Goal: Information Seeking & Learning: Check status

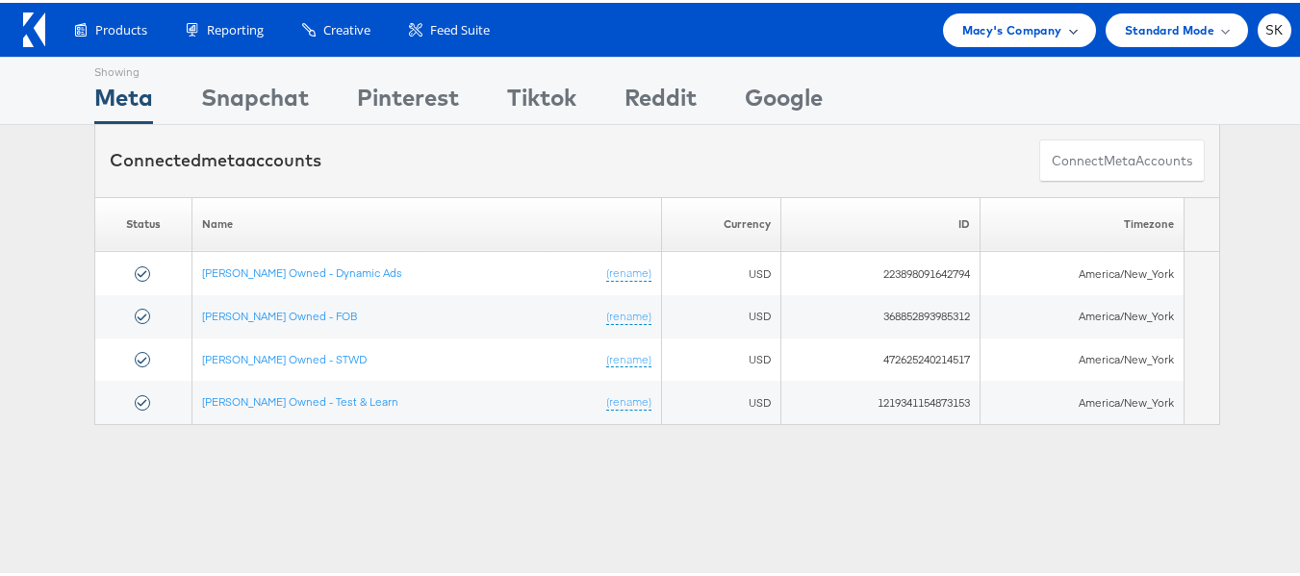
click at [965, 27] on span "Macy's Company" at bounding box center [1012, 27] width 100 height 20
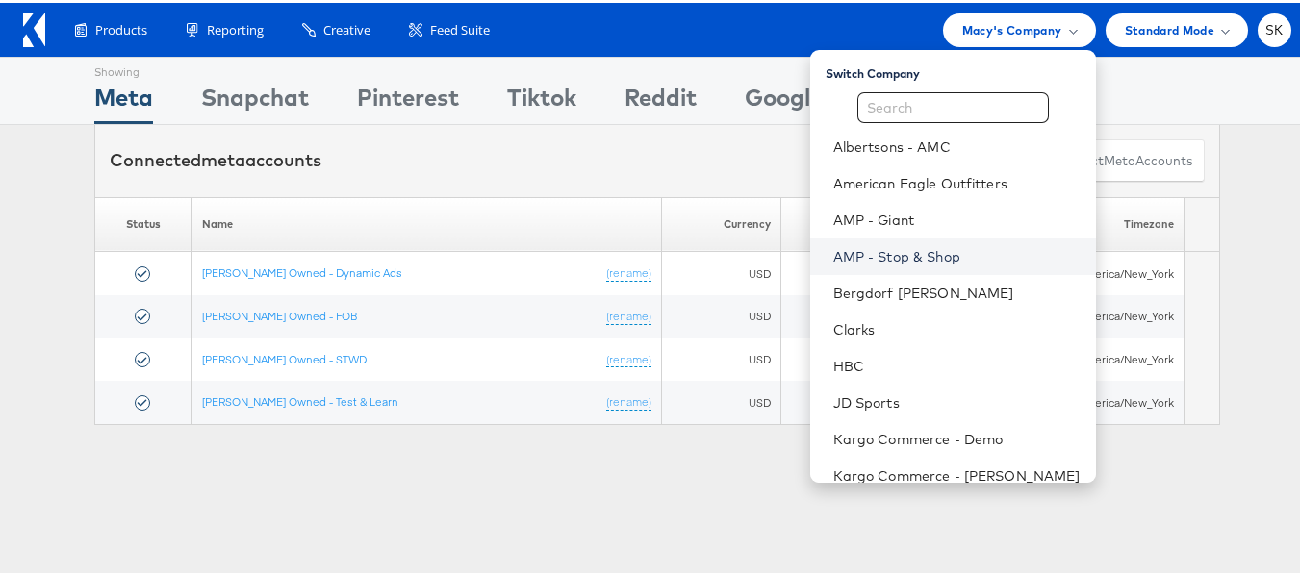
scroll to position [275, 0]
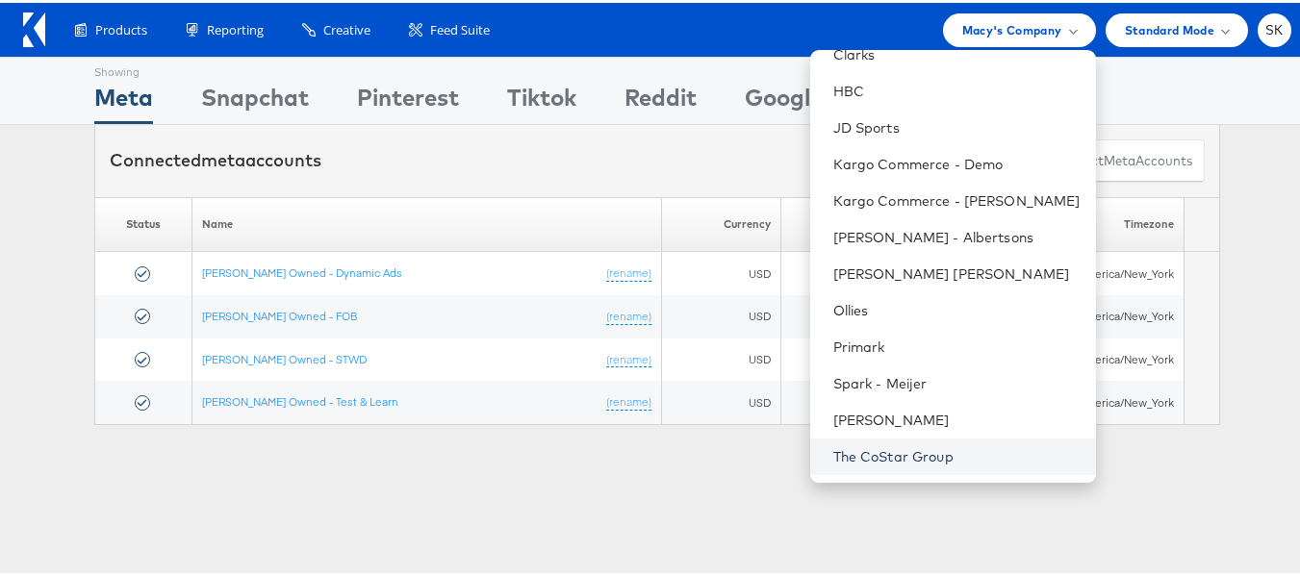
click at [883, 447] on link "The CoStar Group" at bounding box center [956, 453] width 247 height 19
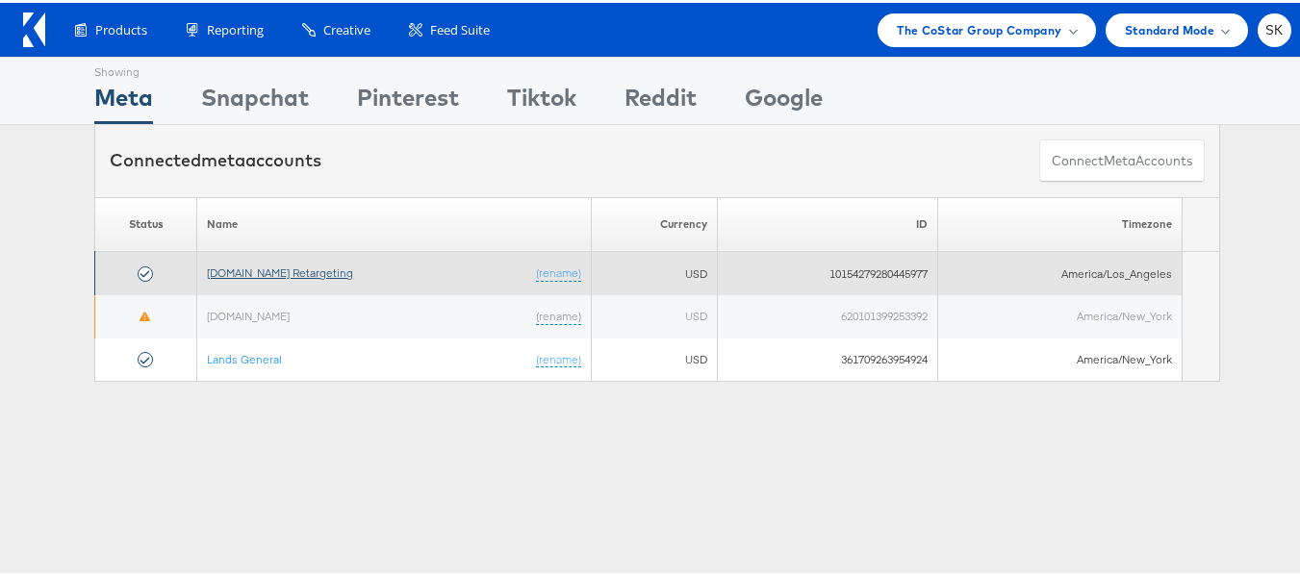
click at [259, 264] on link "[DOMAIN_NAME] Retargeting" at bounding box center [280, 270] width 146 height 14
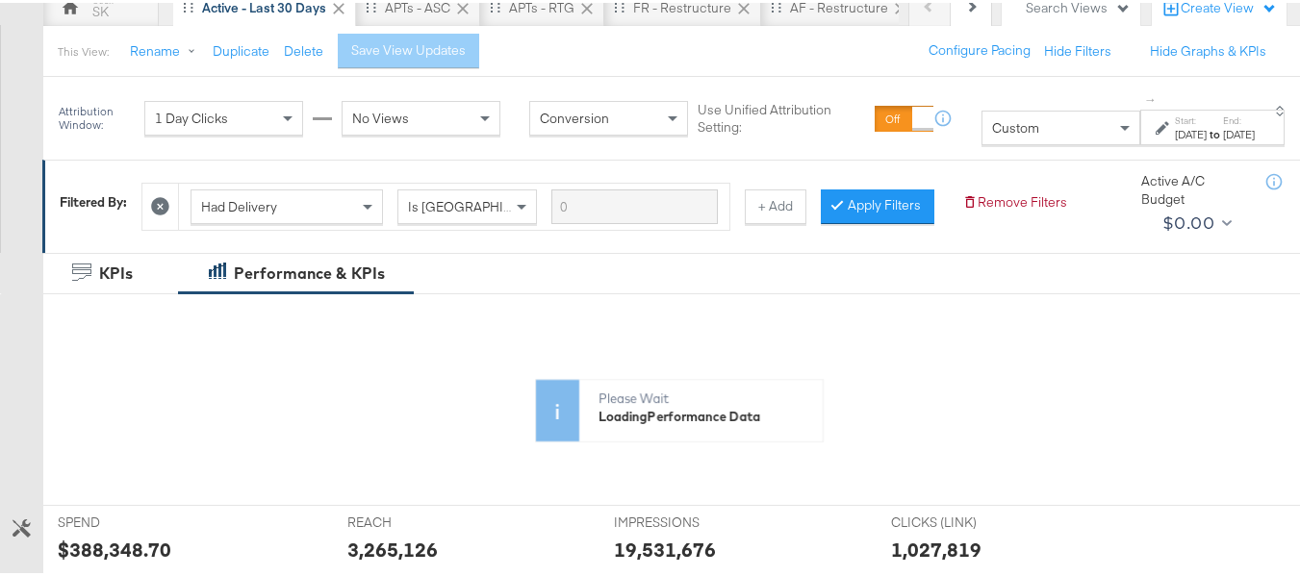
click at [982, 140] on div "Custom" at bounding box center [1060, 125] width 157 height 33
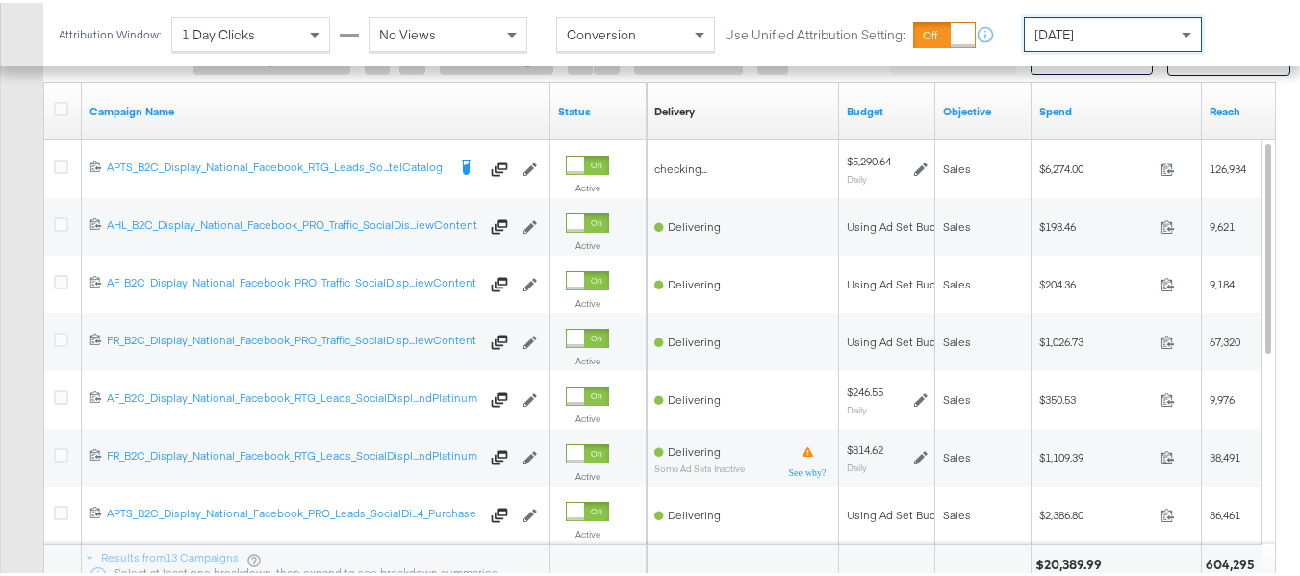
scroll to position [897, 0]
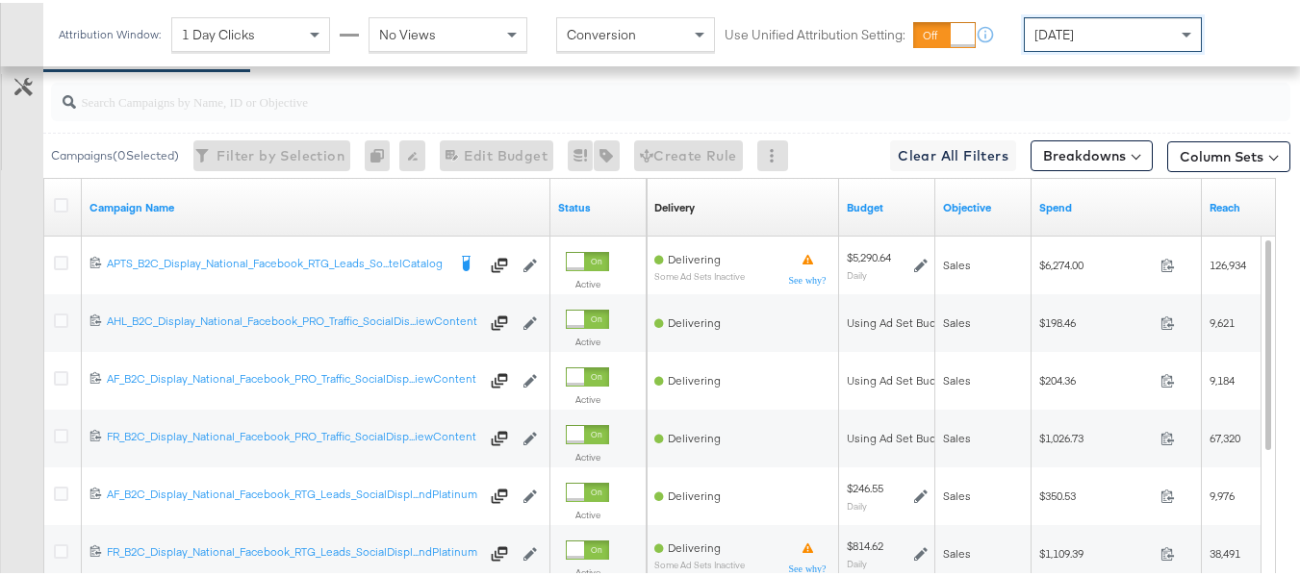
click at [304, 118] on div at bounding box center [670, 99] width 1239 height 38
paste input "APTS_B2C_Display_National_Facebook_RTG_Leads_SocialDisplay_Retargeting_Diamond_…"
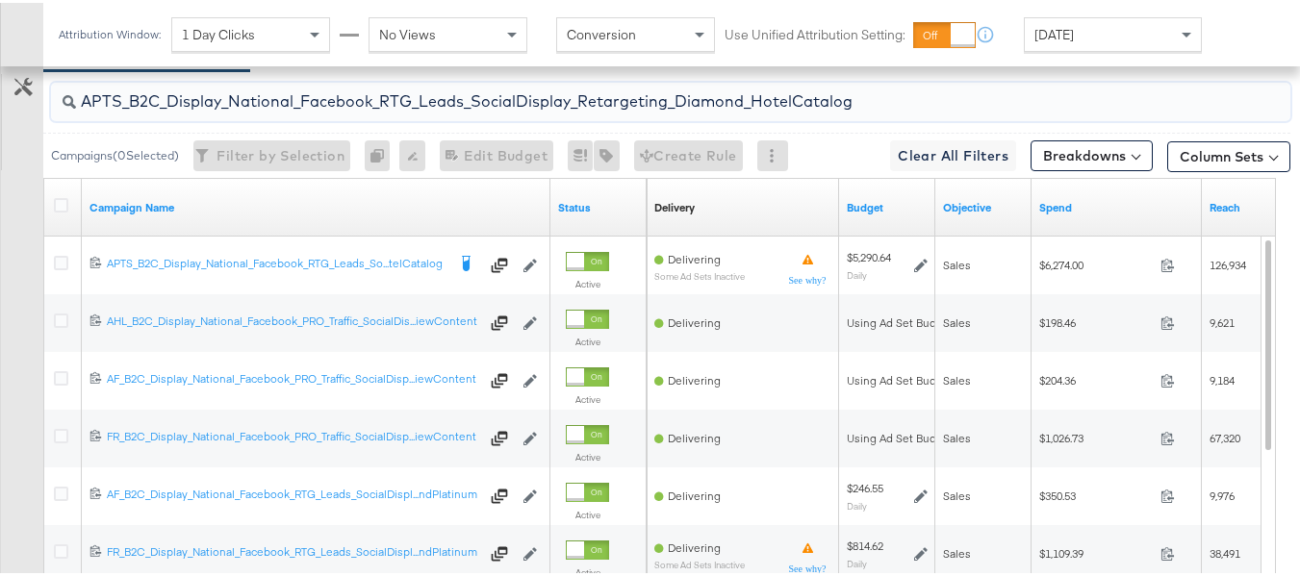
scroll to position [840, 0]
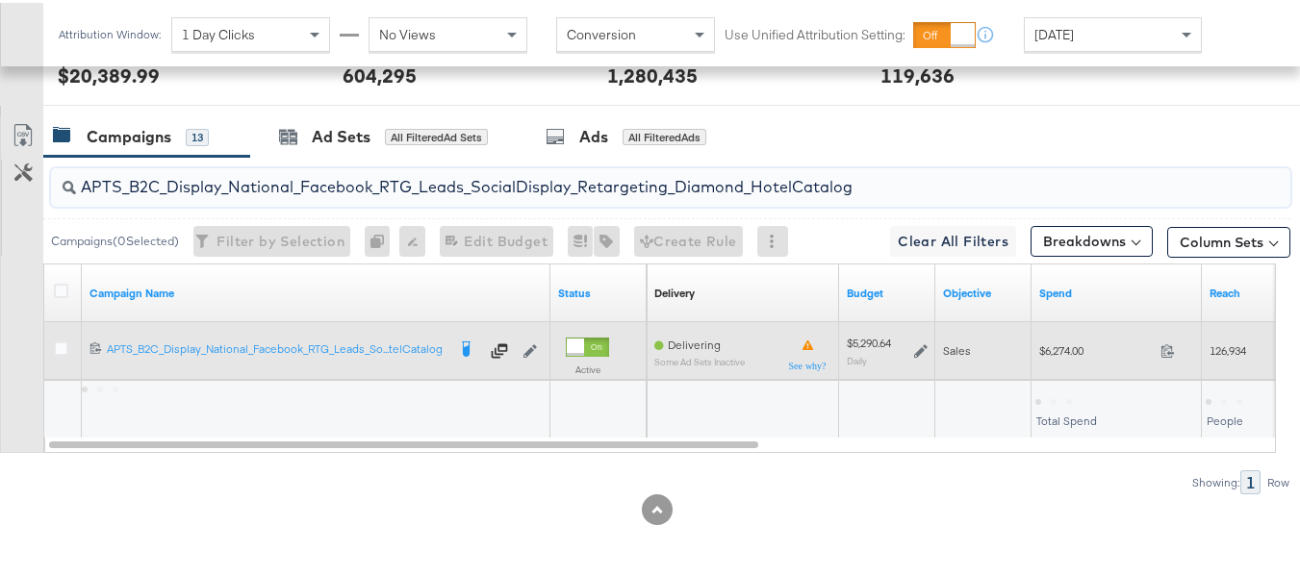
click at [1026, 342] on div "Sales" at bounding box center [983, 348] width 96 height 31
click at [1052, 342] on span "$6,274.00" at bounding box center [1096, 348] width 114 height 14
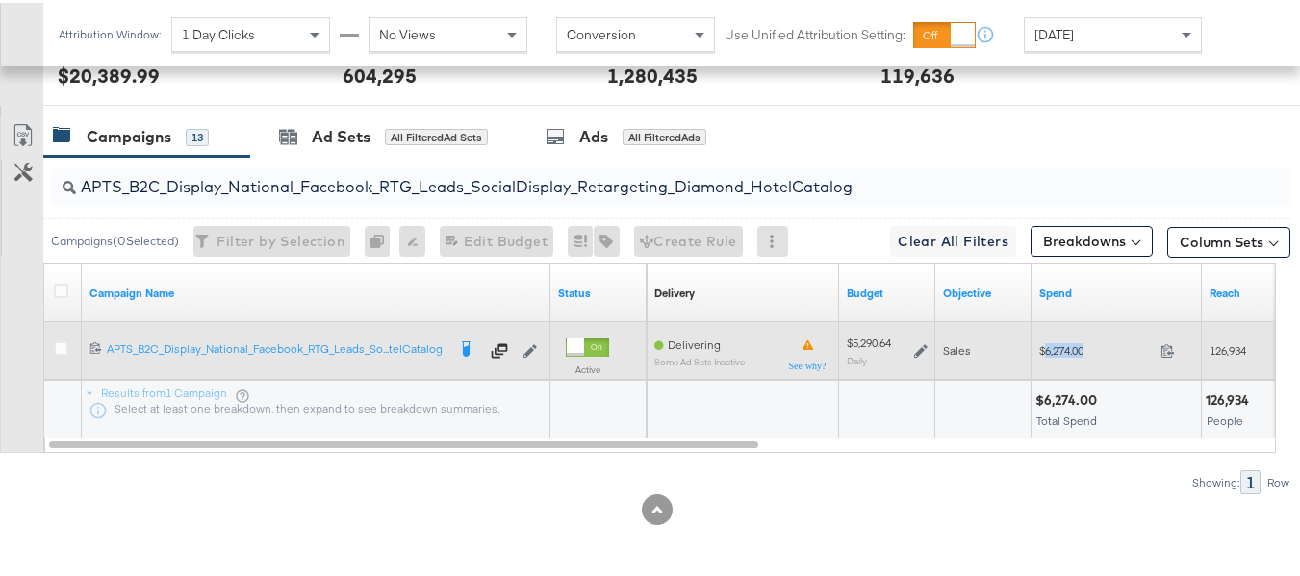
click at [1052, 342] on span "$6,274.00" at bounding box center [1096, 348] width 114 height 14
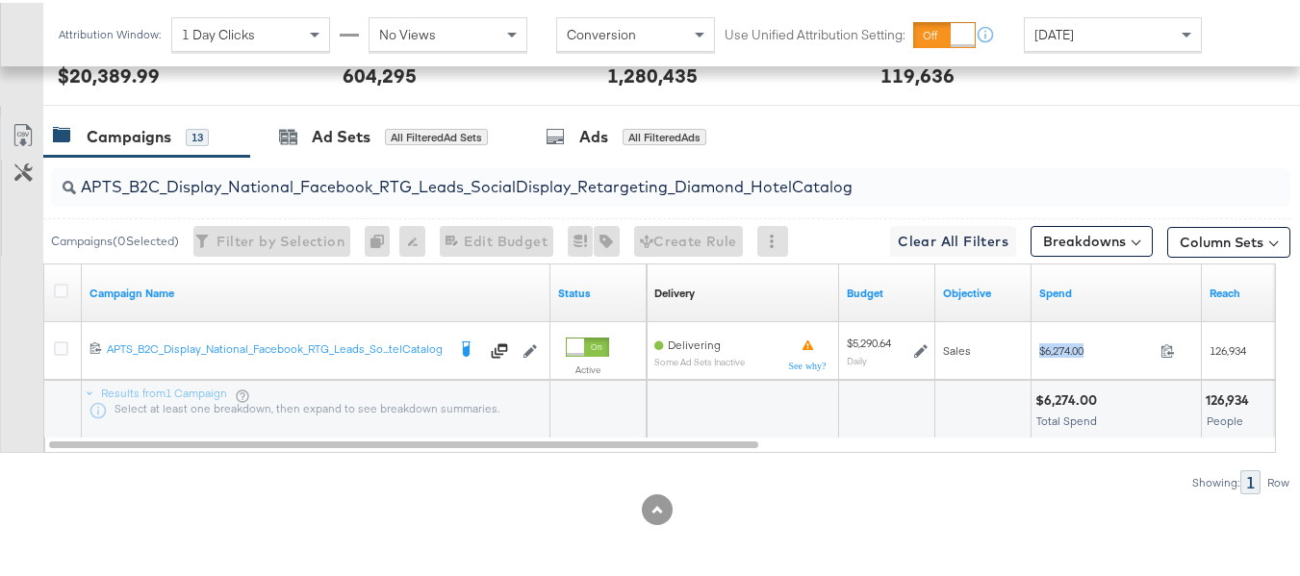
copy div "$6,274.00"
click at [329, 187] on input "APTS_B2C_Display_National_Facebook_RTG_Leads_SocialDisplay_Retargeting_Diamond_…" at bounding box center [628, 177] width 1104 height 38
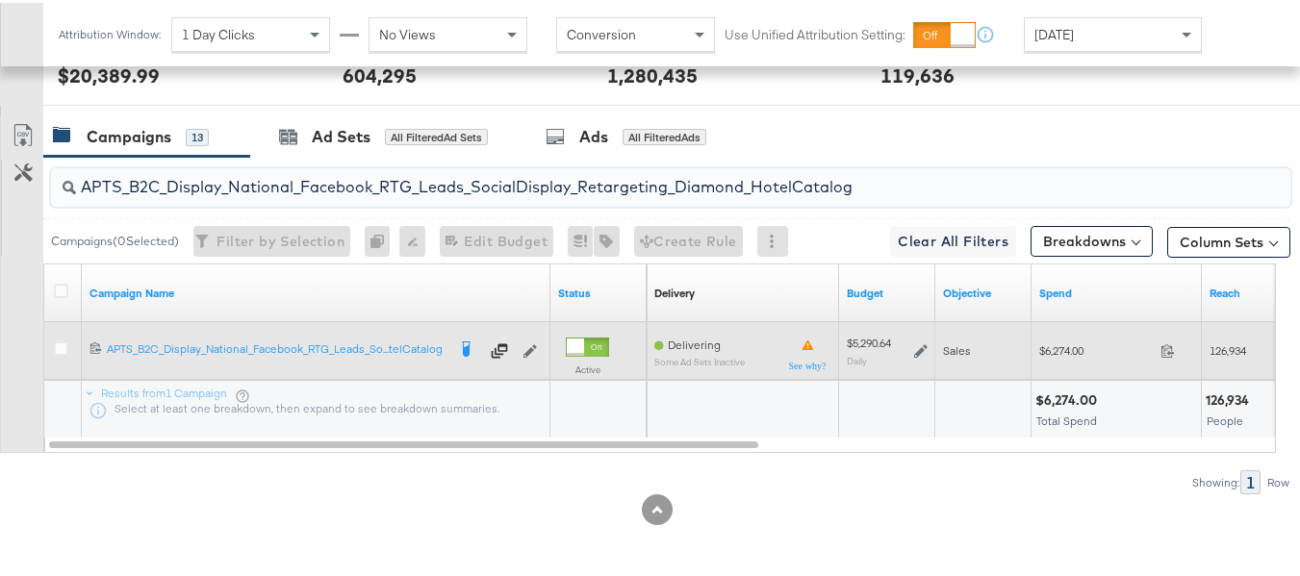
paste input "alwayson_Retargeting_DARE24_DiamondPlatinum"
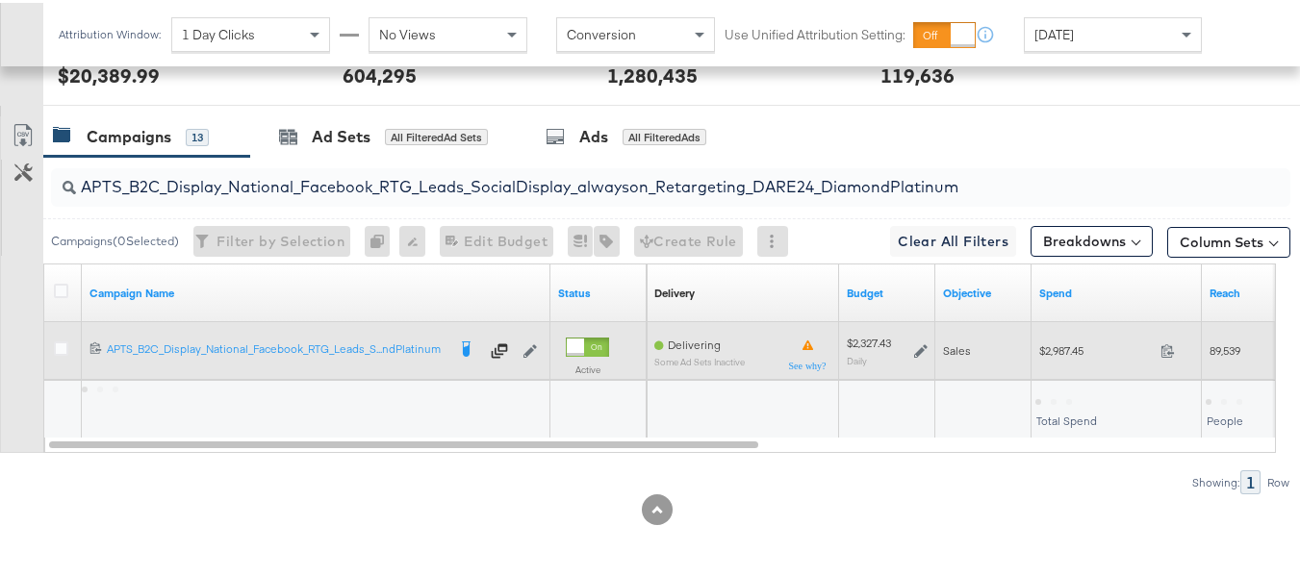
click at [1078, 333] on div "$2,987.45 2987.45" at bounding box center [1116, 348] width 170 height 30
copy div "$2,987.45"
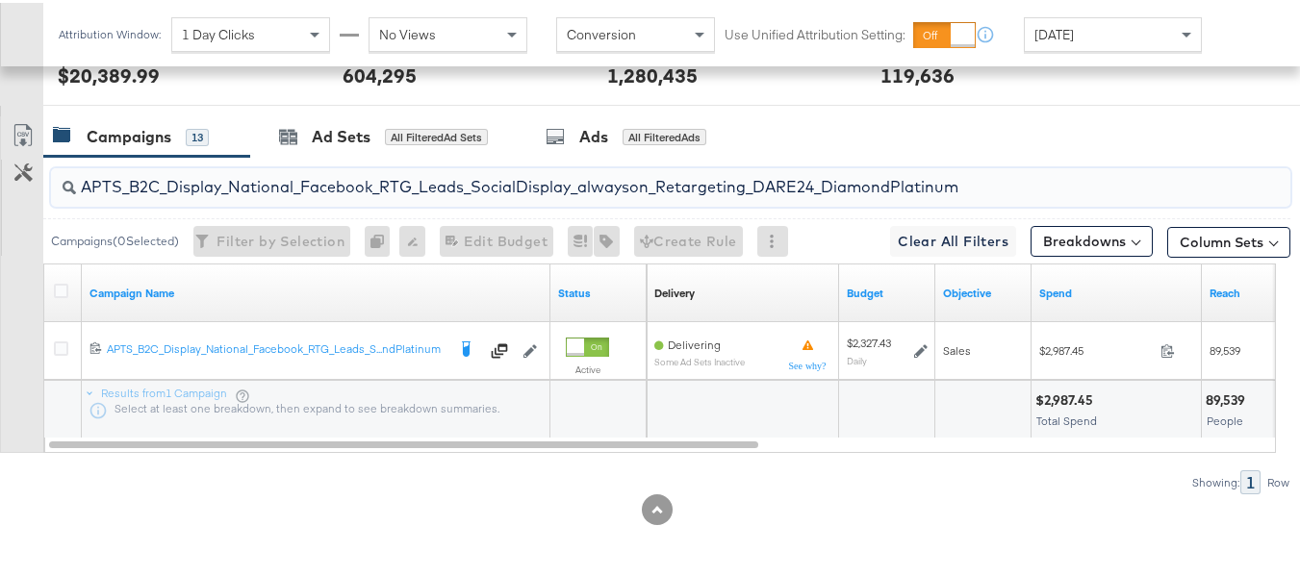
click at [338, 187] on input "APTS_B2C_Display_National_Facebook_RTG_Leads_SocialDisplay_alwayson_Retargeting…" at bounding box center [628, 177] width 1104 height 38
paste input "FR_B2C_Display_National_Facebook_RTG_Leads_SocialDisplay_alwayson_Retargeting_FR"
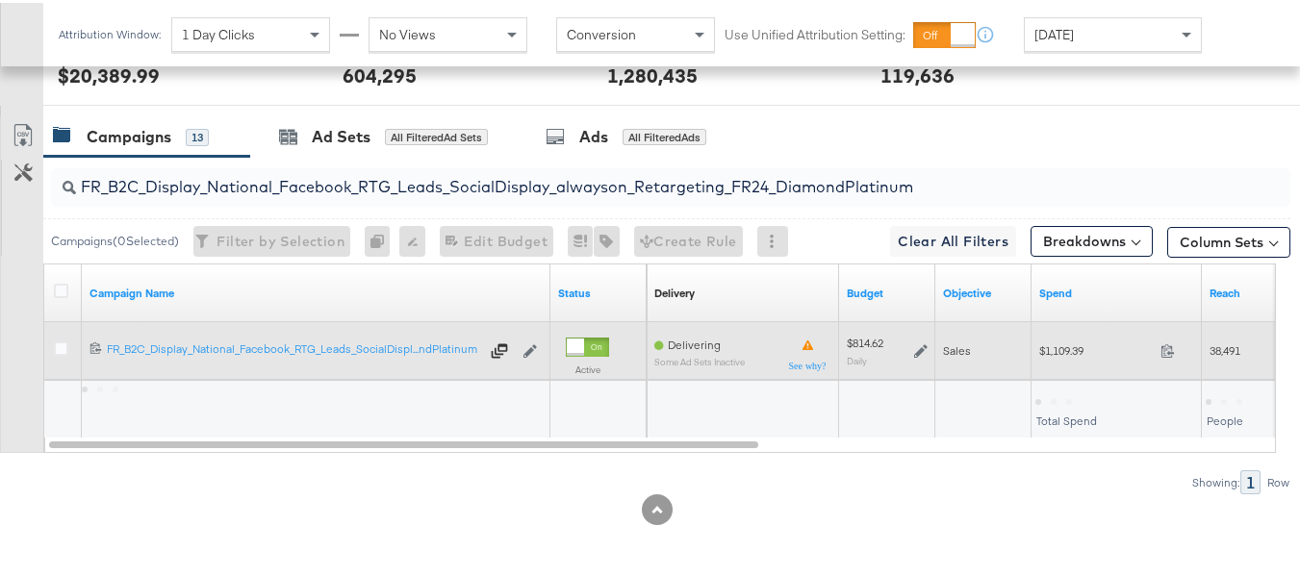
click at [1058, 353] on span "$1,109.39" at bounding box center [1096, 348] width 114 height 14
copy div "$1,109.39"
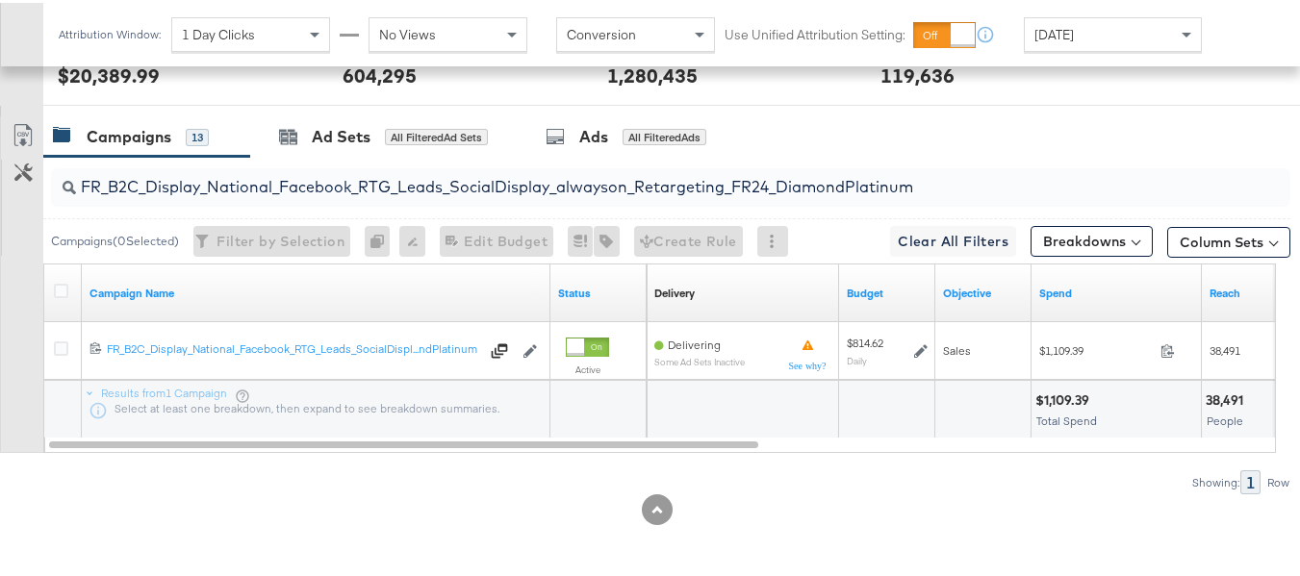
click at [435, 179] on input "FR_B2C_Display_National_Facebook_RTG_Leads_SocialDisplay_alwayson_Retargeting_F…" at bounding box center [628, 177] width 1104 height 38
paste input "AF_B2C_Display_National_Facebook_RTG_Leads_SocialDisplay_alwayson_Retargeting_AF"
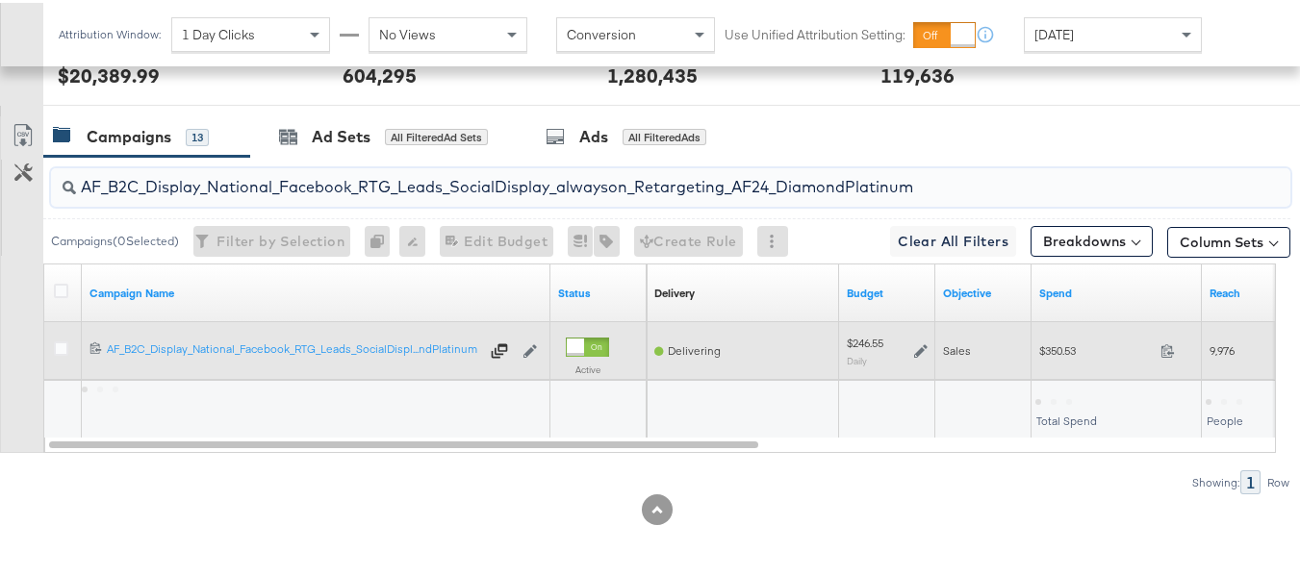
click at [1065, 354] on span "$350.53" at bounding box center [1096, 348] width 114 height 14
copy div "$350.53"
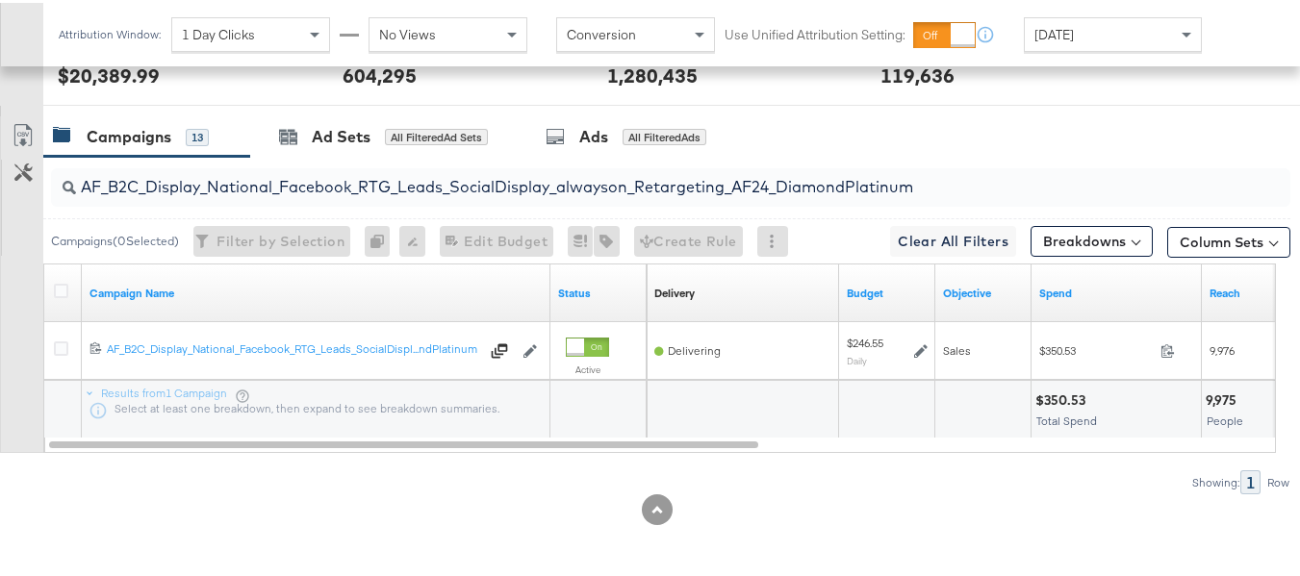
click at [448, 163] on input "AF_B2C_Display_National_Facebook_RTG_Leads_SocialDisplay_alwayson_Retargeting_A…" at bounding box center [628, 177] width 1104 height 38
paste input "HL_B2C_Display_National_Facebook_RTG_Leads_SocialDisplay_alwayson_Retargeting_A…"
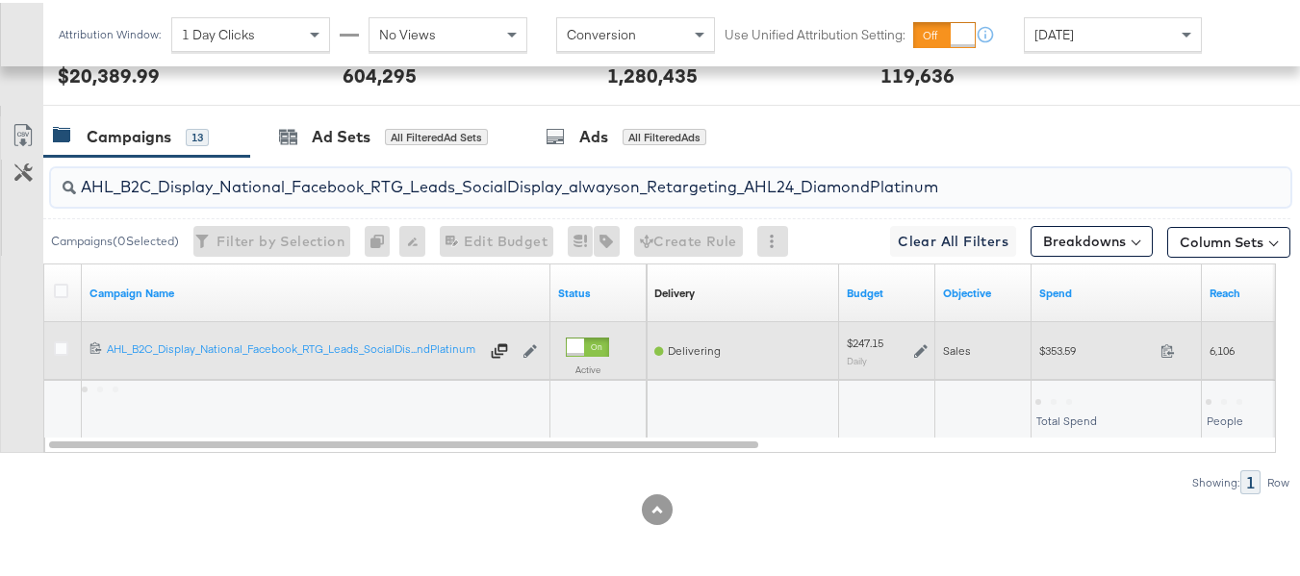
click at [1056, 342] on span "$353.59" at bounding box center [1096, 348] width 114 height 14
copy div "$353.59"
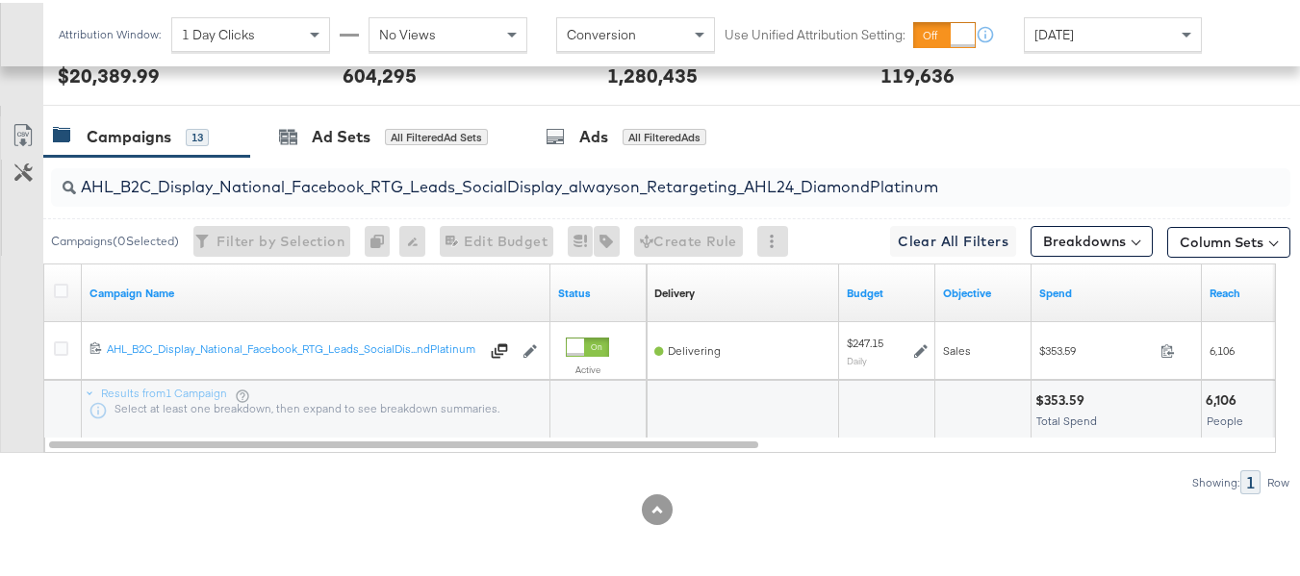
click at [367, 197] on div "AHL_B2C_Display_National_Facebook_RTG_Leads_SocialDisplay_alwayson_Retargeting_…" at bounding box center [670, 184] width 1239 height 38
paste input "PTS_B2C_Display_National_Facebook_PRO_Traffic_SocialDisplay_alwayson_ASC_DARE24…"
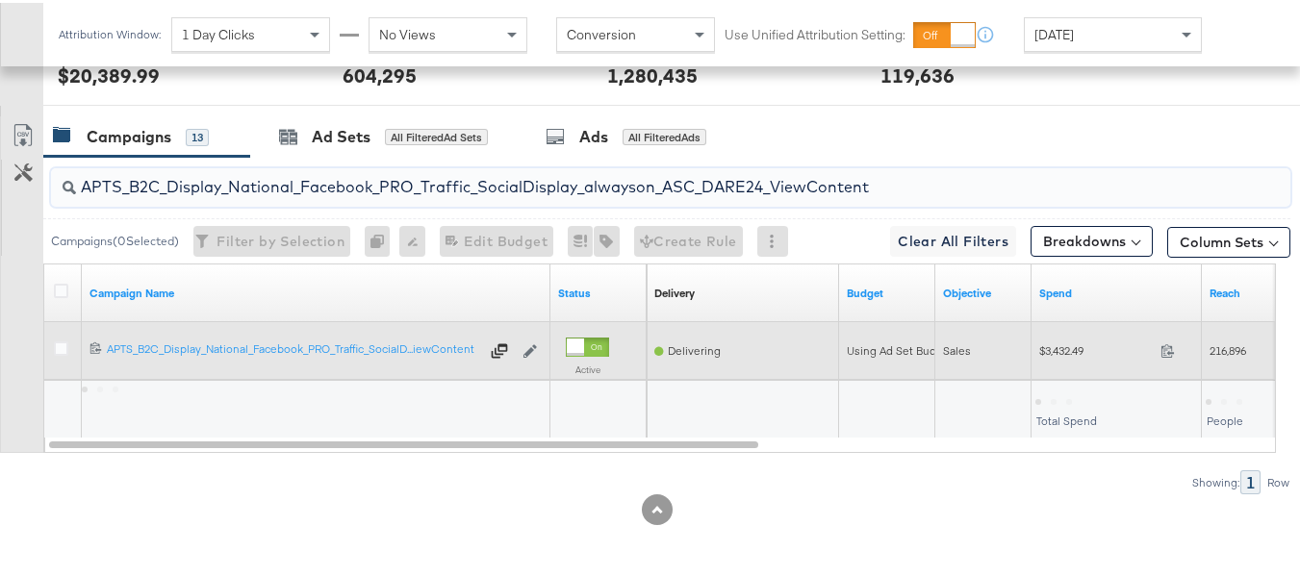
click at [1045, 344] on span "$3,432.49" at bounding box center [1096, 348] width 114 height 14
copy div "$3,432.49"
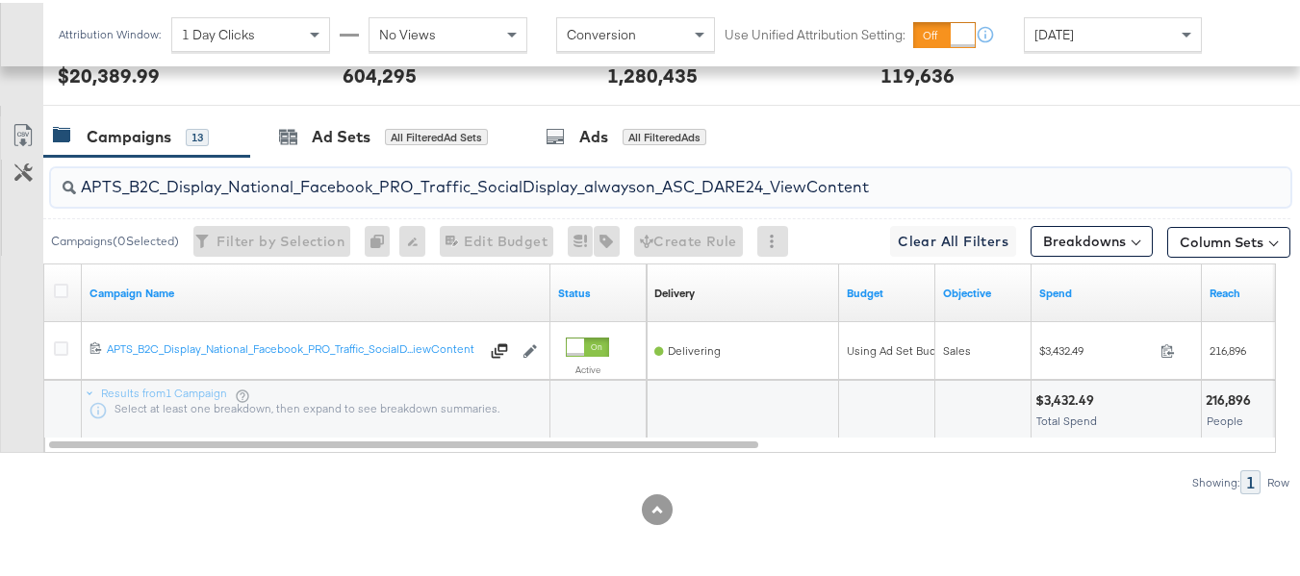
click at [477, 184] on input "APTS_B2C_Display_National_Facebook_PRO_Traffic_SocialDisplay_alwayson_ASC_DARE2…" at bounding box center [628, 177] width 1104 height 38
paste input "Leads_SocialDisplay_alwayson_ASC_DARE24_Purchase"
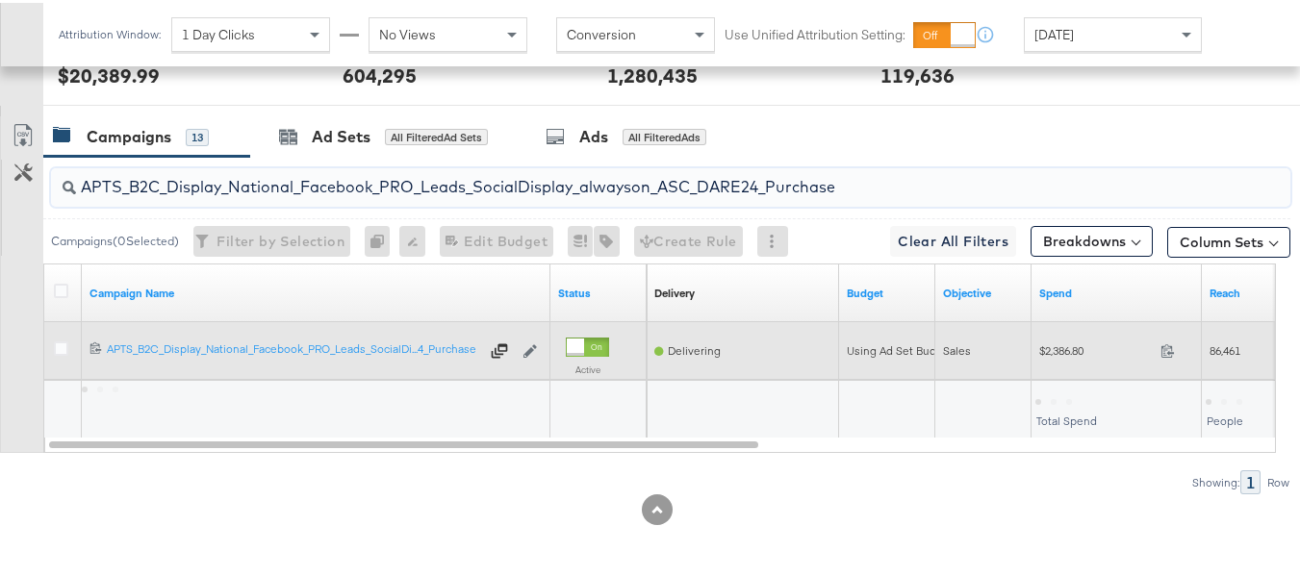
click at [1071, 341] on span "$2,386.80" at bounding box center [1096, 348] width 114 height 14
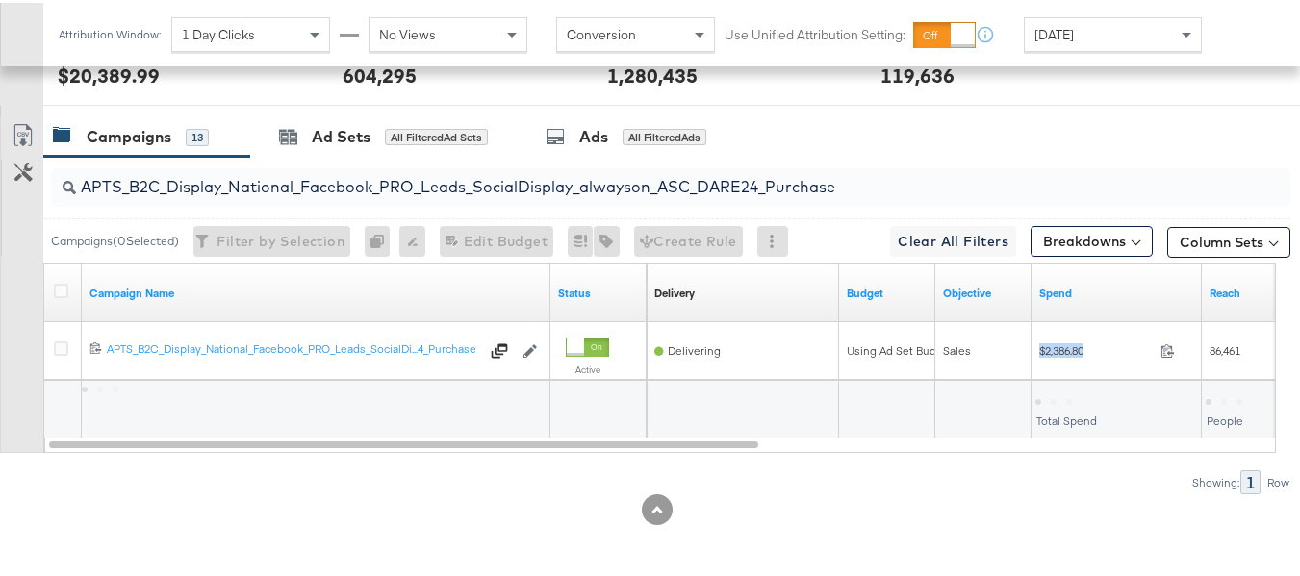
copy div "$2,386.80"
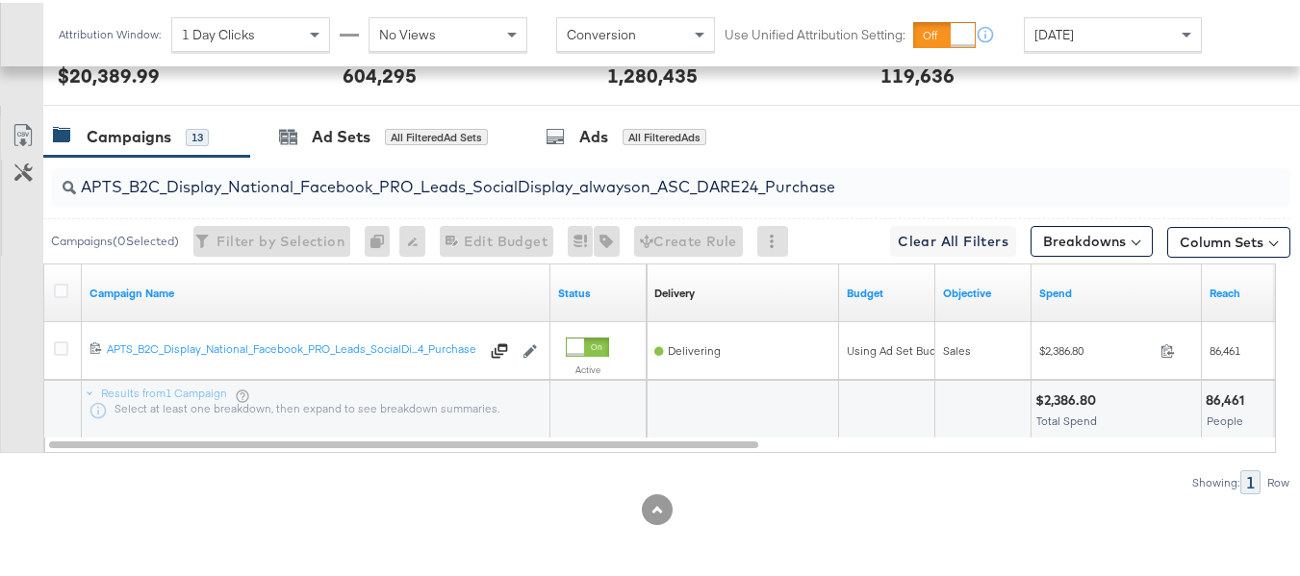
click at [430, 181] on input "APTS_B2C_Display_National_Facebook_PRO_Leads_SocialDisplay_alwayson_ASC_DARE24_…" at bounding box center [628, 177] width 1104 height 38
paste input "F_B2C_Display_National_Facebook_PRO_Traffic_SocialDisplay_alwayson_ASC_AF24_Vie…"
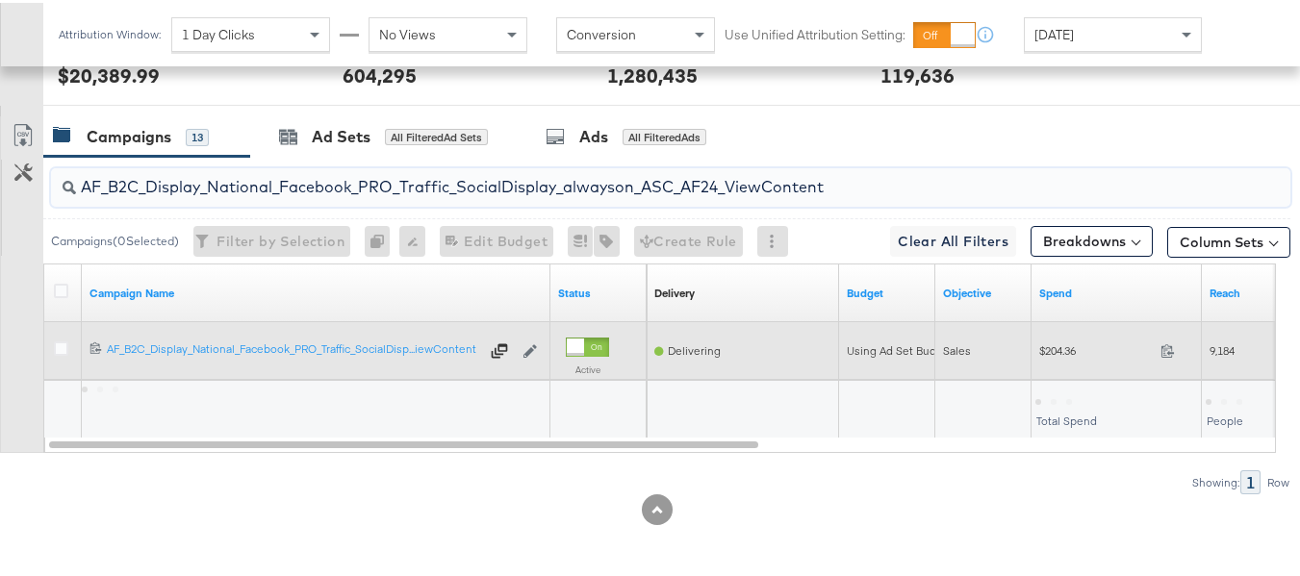
click at [1063, 353] on span "$204.36" at bounding box center [1096, 348] width 114 height 14
copy div "$204.36"
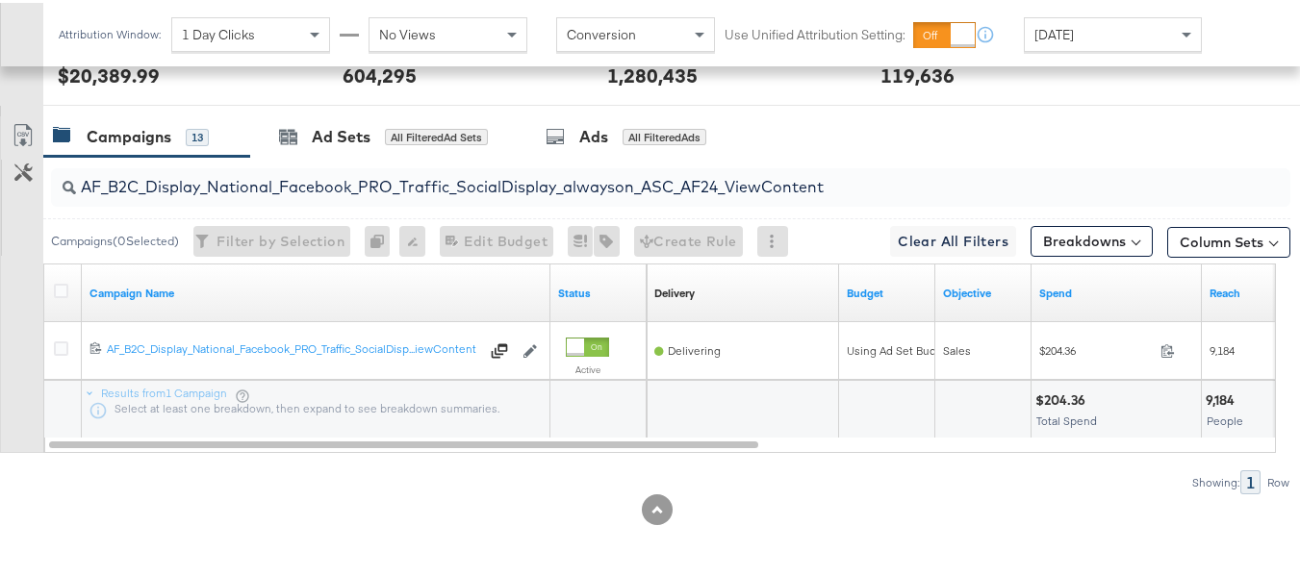
click at [441, 193] on input "AF_B2C_Display_National_Facebook_PRO_Traffic_SocialDisplay_alwayson_ASC_AF24_Vi…" at bounding box center [628, 177] width 1104 height 38
paste input "FR_B2C_Display_National_Facebook_PRO_Traffic_SocialDisplay_alwayson_ASC_FR"
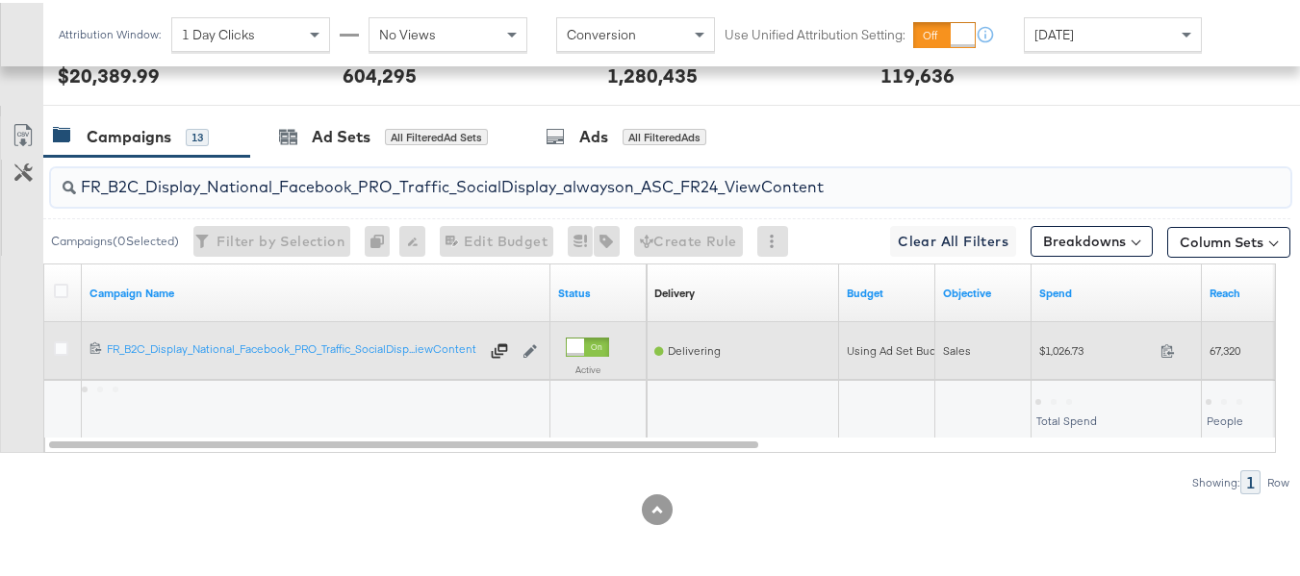
click at [1073, 352] on span "$1,026.73" at bounding box center [1096, 348] width 114 height 14
copy div "$1,026.73"
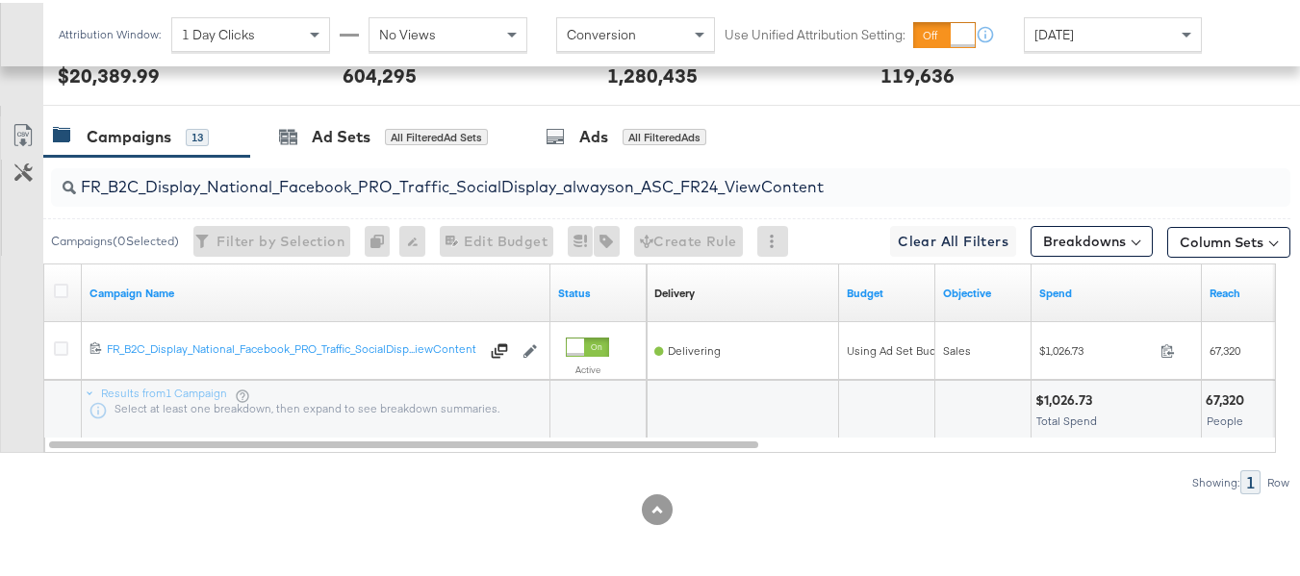
click at [412, 188] on input "FR_B2C_Display_National_Facebook_PRO_Traffic_SocialDisplay_alwayson_ASC_FR24_Vi…" at bounding box center [628, 177] width 1104 height 38
paste input "AHL_B2C_Display_National_Facebook_PRO_Traffic_SocialDisplay_alwayson_ASC_AHL"
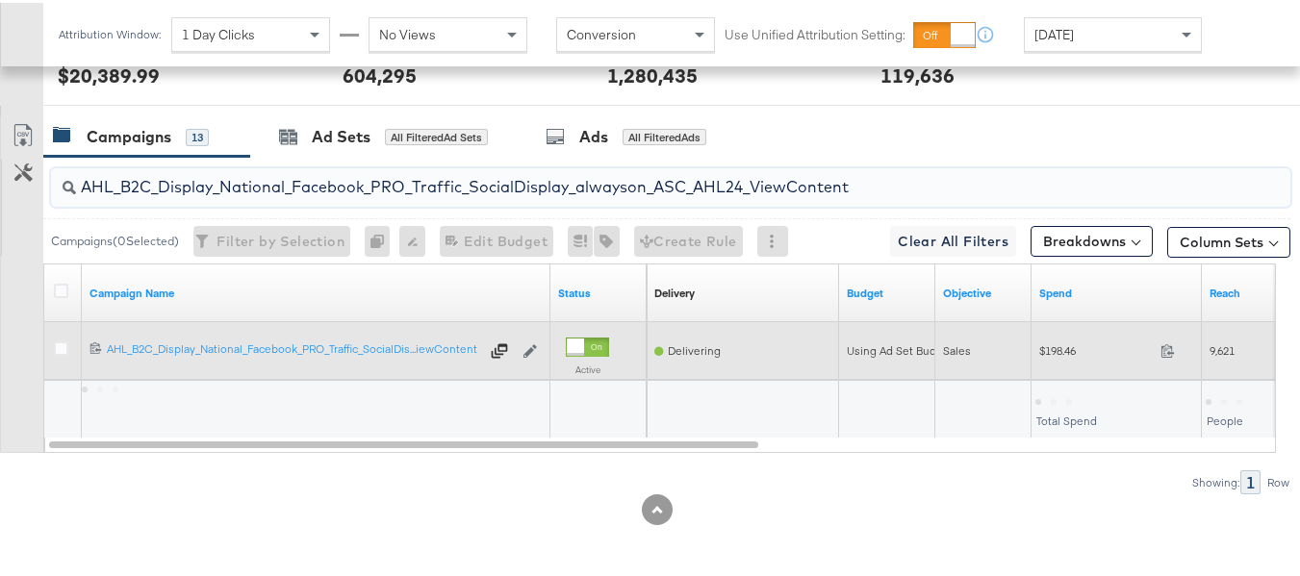
type input "AHL_B2C_Display_National_Facebook_PRO_Traffic_SocialDisplay_alwayson_ASC_AHL24_…"
click at [1048, 362] on div "$198.46 198.46" at bounding box center [1116, 348] width 170 height 30
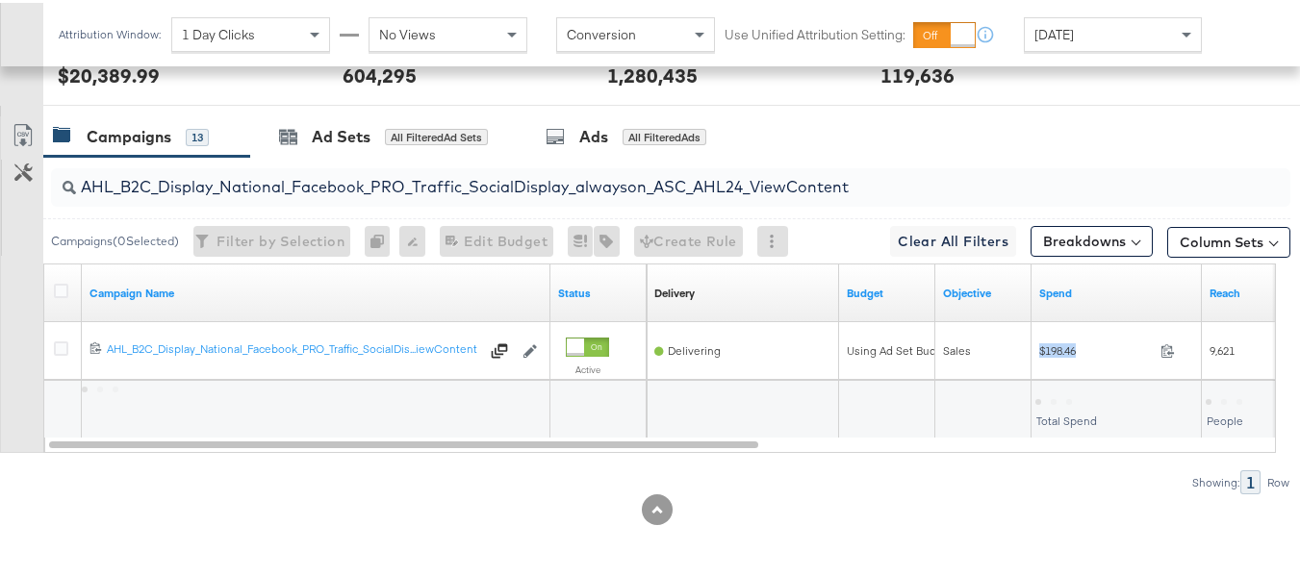
copy div "$198.46"
click at [969, 377] on div at bounding box center [983, 406] width 96 height 58
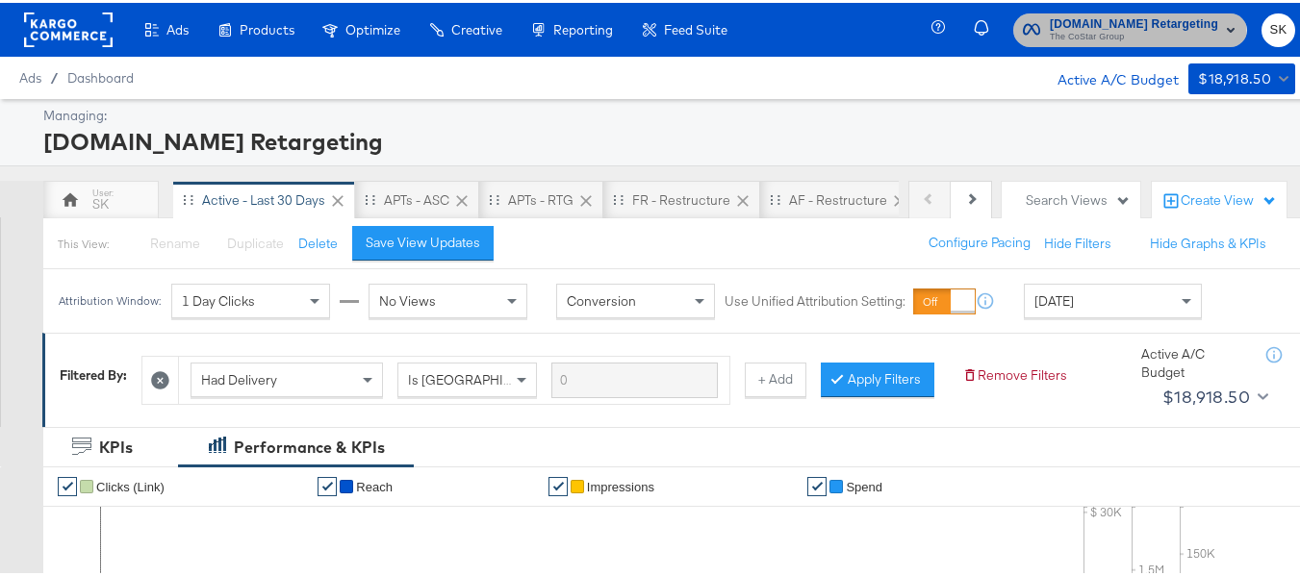
click at [1078, 38] on span "The CoStar Group" at bounding box center [1133, 34] width 168 height 15
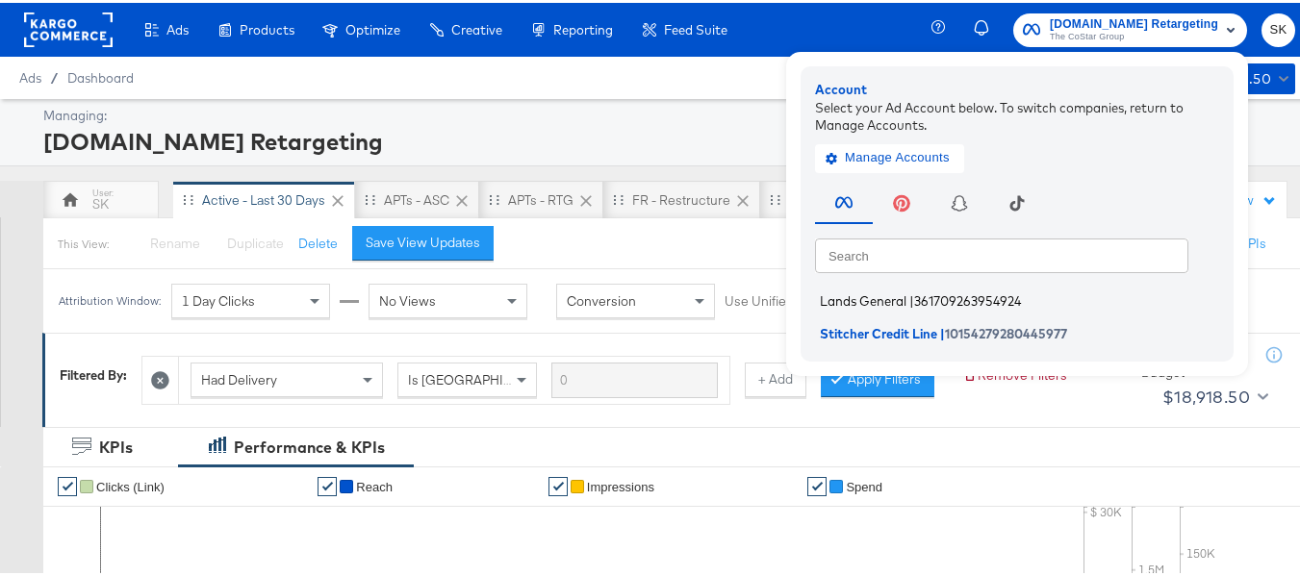
click at [865, 297] on span "Lands General" at bounding box center [863, 298] width 87 height 15
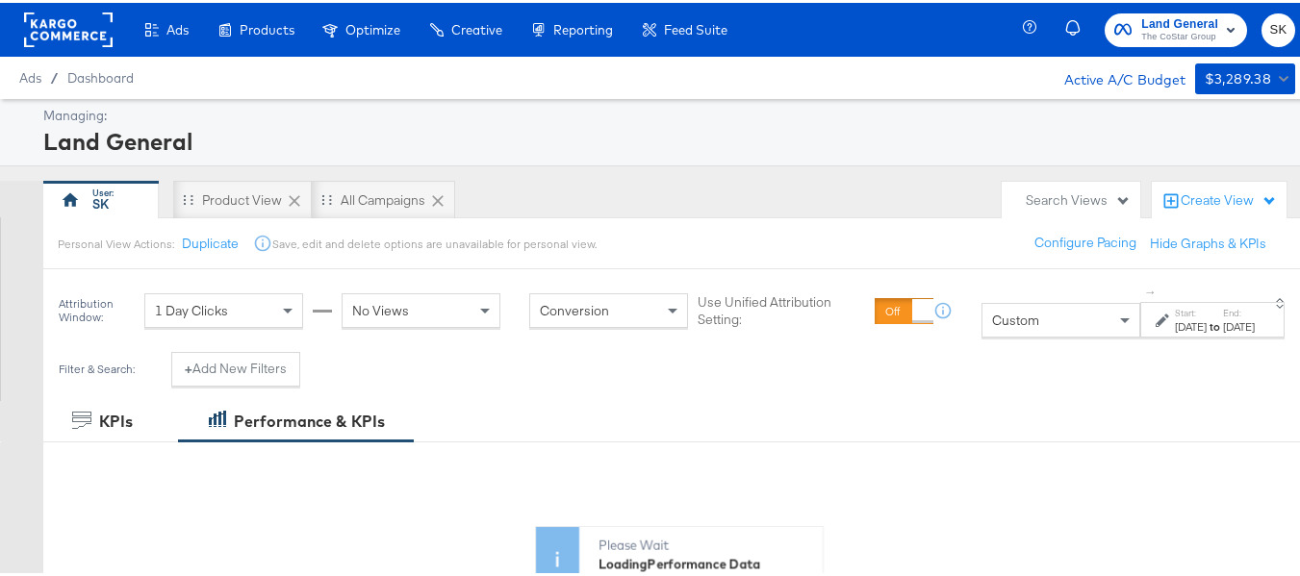
click at [998, 299] on div "Custom ↑ Start: Aug 1st 2025 to End: Aug 18th 2025" at bounding box center [1135, 308] width 309 height 54
click at [985, 326] on div "Custom" at bounding box center [1060, 317] width 157 height 33
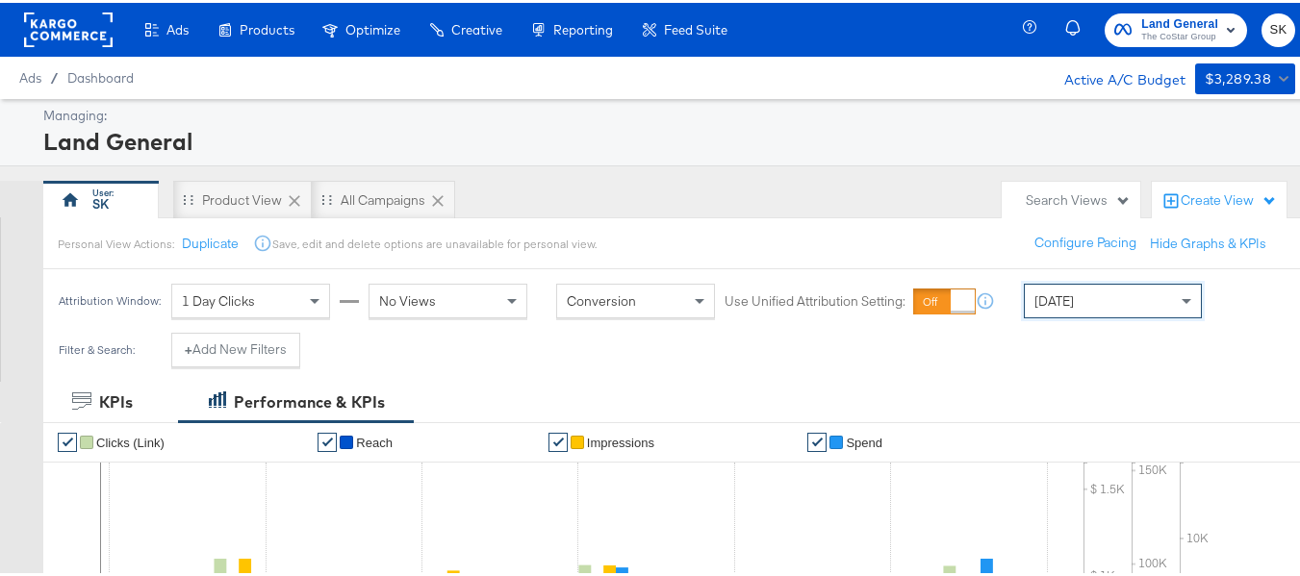
click at [1059, 290] on span "[DATE]" at bounding box center [1053, 298] width 39 height 17
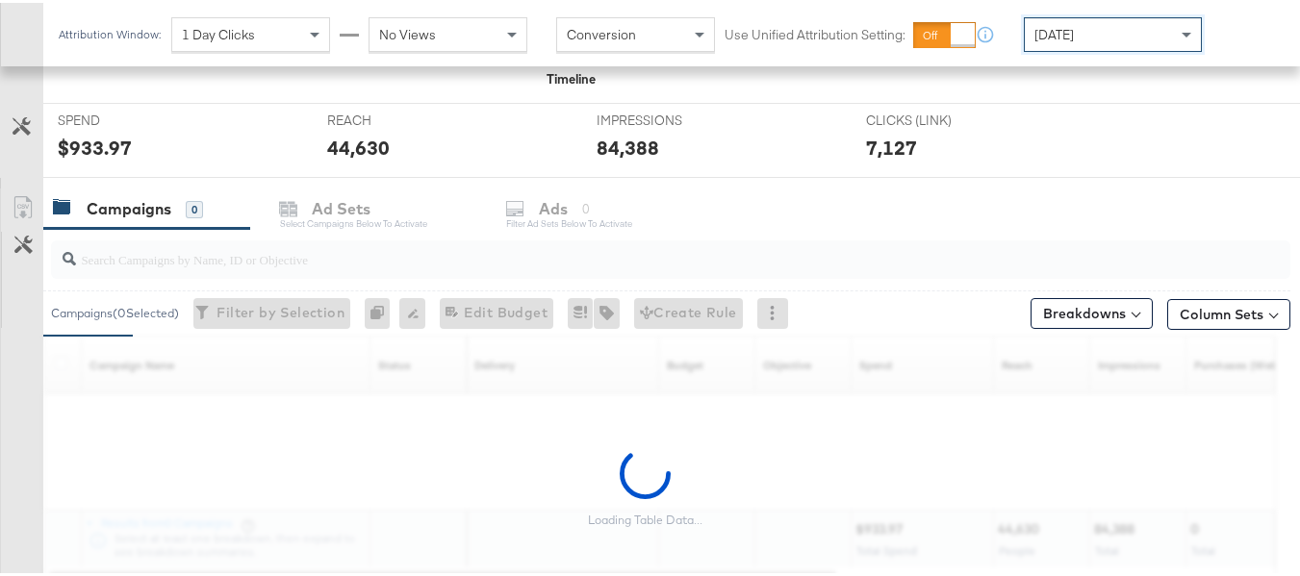
scroll to position [770, 0]
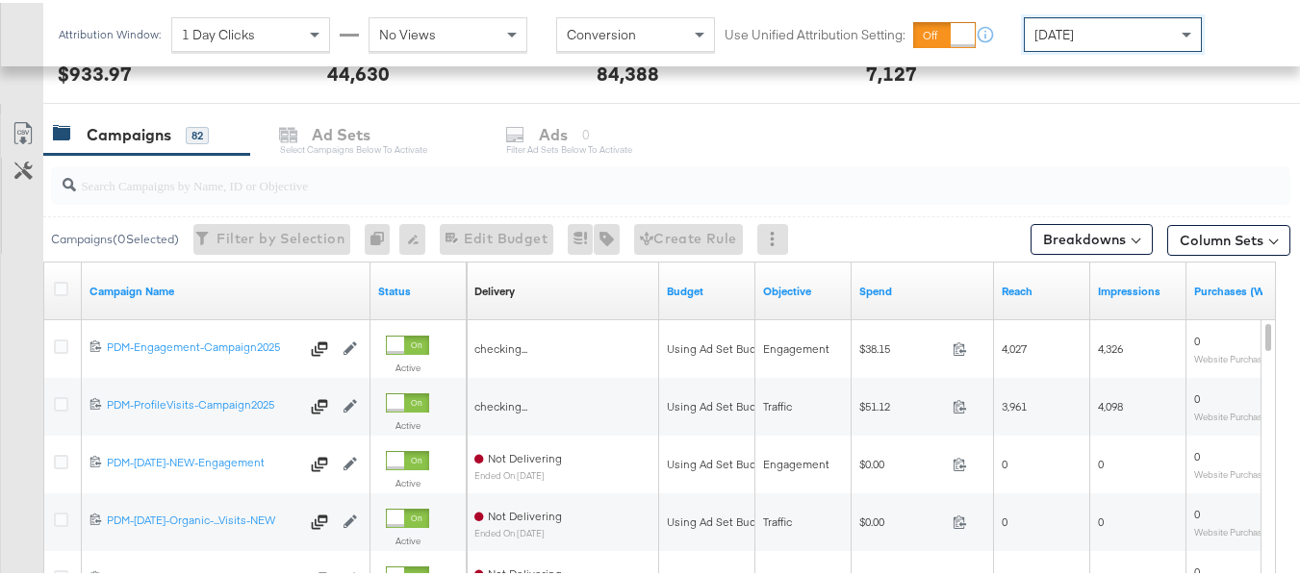
click at [127, 178] on input "search" at bounding box center [628, 175] width 1104 height 38
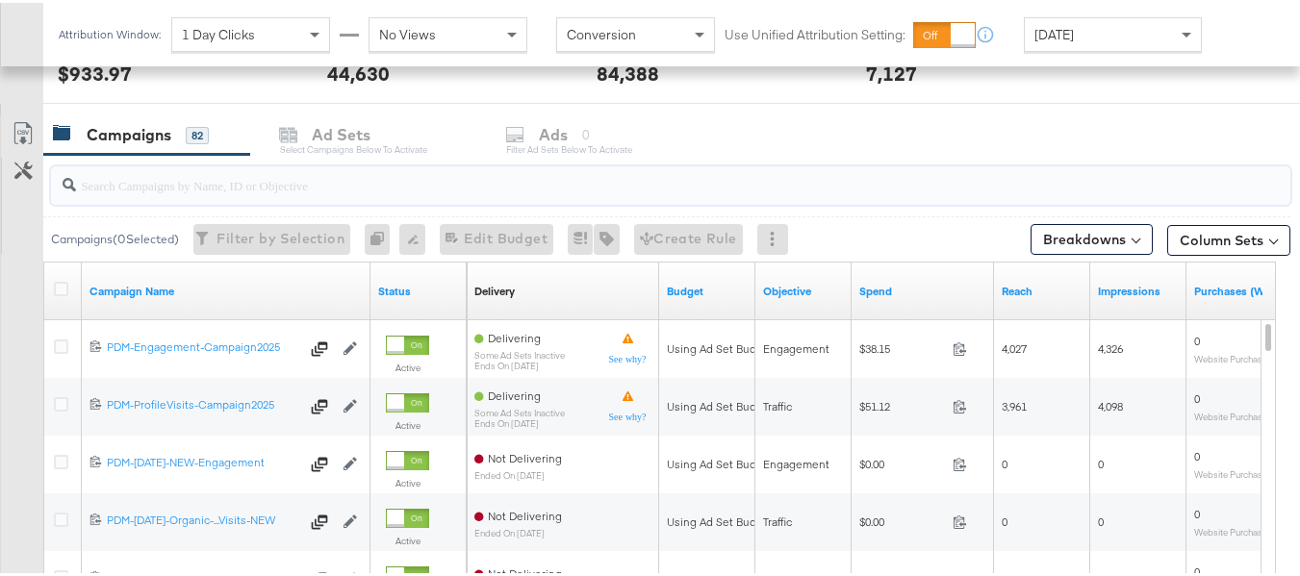
paste input "B2C_LAND_KC_RT_Sig_24"
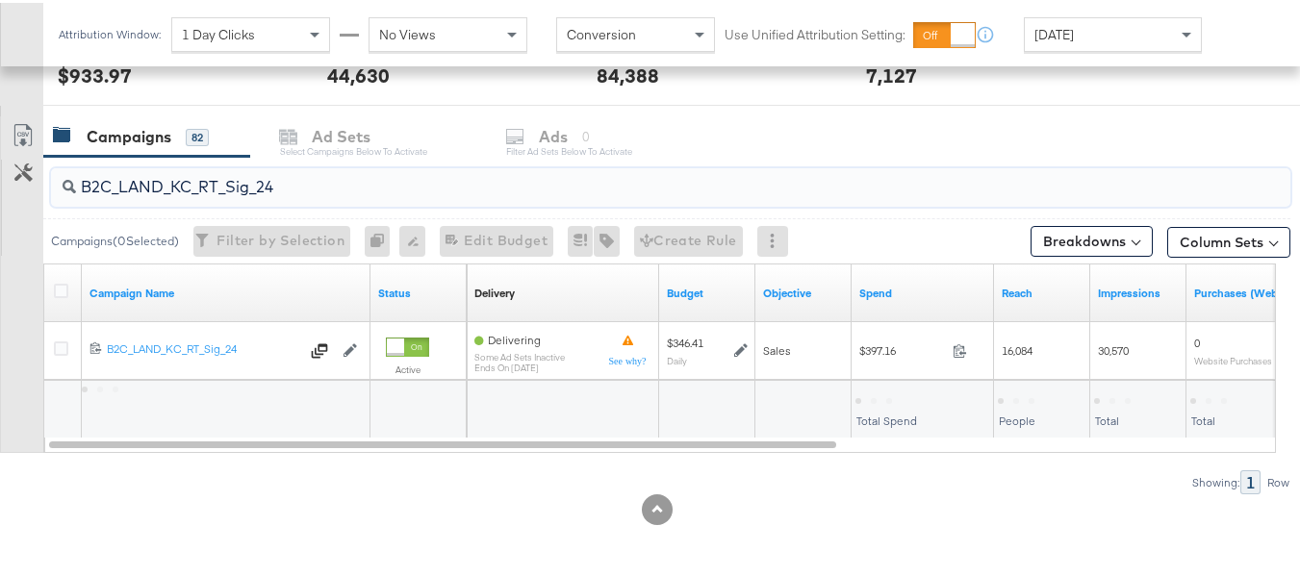
scroll to position [768, 0]
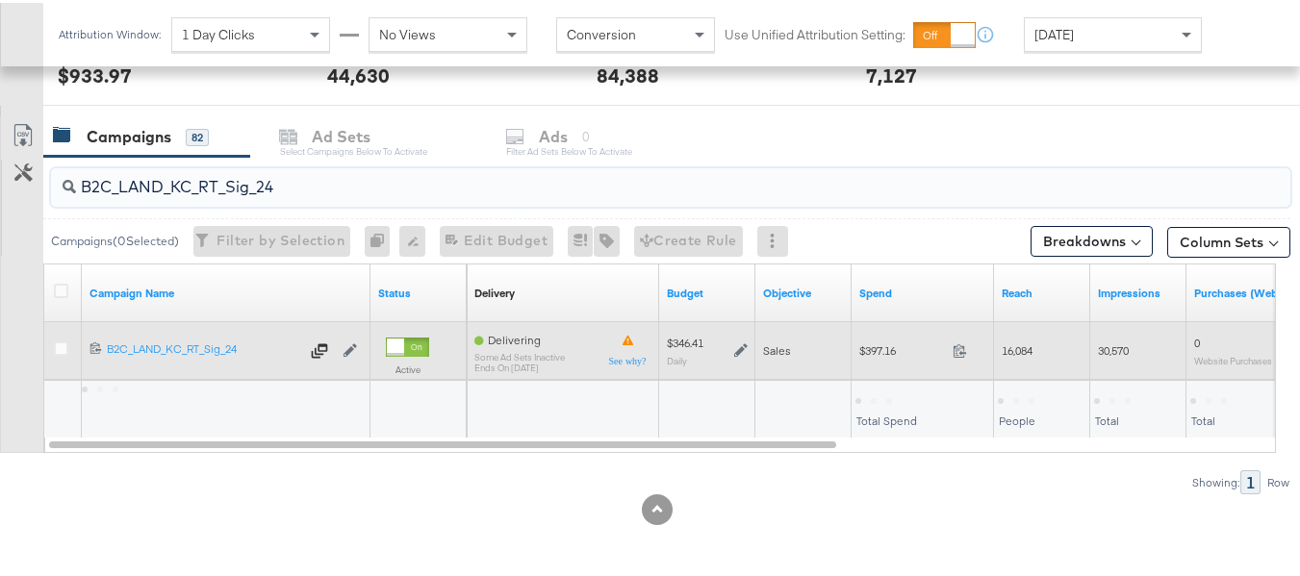
click at [890, 352] on span "$397.16" at bounding box center [902, 348] width 86 height 14
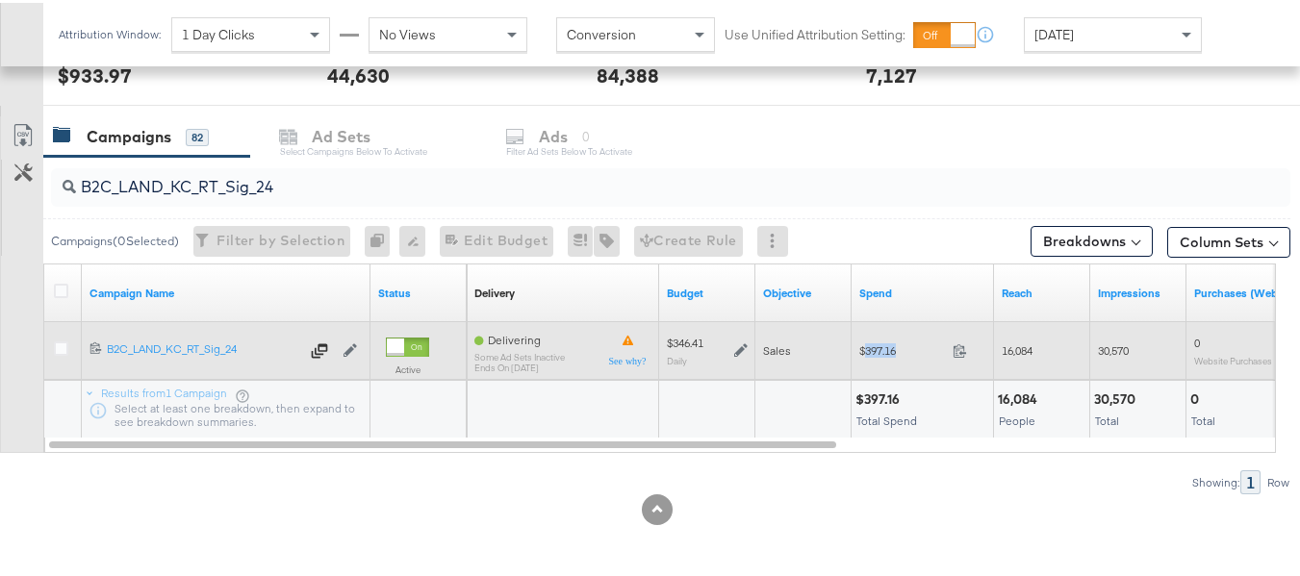
click at [890, 352] on span "$397.16" at bounding box center [902, 348] width 86 height 14
copy div "$397.16"
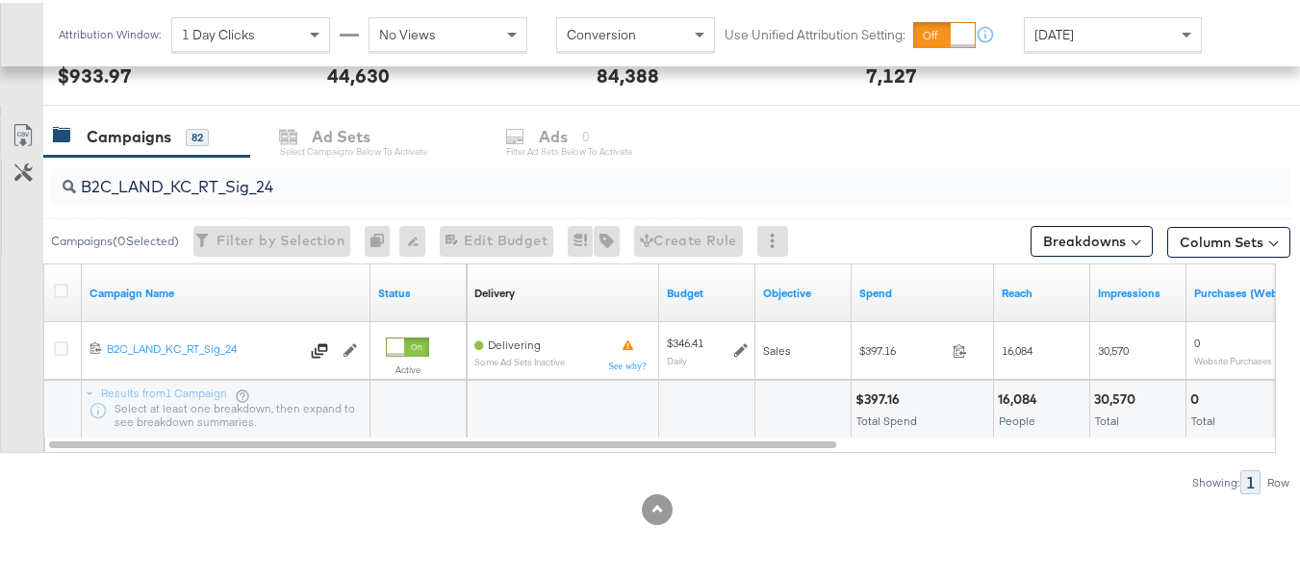
click at [319, 189] on input "B2C_LAND_KC_RT_Sig_24" at bounding box center [628, 177] width 1104 height 38
paste input "B_Ecommerce_KC_Retargeting_LW&LOA_Traffic"
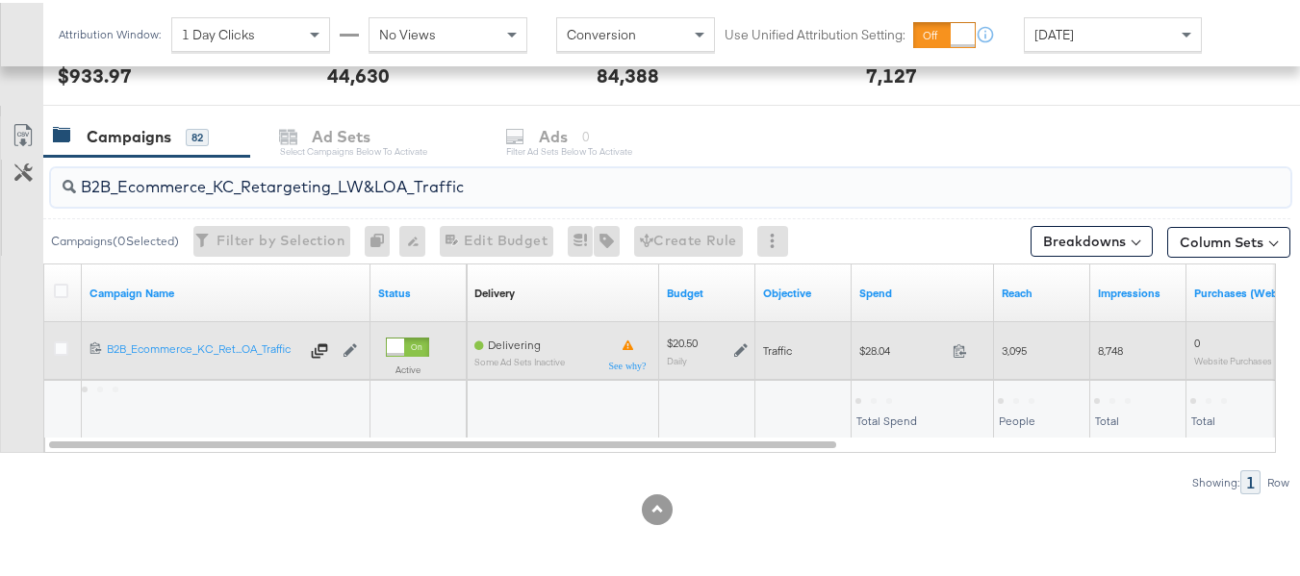
click at [886, 374] on div "$28.04 28.04" at bounding box center [922, 348] width 142 height 58
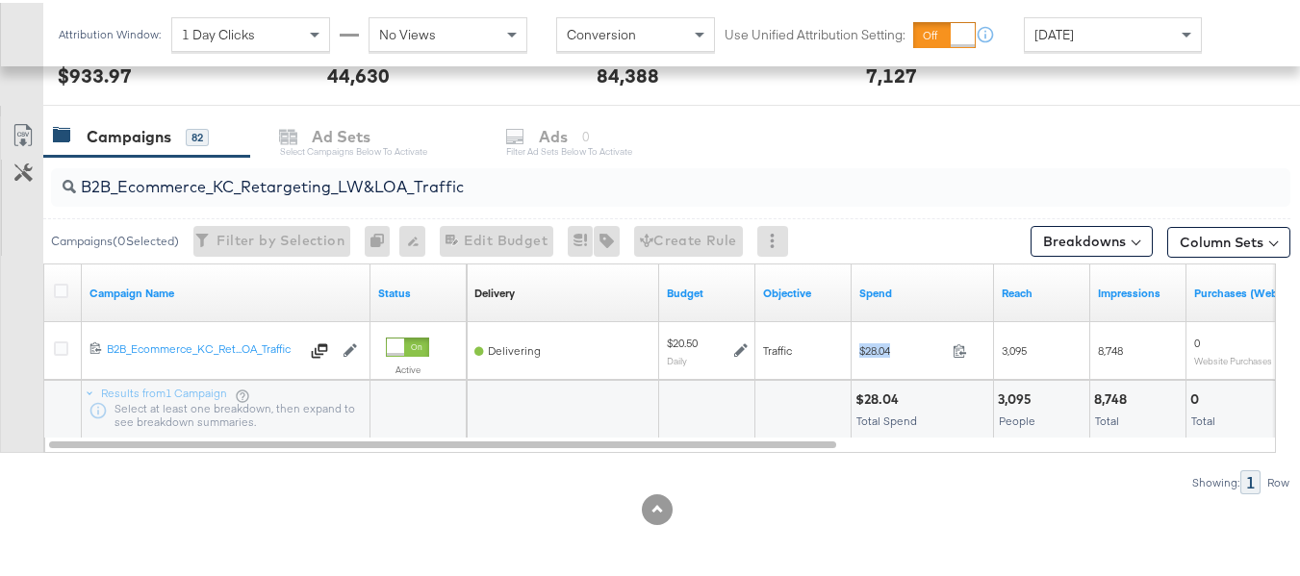
copy div "$28.04"
click at [501, 174] on input "B2B_Ecommerce_KC_Retargeting_LW&LOA_Traffic" at bounding box center [628, 177] width 1104 height 38
paste input "KC_Retargeting_Prospects & Clients_Conversions"
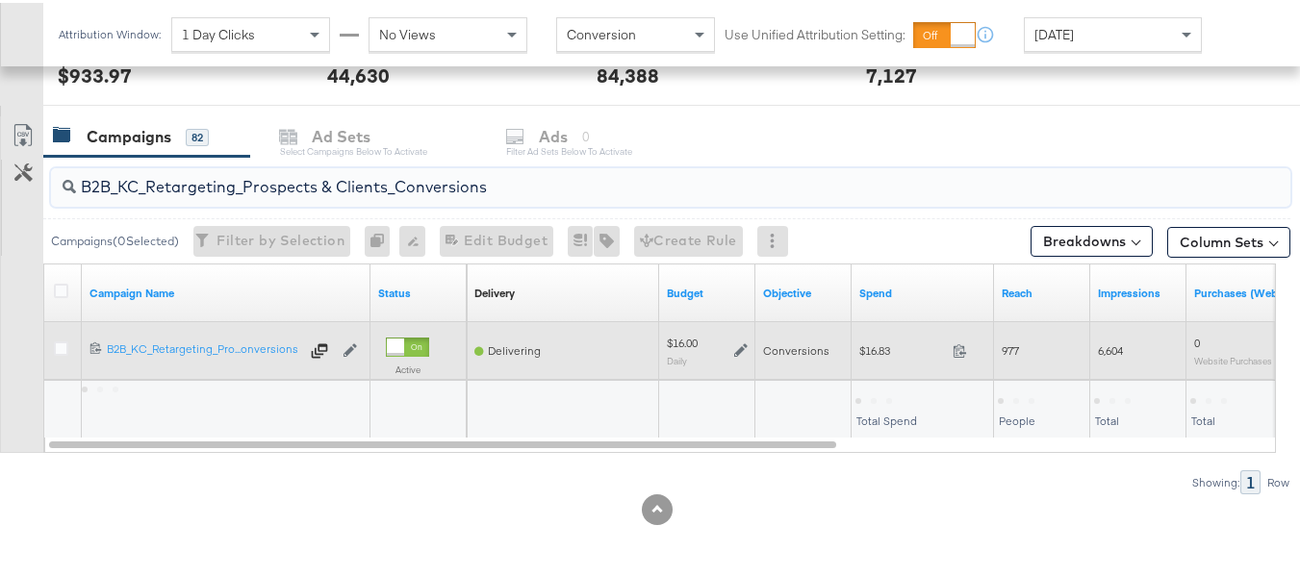
click at [884, 351] on span "$16.83" at bounding box center [902, 348] width 86 height 14
copy div "$16.83"
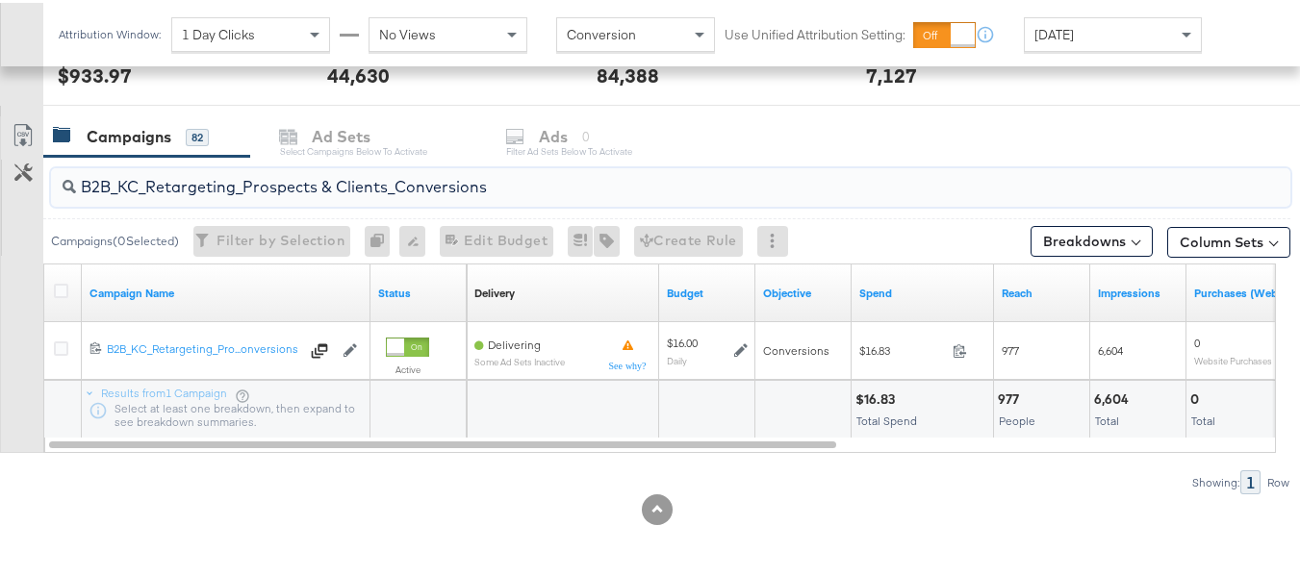
click at [380, 167] on input "B2B_KC_Retargeting_Prospects & Clients_Conversions" at bounding box center [628, 177] width 1104 height 38
paste input "C_LAND_KC_Pros_Sig"
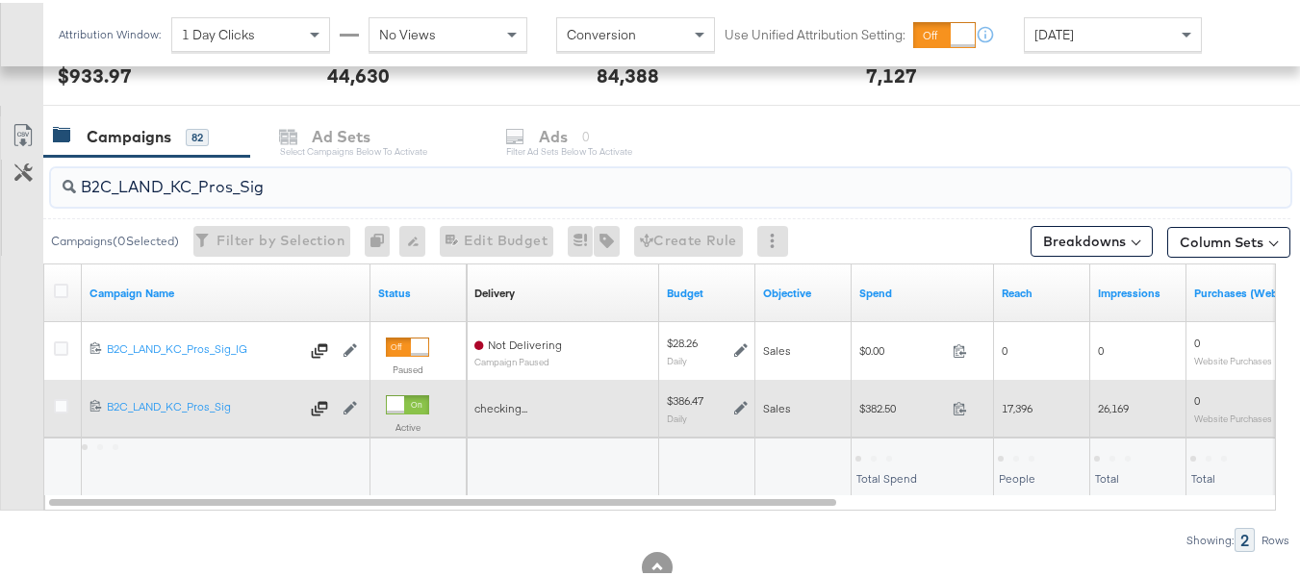
type input "B2C_LAND_KC_Pros_Sig"
click at [885, 414] on div "$382.50 382.5" at bounding box center [922, 406] width 142 height 30
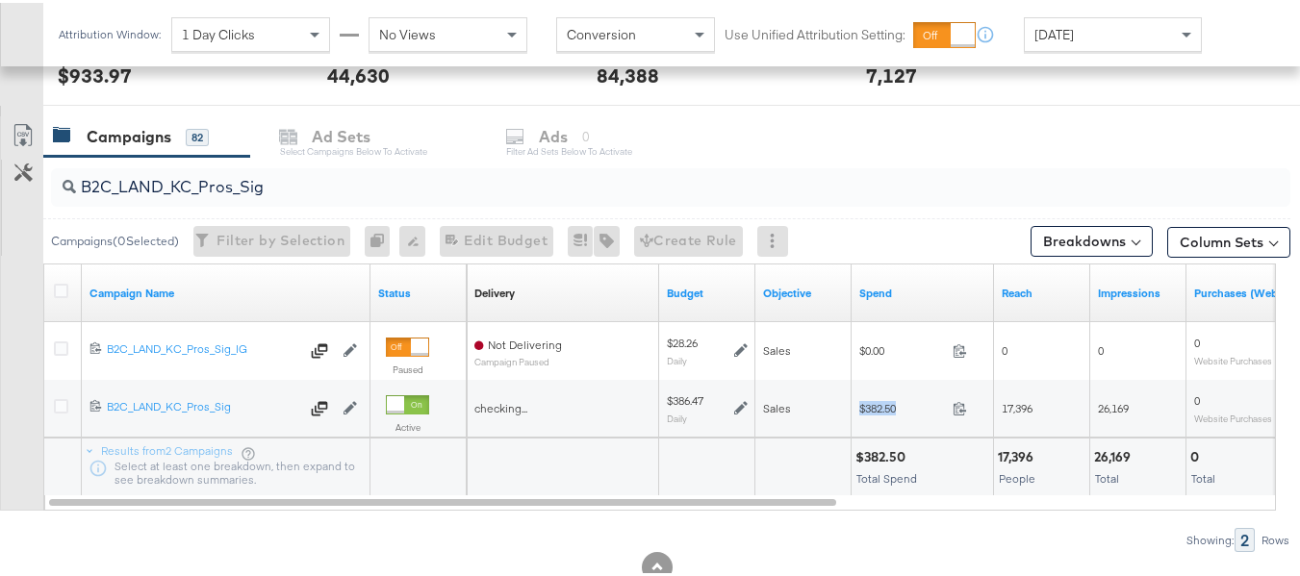
copy div "$382.50"
click at [1030, 509] on div "B2C_LAND_KC_Pros_Sig Campaigns ( 0 Selected) Filter by Selection Filter 0 campa…" at bounding box center [645, 351] width 1290 height 395
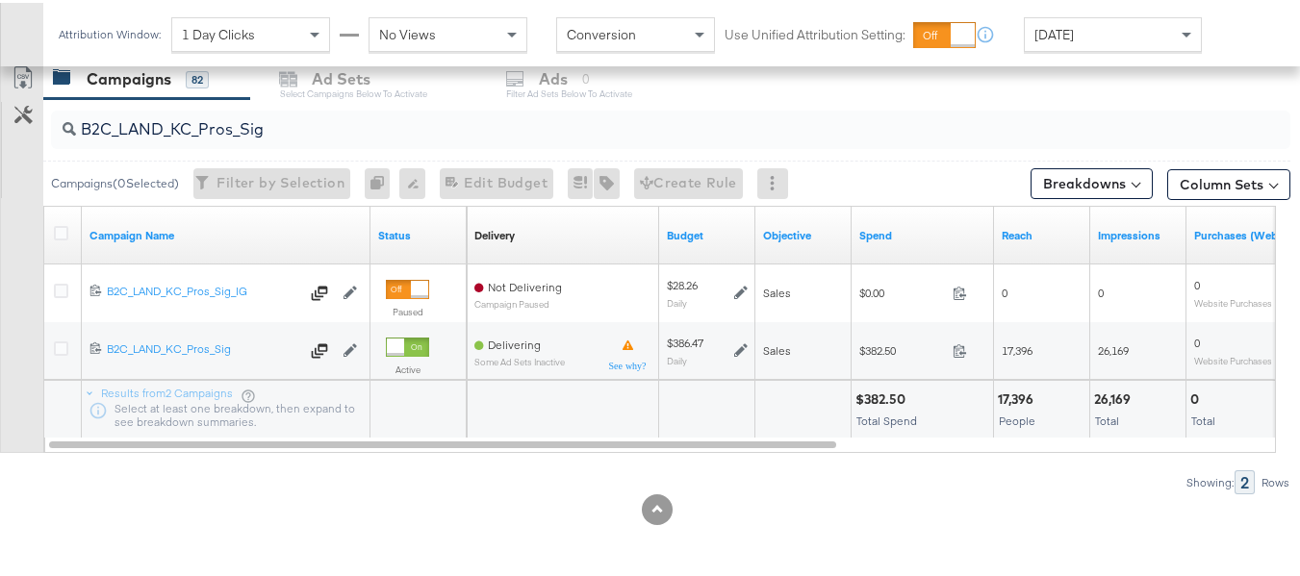
scroll to position [0, 0]
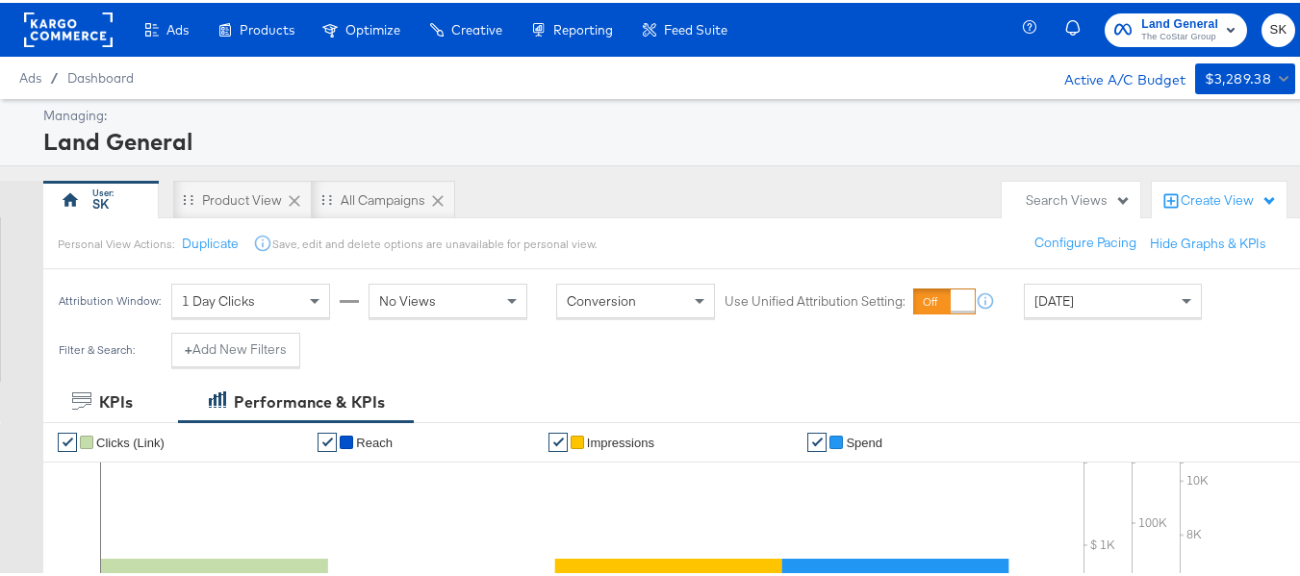
click at [75, 24] on rect at bounding box center [68, 27] width 88 height 35
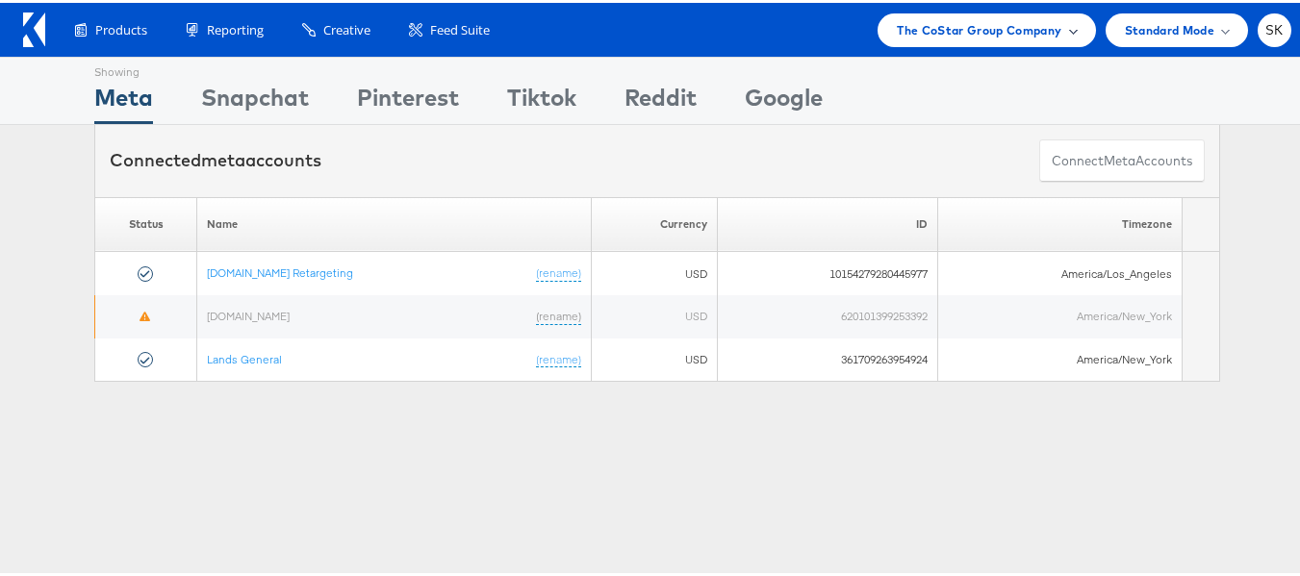
click at [1010, 36] on span "The CoStar Group Company" at bounding box center [979, 27] width 164 height 20
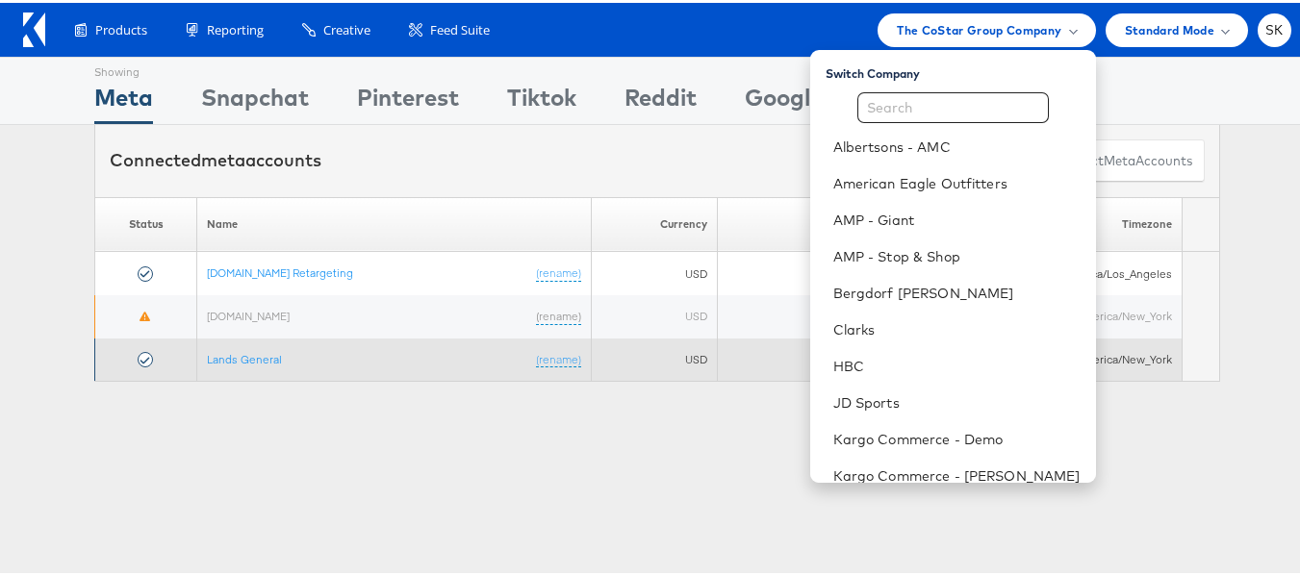
drag, startPoint x: 134, startPoint y: 438, endPoint x: 235, endPoint y: 377, distance: 117.8
click at [134, 438] on div "Showing Meta Showing Snapchat Showing Pinterest Showing Tiktok Showing Reddit S…" at bounding box center [657, 535] width 1314 height 962
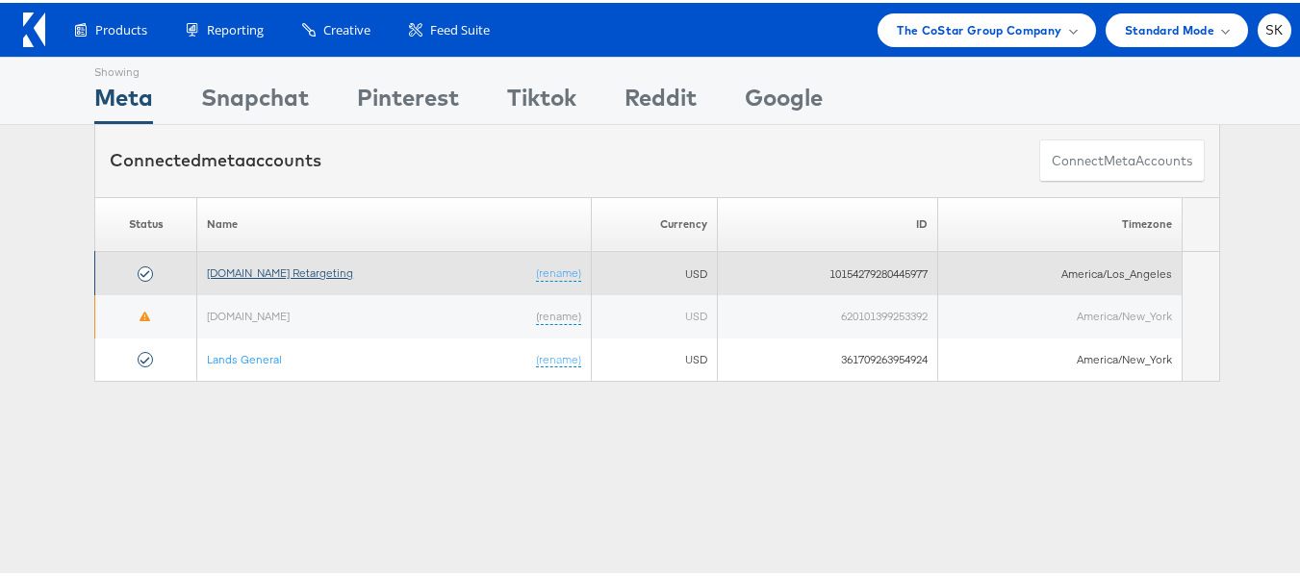
click at [316, 277] on link "[DOMAIN_NAME] Retargeting" at bounding box center [280, 270] width 146 height 14
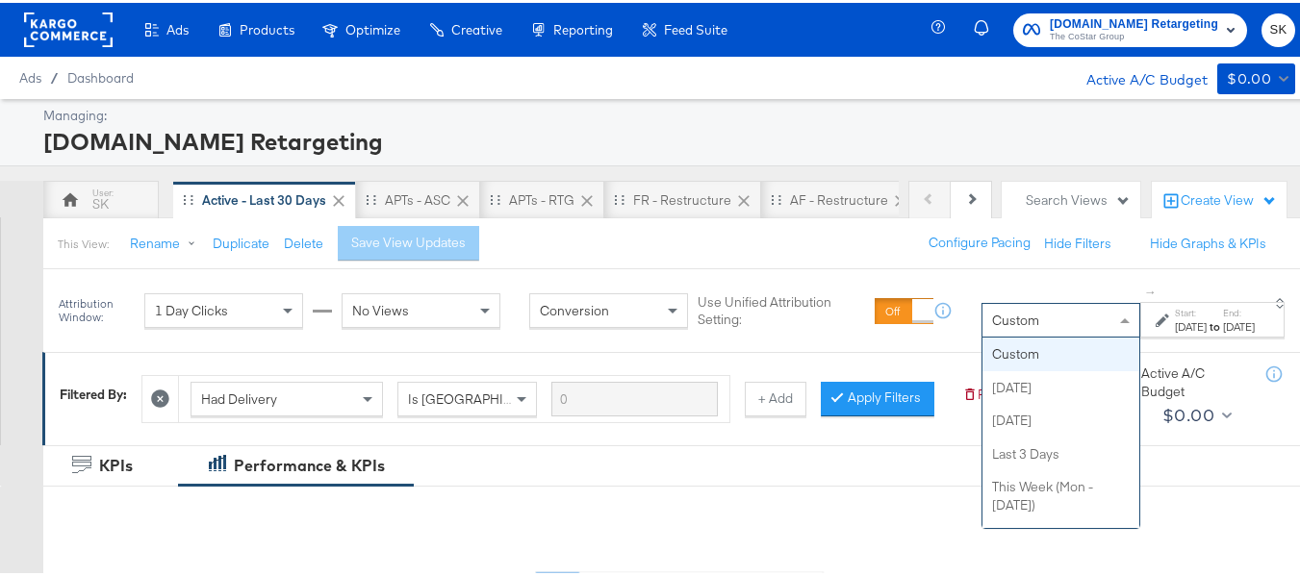
click at [992, 314] on span "Custom" at bounding box center [1015, 317] width 47 height 17
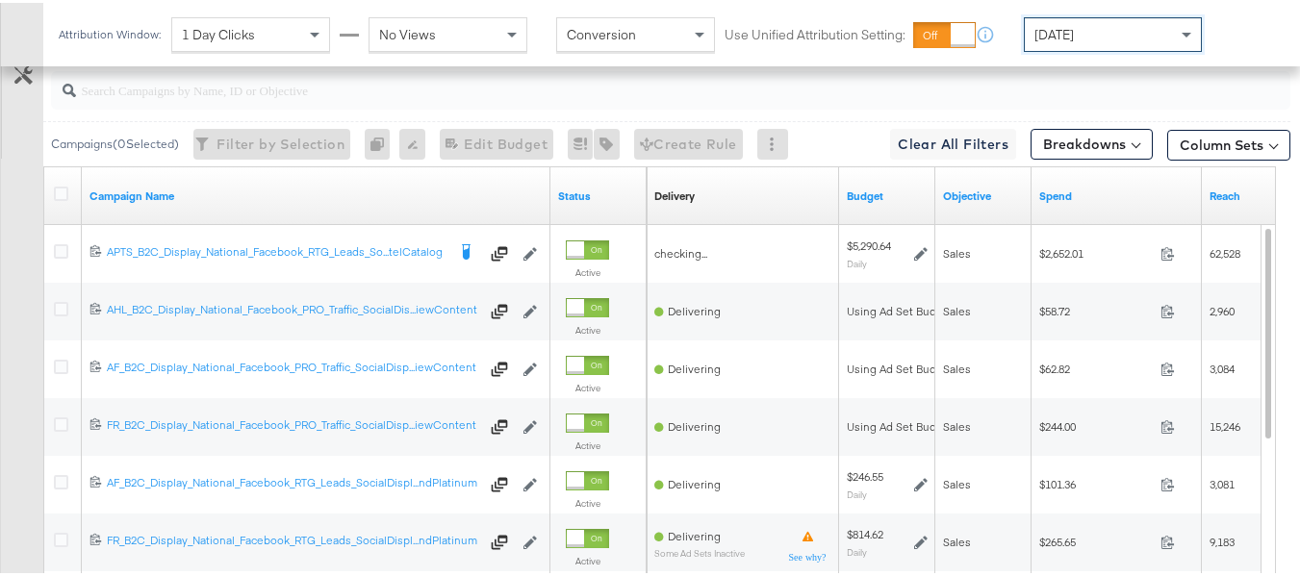
scroll to position [866, 0]
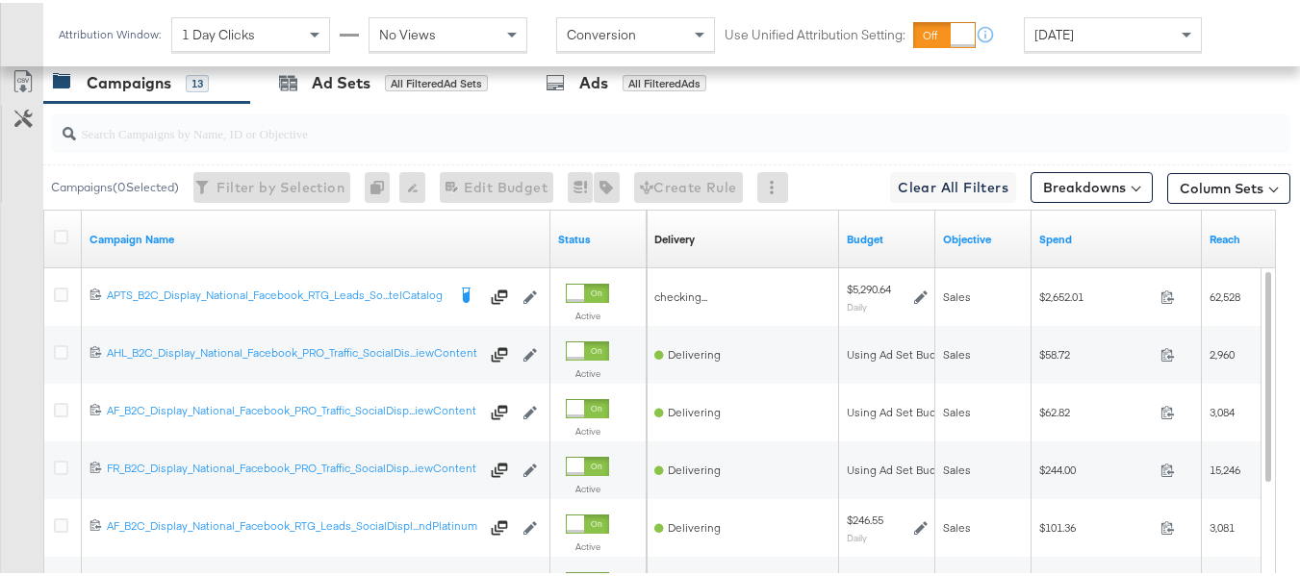
click at [139, 150] on div at bounding box center [670, 131] width 1239 height 38
paste input "APTS_B2C_Display_National_Facebook_RTG_Leads_SocialDisplay_Retargeting_Diamond_…"
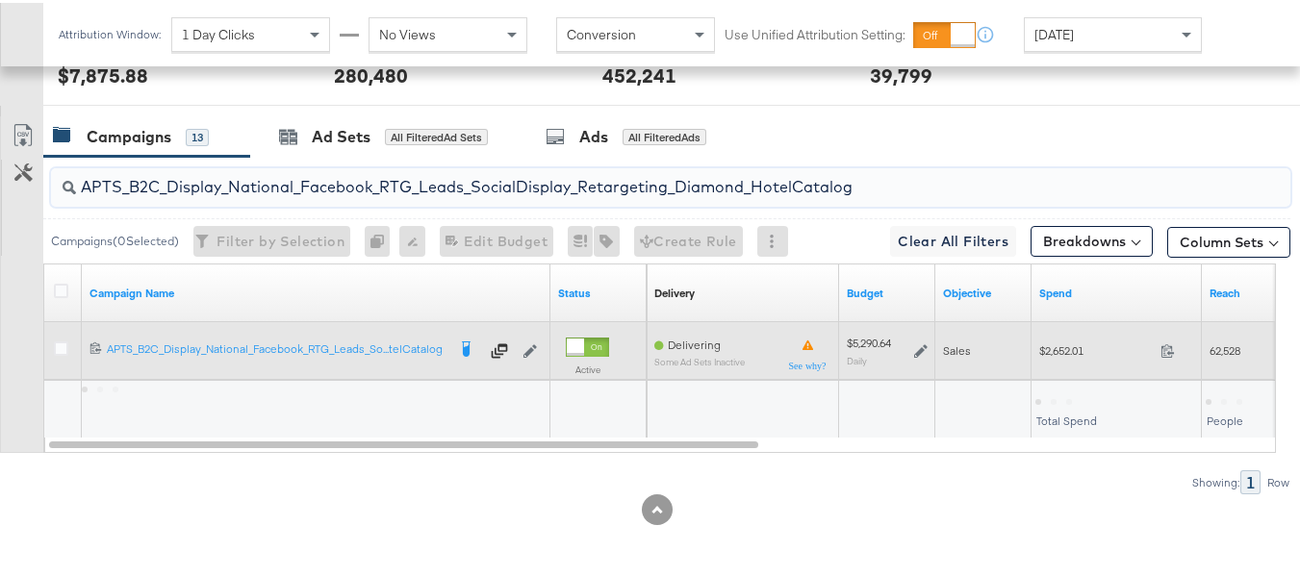
scroll to position [840, 0]
click at [1042, 354] on span "$2,652.01" at bounding box center [1096, 348] width 114 height 14
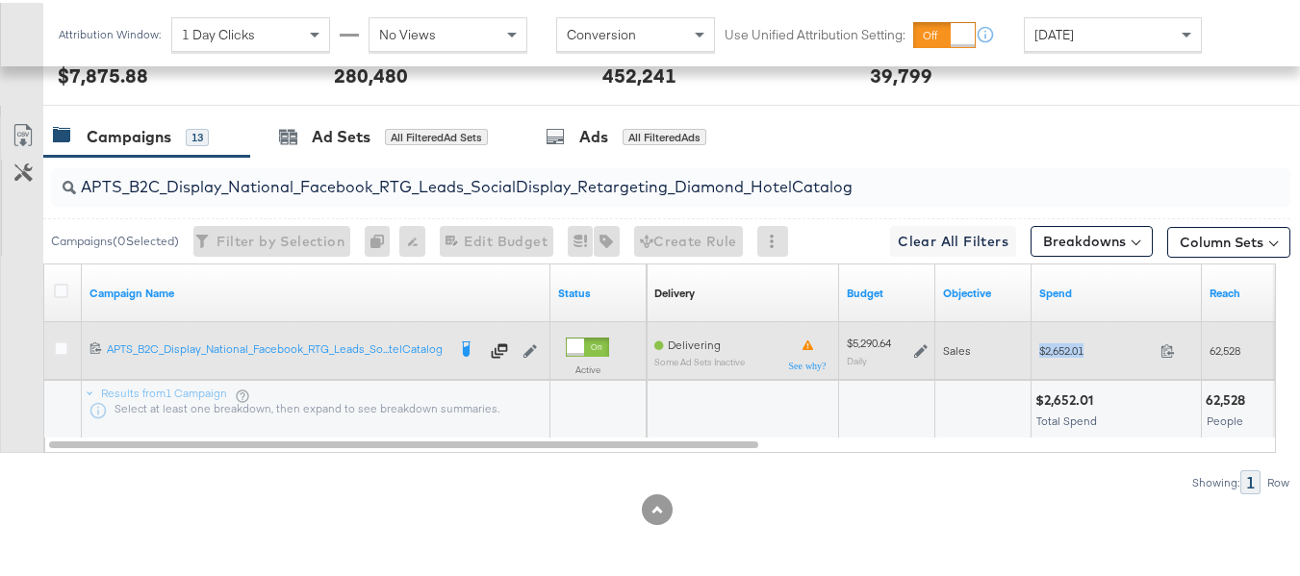
click at [1042, 354] on span "$2,652.01" at bounding box center [1096, 348] width 114 height 14
copy div "$2,652.01"
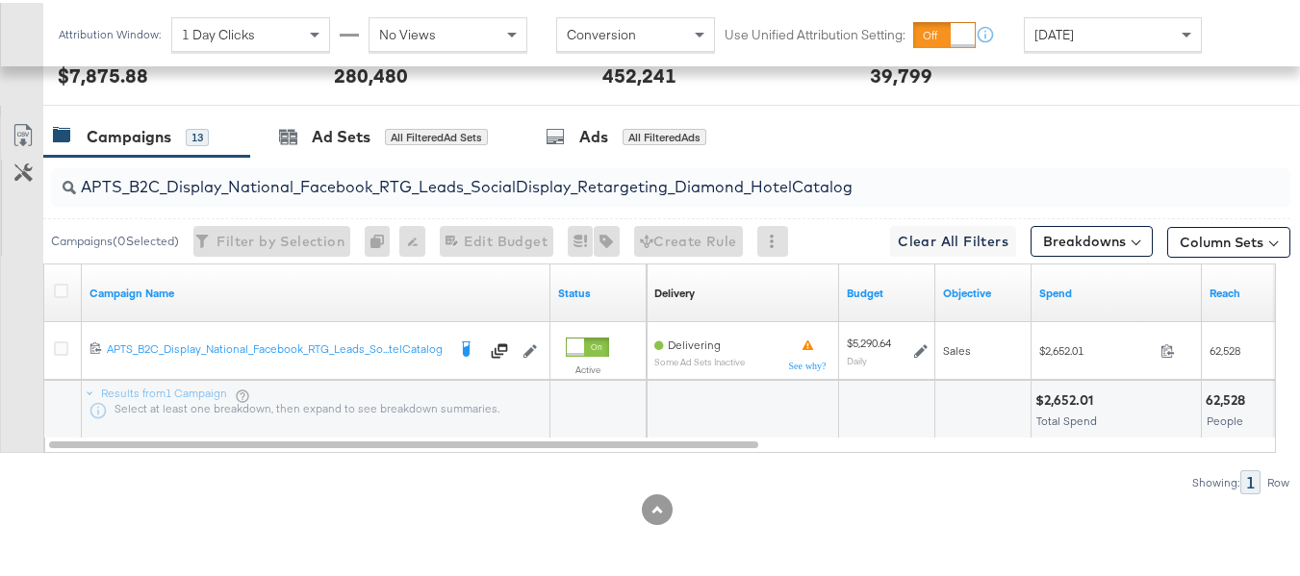
click at [237, 174] on input "APTS_B2C_Display_National_Facebook_RTG_Leads_SocialDisplay_Retargeting_Diamond_…" at bounding box center [628, 177] width 1104 height 38
paste input "alwayson_Retargeting_DARE24_DiamondPlatinum"
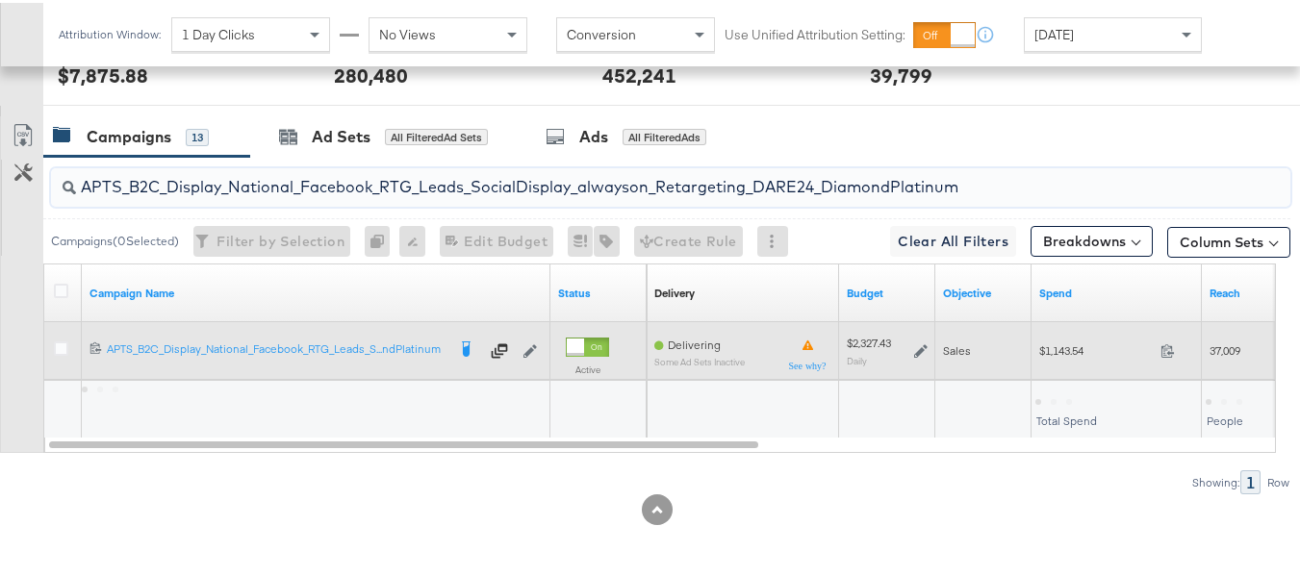
click at [1071, 361] on div "$1,143.54 1143.54" at bounding box center [1116, 348] width 170 height 30
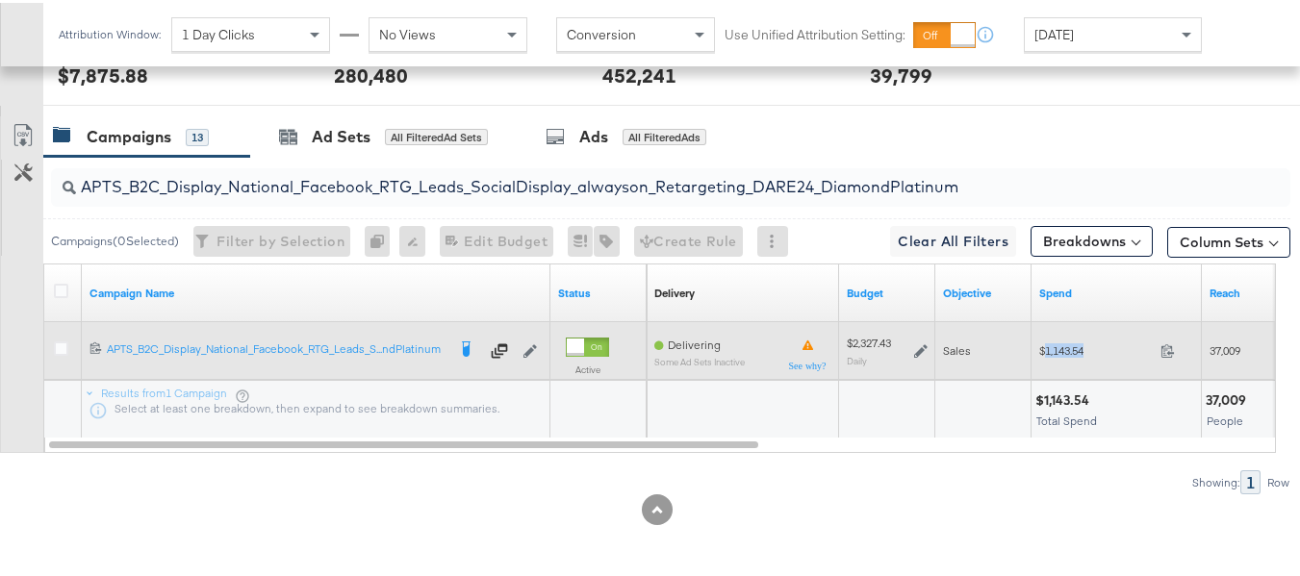
click at [1071, 361] on div "$1,143.54 1143.54" at bounding box center [1116, 348] width 170 height 30
copy div "$1,143.54"
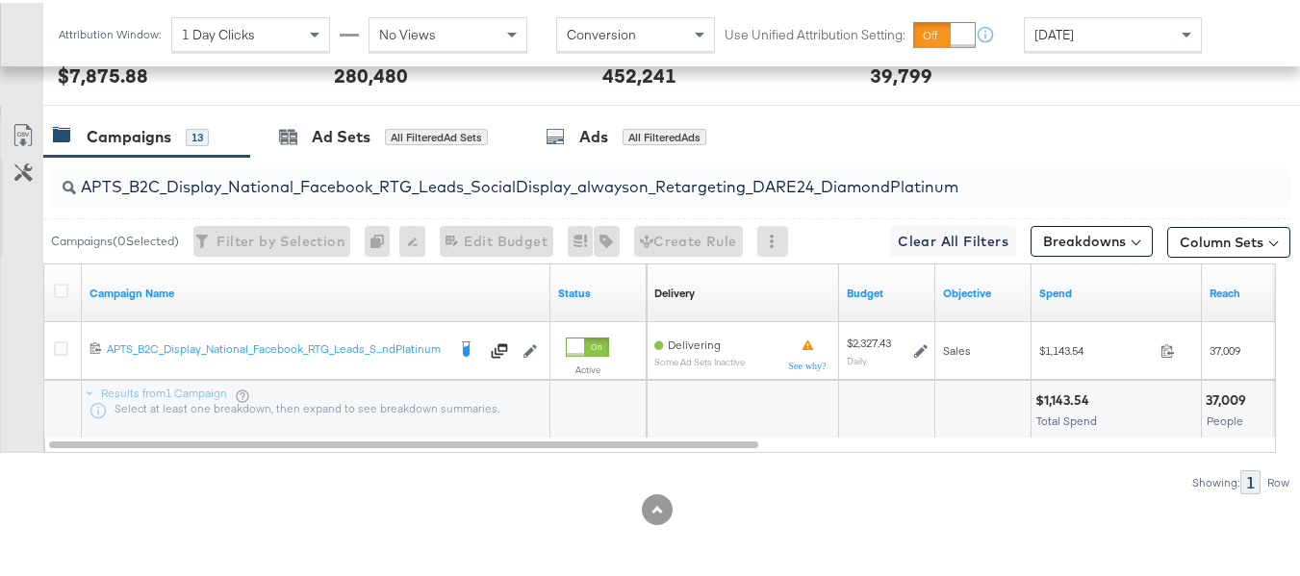
click at [348, 173] on input "APTS_B2C_Display_National_Facebook_RTG_Leads_SocialDisplay_alwayson_Retargeting…" at bounding box center [628, 177] width 1104 height 38
paste input "FR_B2C_Display_National_Facebook_RTG_Leads_SocialDisplay_alwayson_Retargeting_FR"
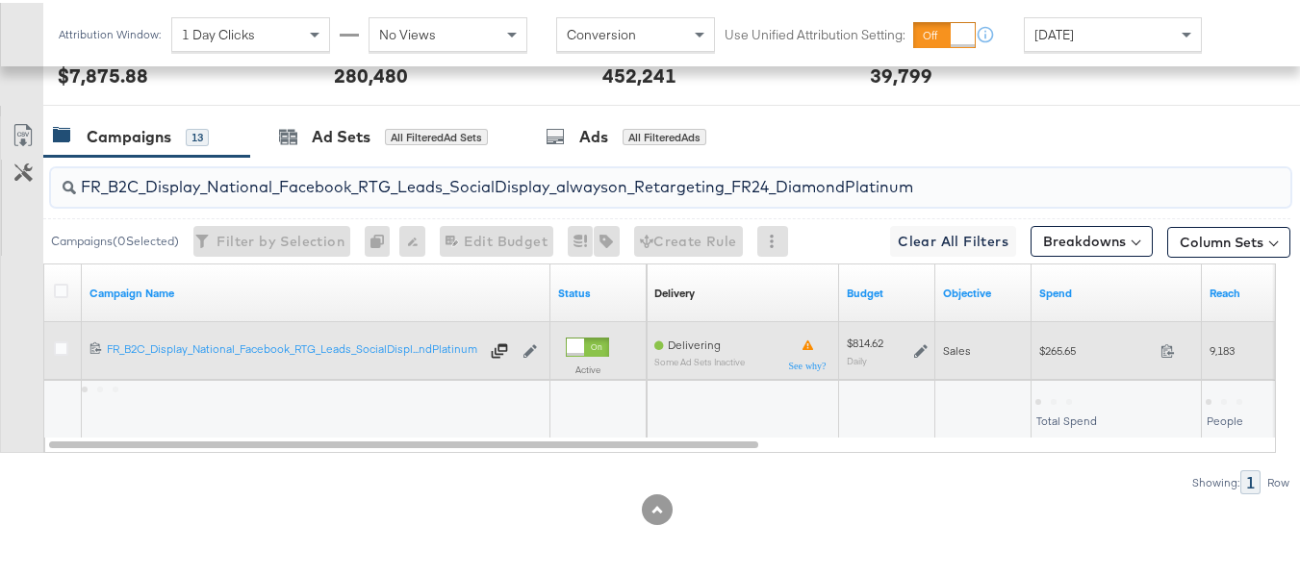
click at [1042, 347] on span "$265.65" at bounding box center [1096, 348] width 114 height 14
copy div "$265.65"
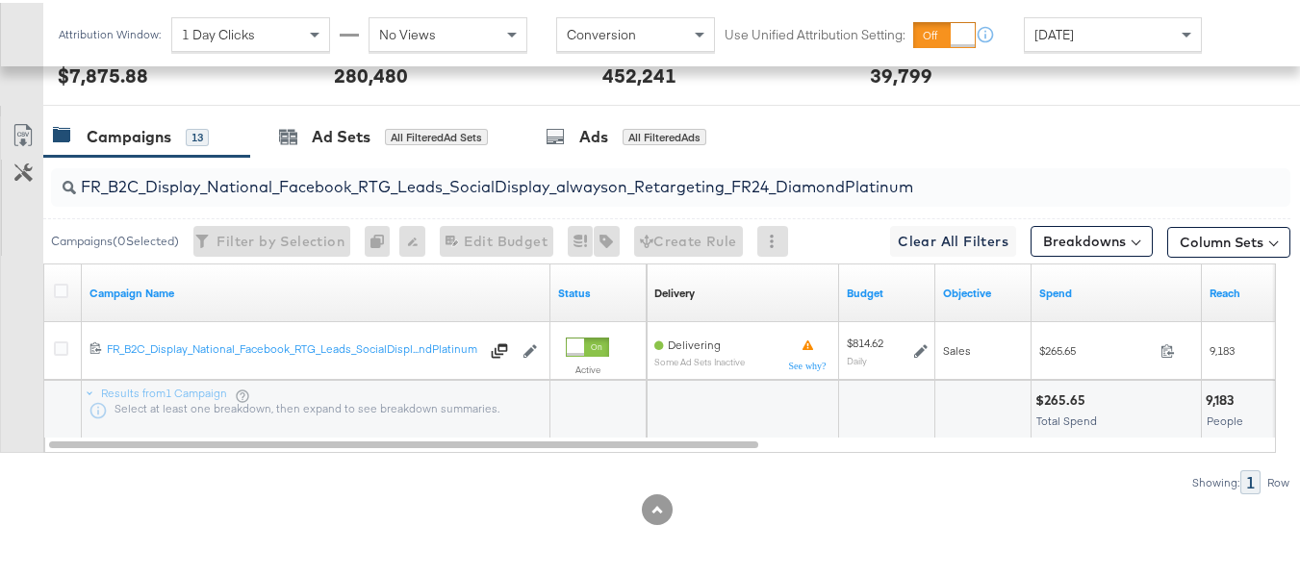
click at [366, 199] on div "FR_B2C_Display_National_Facebook_RTG_Leads_SocialDisplay_alwayson_Retargeting_F…" at bounding box center [670, 184] width 1239 height 38
paste input "AF_B2C_Display_National_Facebook_RTG_Leads_SocialDisplay_alwayson_Retargeting_AF"
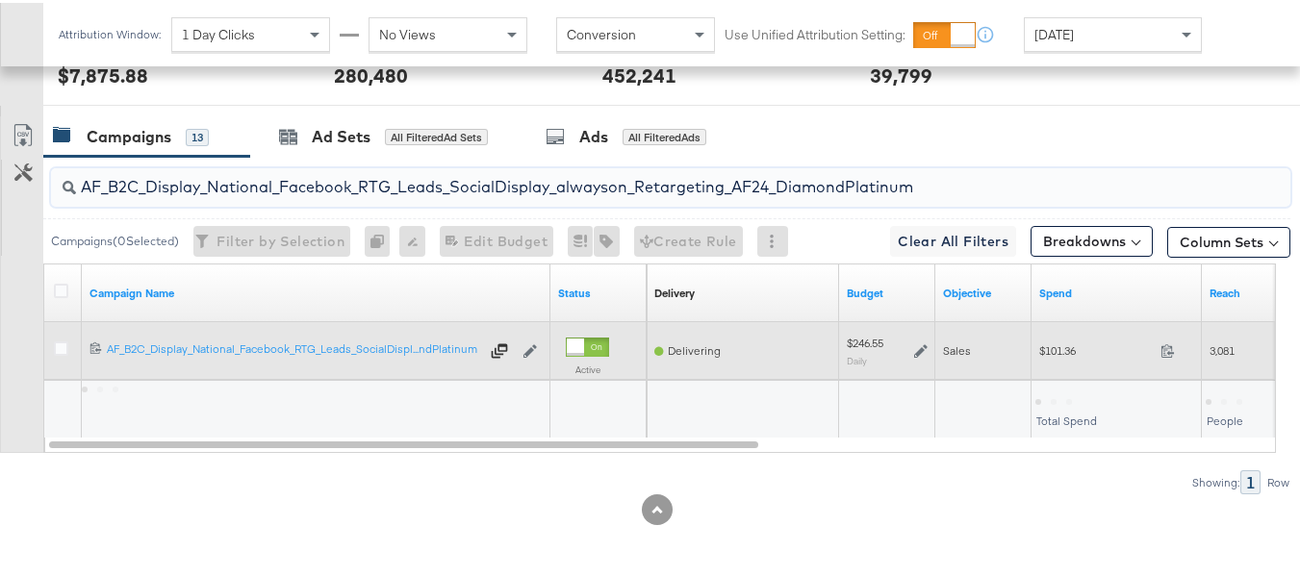
click at [1054, 351] on span "$101.36" at bounding box center [1096, 348] width 114 height 14
copy div "$101.36"
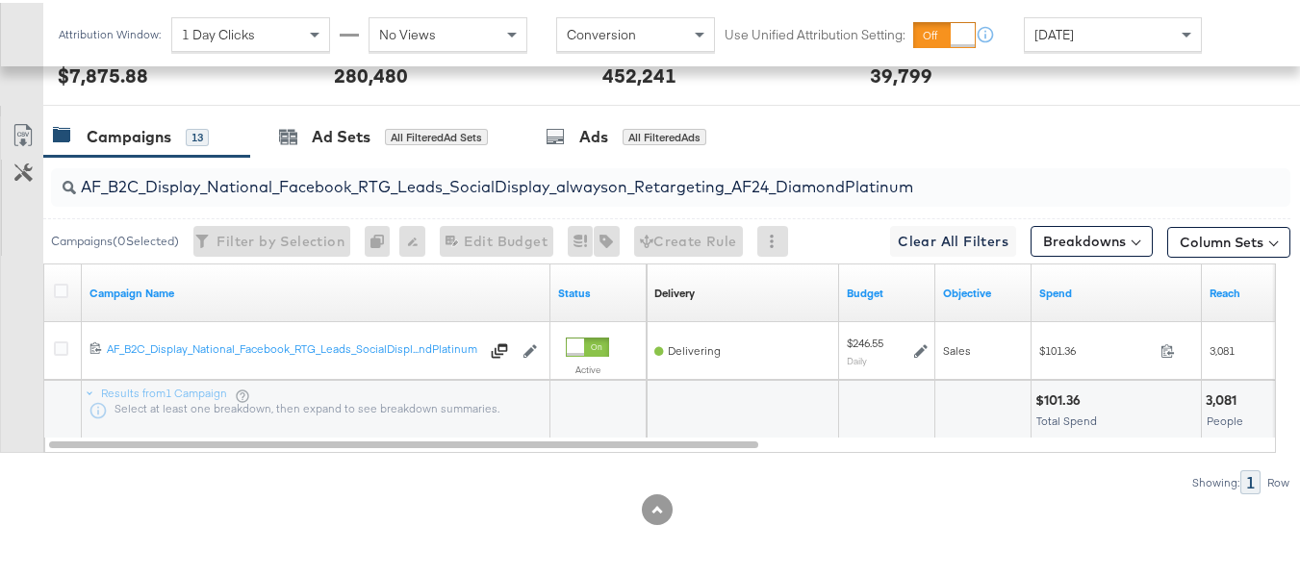
click at [346, 200] on div "AF_B2C_Display_National_Facebook_RTG_Leads_SocialDisplay_alwayson_Retargeting_A…" at bounding box center [670, 184] width 1239 height 38
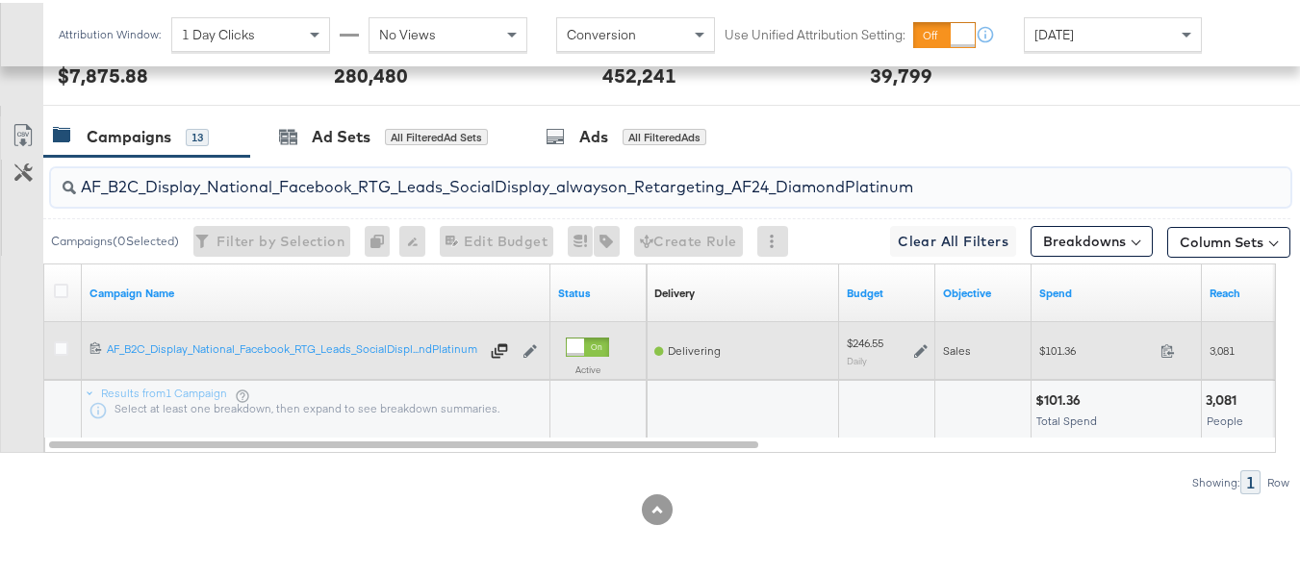
paste input "HL_B2C_Display_National_Facebook_RTG_Leads_SocialDisplay_alwayson_Retargeting_A…"
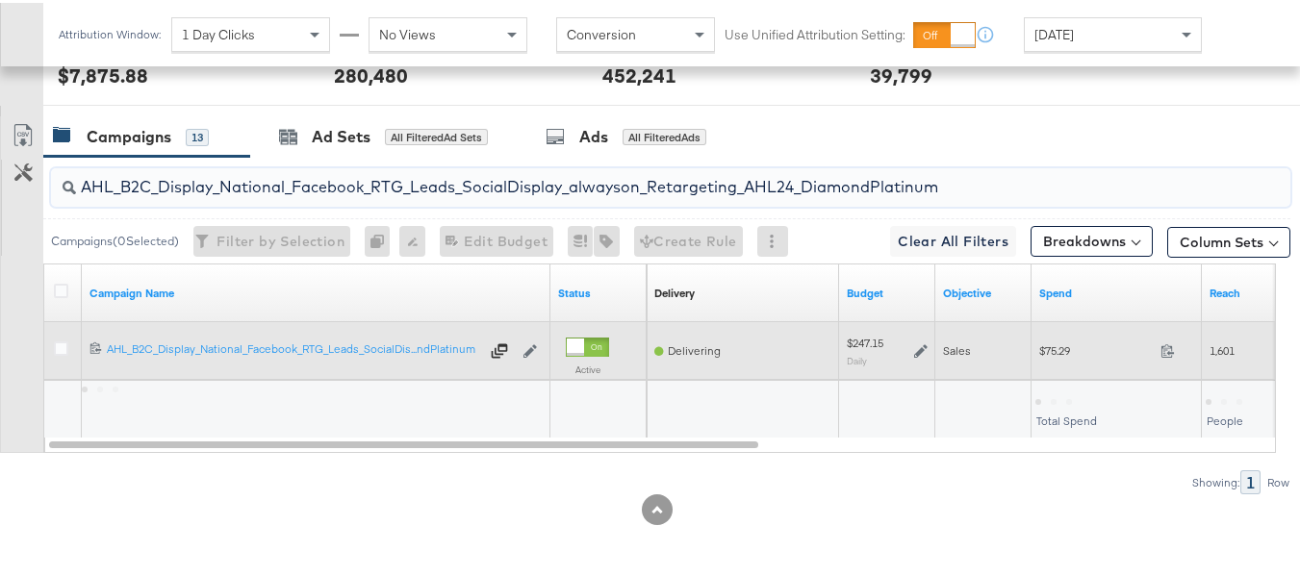
click at [1047, 360] on div "$75.29 75.29" at bounding box center [1116, 348] width 170 height 30
copy div "$75.29"
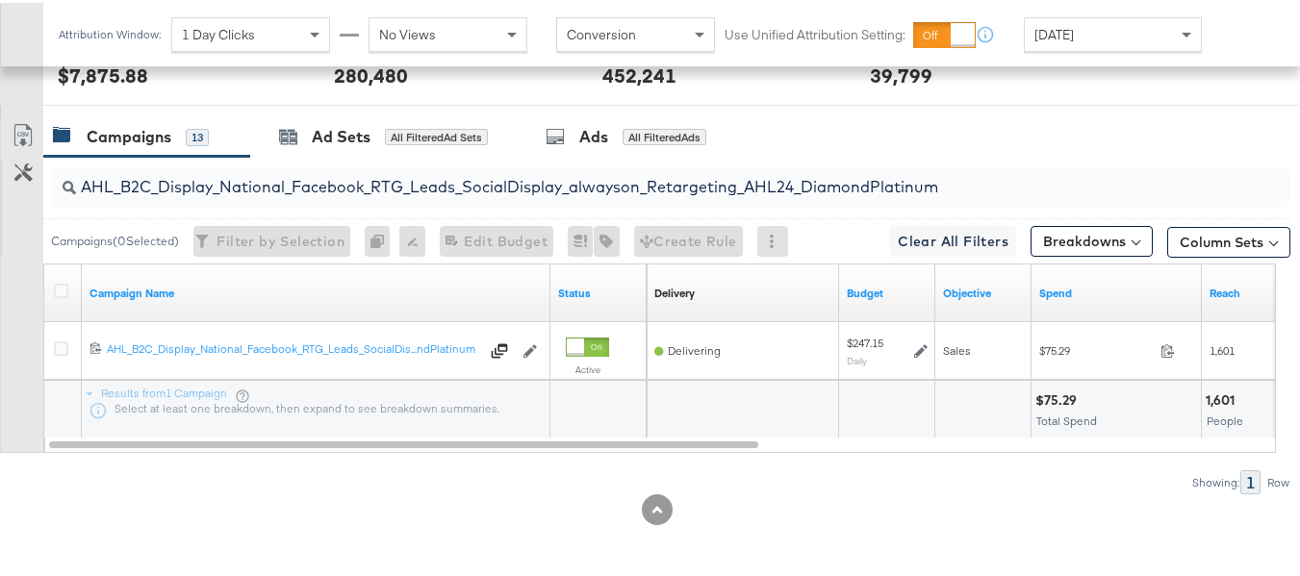
click at [256, 166] on input "AHL_B2C_Display_National_Facebook_RTG_Leads_SocialDisplay_alwayson_Retargeting_…" at bounding box center [628, 177] width 1104 height 38
paste input "PTS_B2C_Display_National_Facebook_PRO_Traffic_SocialDisplay_alwayson_ASC_DARE24…"
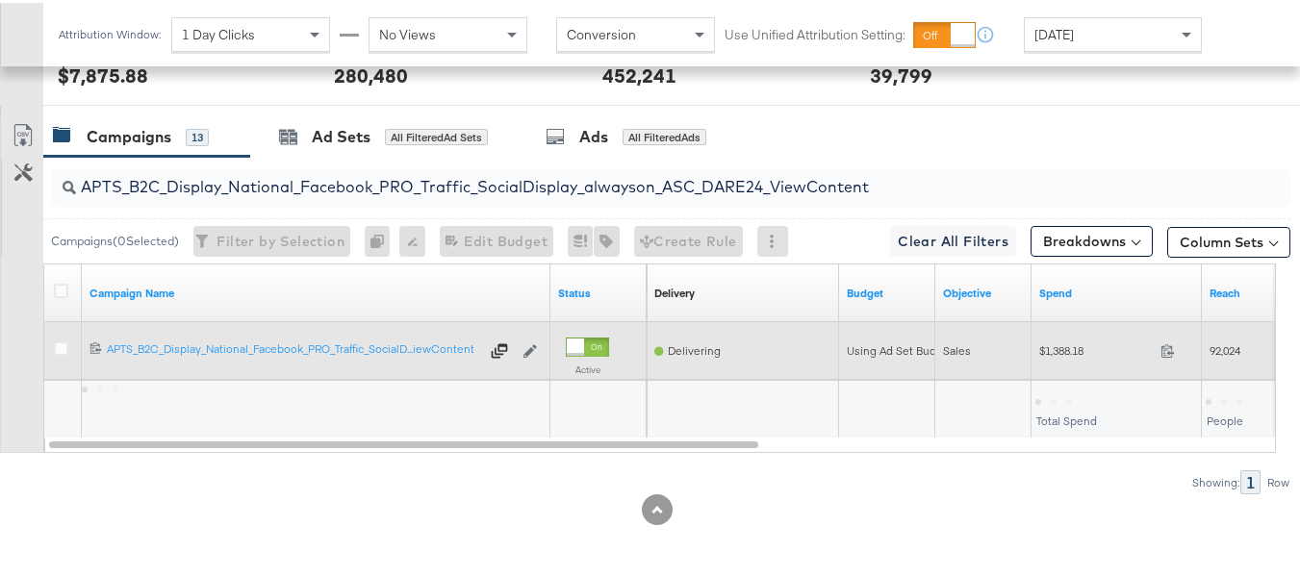
click at [1061, 369] on div "$1,388.18 1388.18" at bounding box center [1116, 348] width 170 height 58
copy div "$1,388.18"
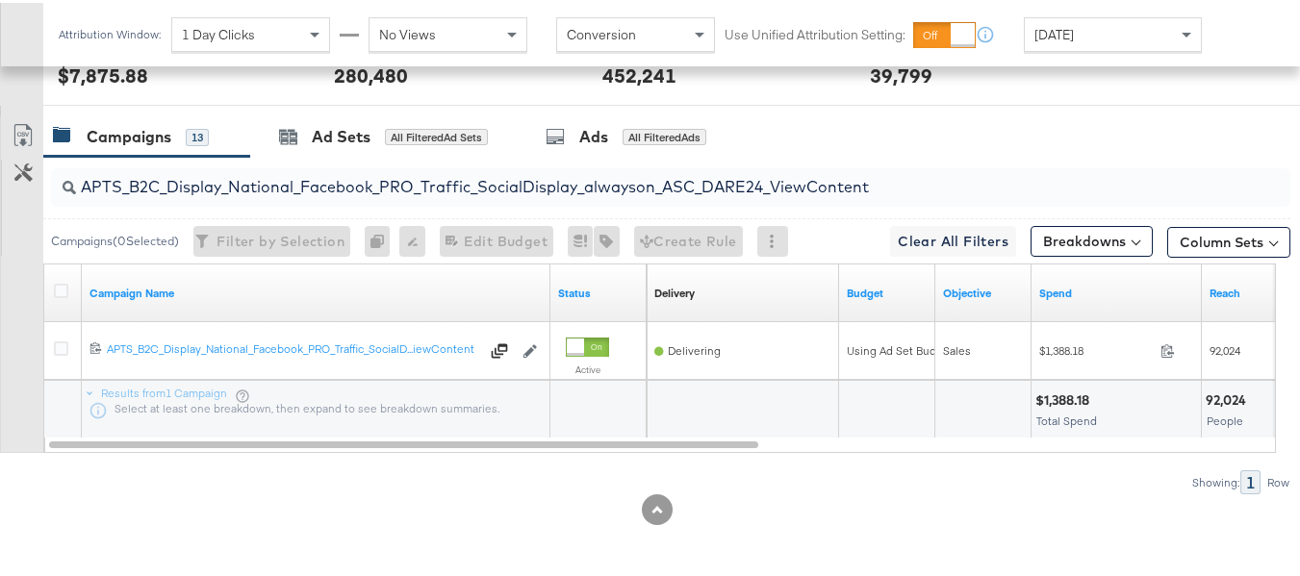
click at [341, 183] on input "APTS_B2C_Display_National_Facebook_PRO_Traffic_SocialDisplay_alwayson_ASC_DARE2…" at bounding box center [628, 177] width 1104 height 38
paste input "Leads_SocialDisplay_alwayson_ASC_DARE24_Purchase"
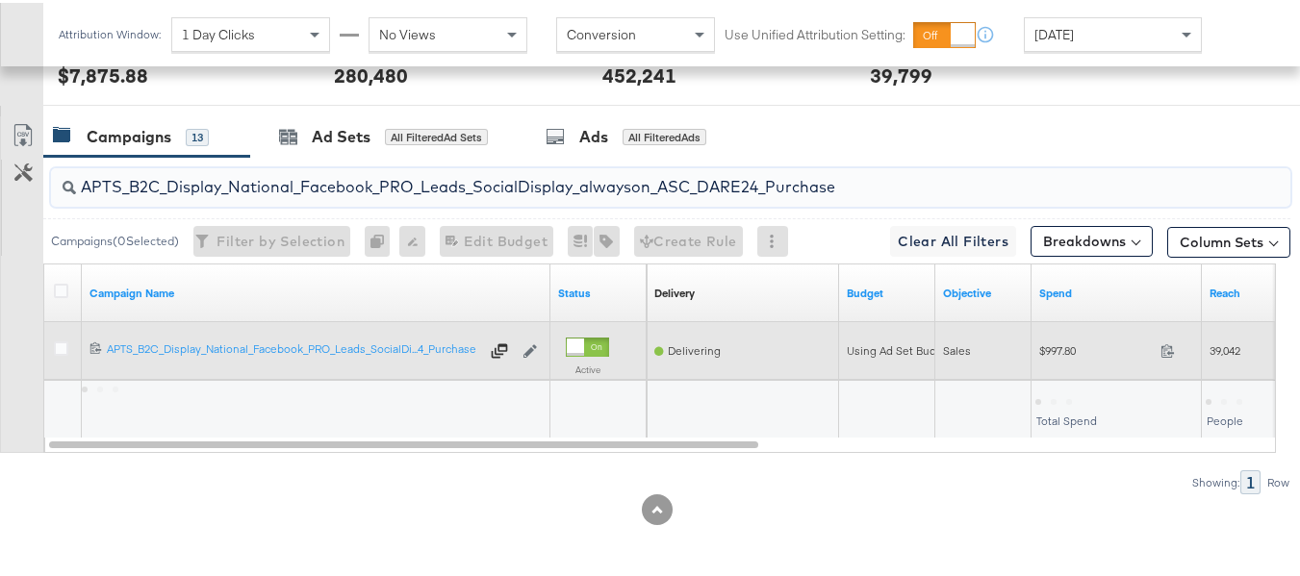
type input "APTS_B2C_Display_National_Facebook_PRO_Leads_SocialDisplay_alwayson_ASC_DARE24_…"
click at [1059, 358] on div "$997.80 997.8" at bounding box center [1116, 348] width 170 height 30
copy div "$997.80"
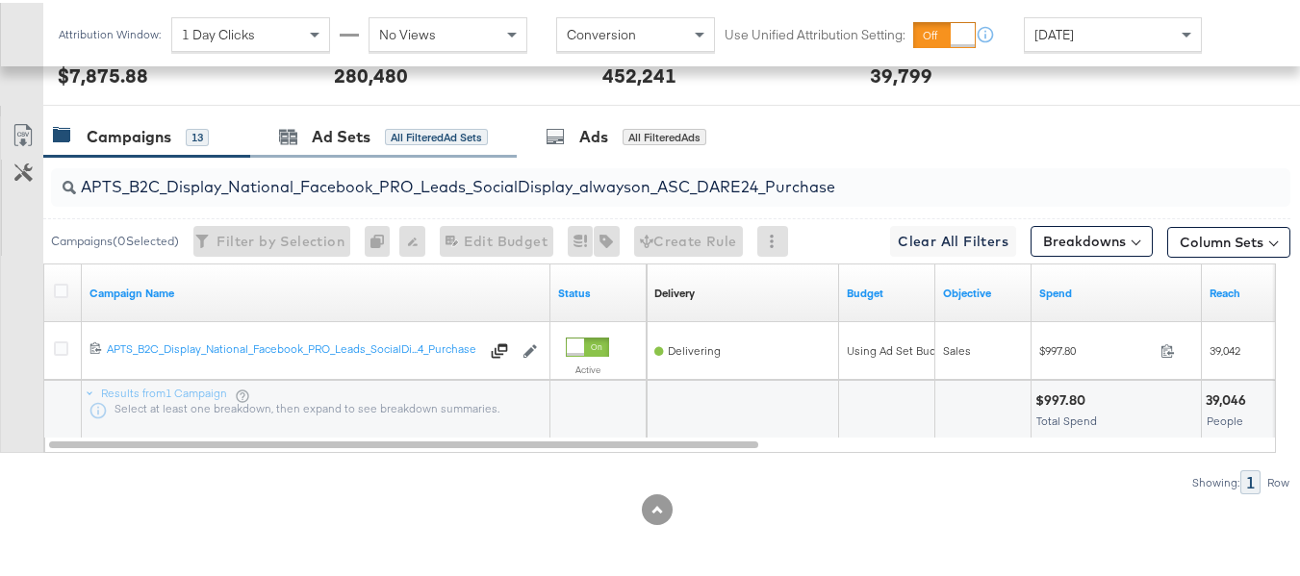
click at [328, 151] on div "Ad Sets All Filtered Ad Sets" at bounding box center [383, 134] width 266 height 41
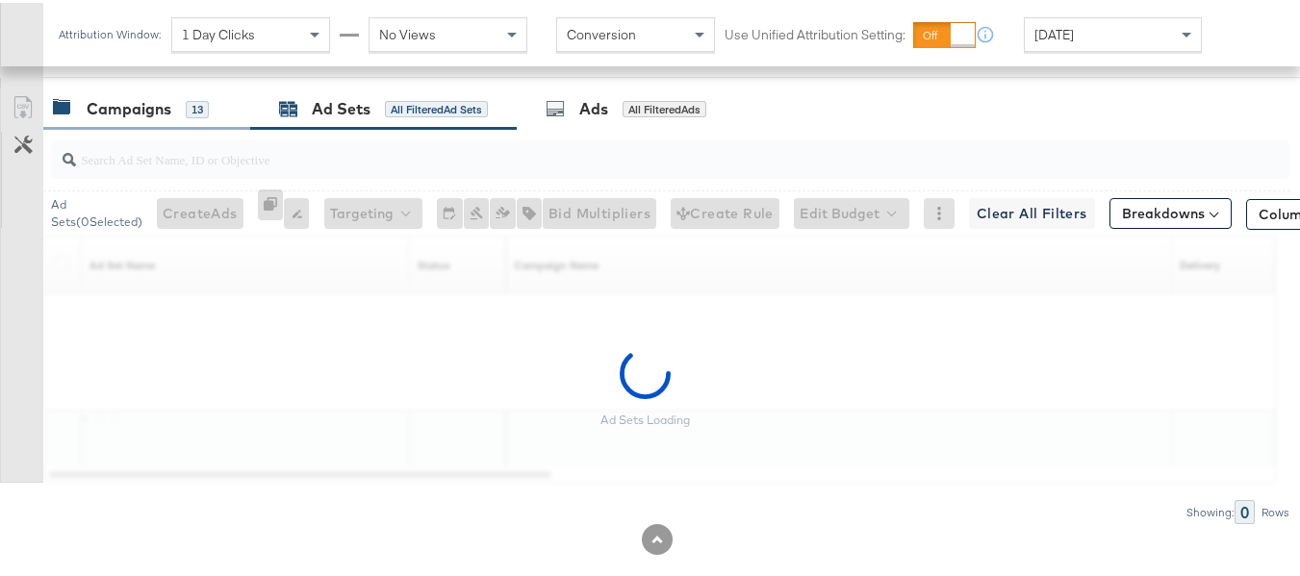
click at [178, 117] on div "Campaigns 13" at bounding box center [131, 106] width 156 height 22
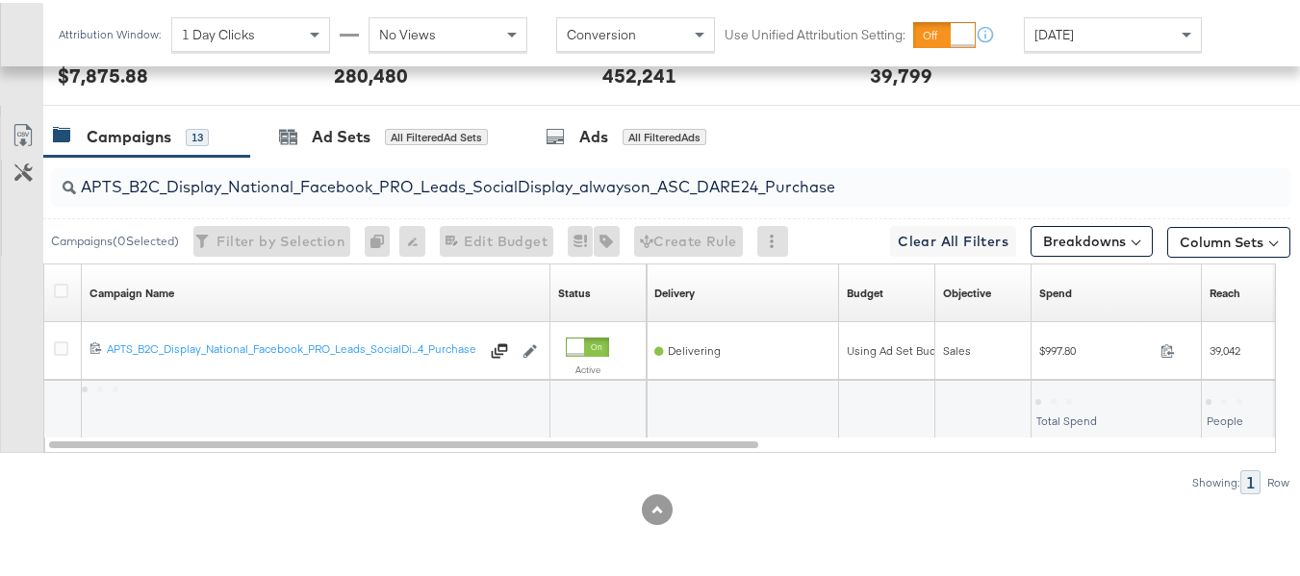
click at [240, 200] on div "APTS_B2C_Display_National_Facebook_PRO_Leads_SocialDisplay_alwayson_ASC_DARE24_…" at bounding box center [670, 184] width 1239 height 38
paste input "F_B2C_Display_National_Facebook_PRO_Traffic_SocialDisplay_alwayson_ASC_AF24_Vie…"
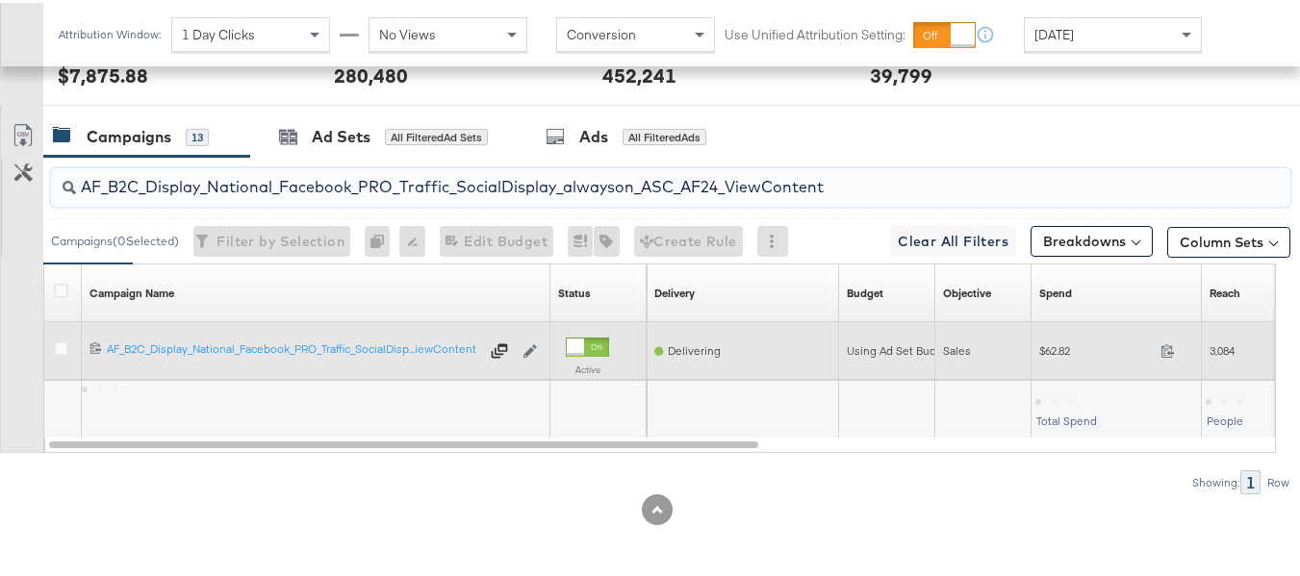
click at [1025, 359] on div "Sales" at bounding box center [983, 348] width 96 height 31
click at [1044, 358] on div "$62.82 62.82" at bounding box center [1116, 348] width 170 height 30
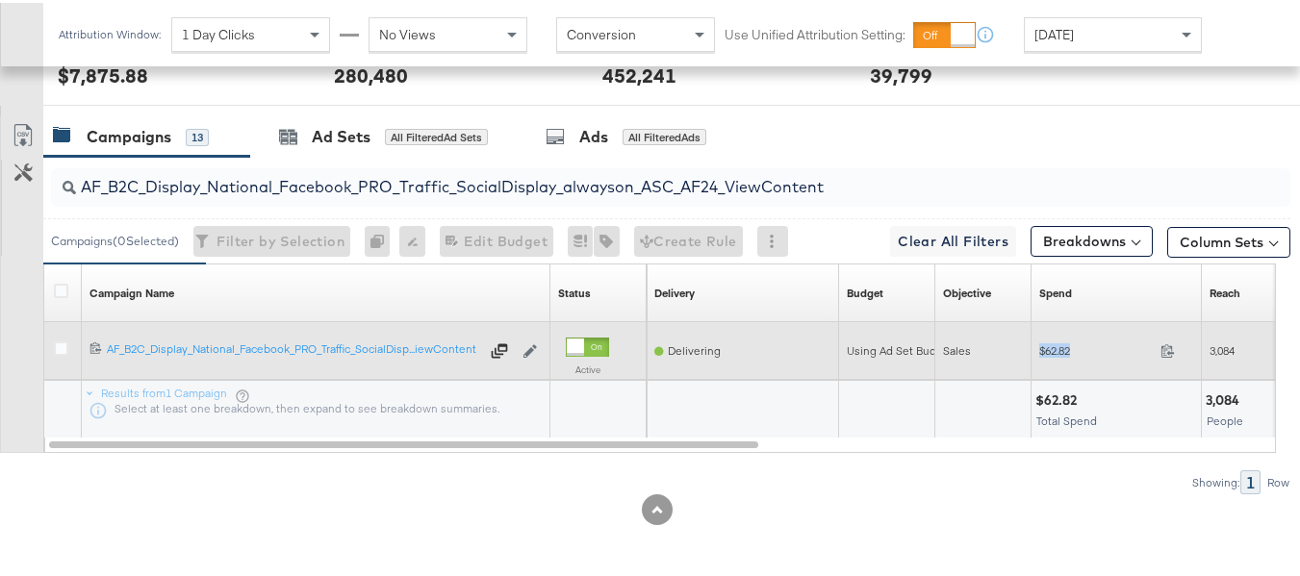
click at [1044, 358] on div "$62.82 62.82" at bounding box center [1116, 348] width 170 height 30
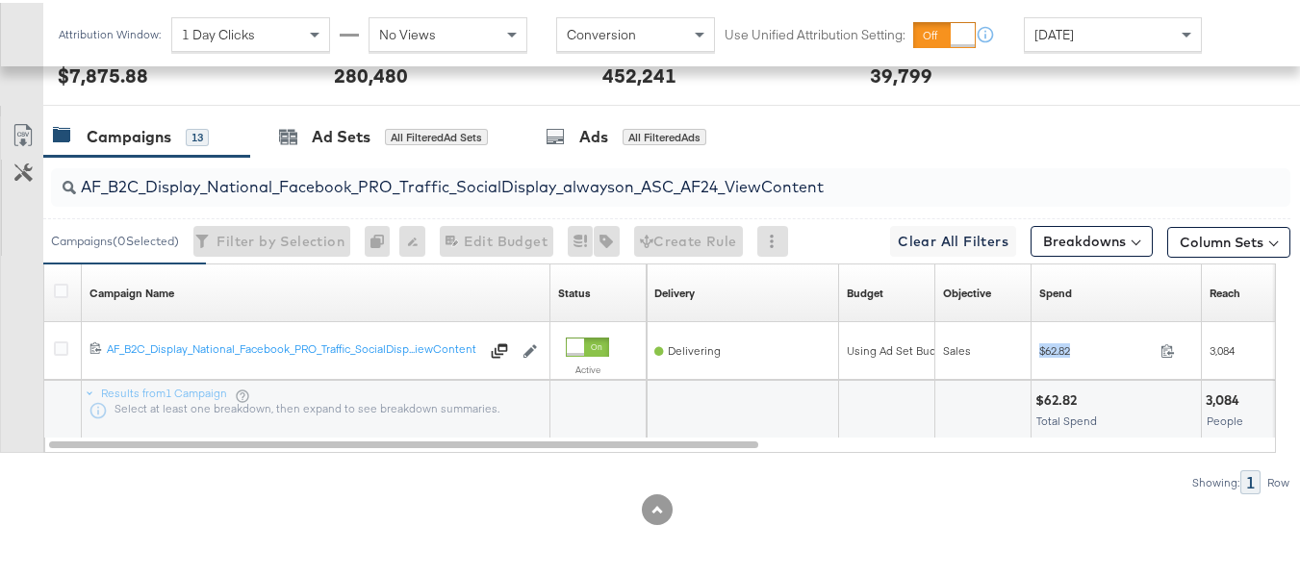
copy div "$62.82"
click at [390, 181] on input "AF_B2C_Display_National_Facebook_PRO_Traffic_SocialDisplay_alwayson_ASC_AF24_Vi…" at bounding box center [628, 177] width 1104 height 38
paste input "FR_B2C_Display_National_Facebook_PRO_Traffic_SocialDisplay_alwayson_ASC_FR"
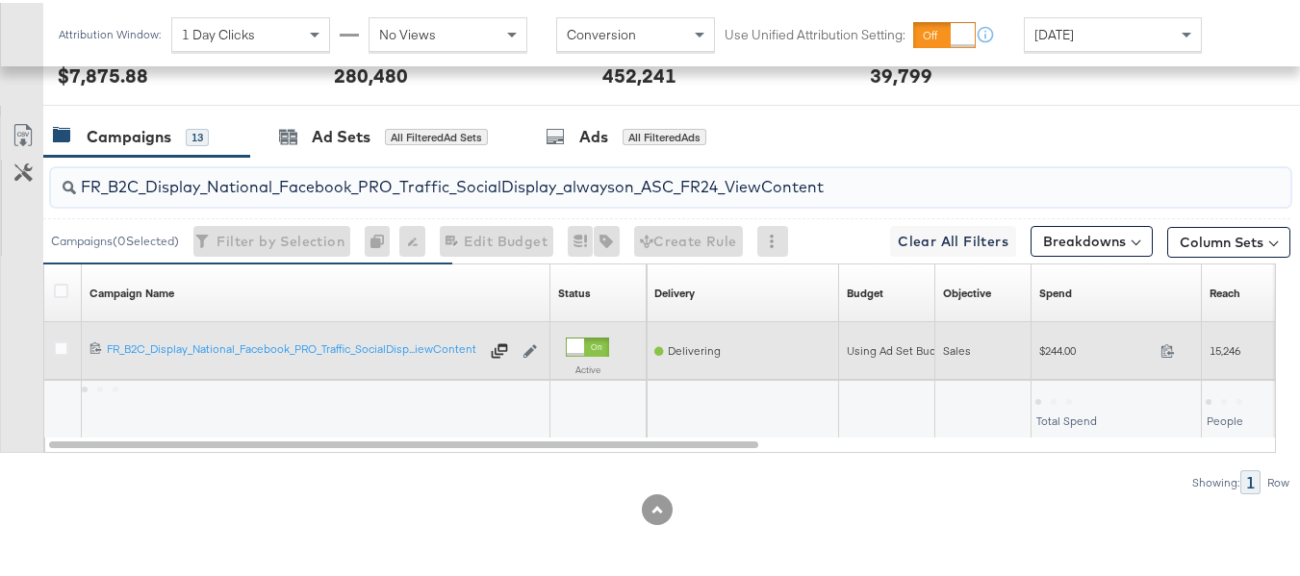
click at [1047, 365] on div "$244.00 244" at bounding box center [1116, 348] width 170 height 58
copy div "$244.00"
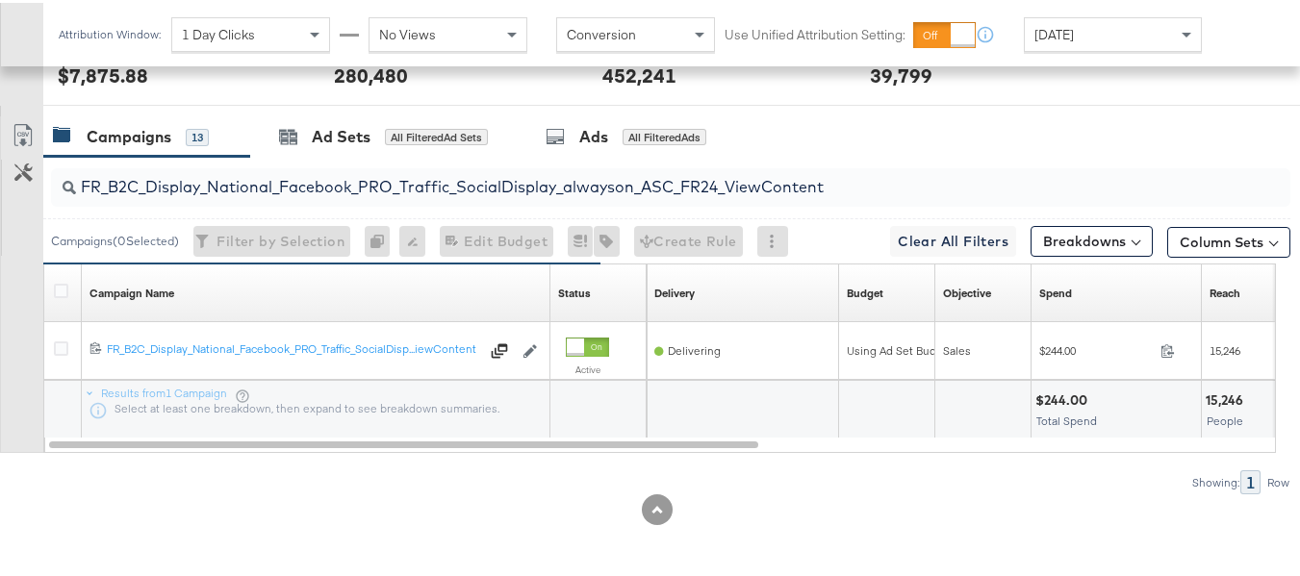
click at [540, 176] on input "FR_B2C_Display_National_Facebook_PRO_Traffic_SocialDisplay_alwayson_ASC_FR24_Vi…" at bounding box center [628, 177] width 1104 height 38
paste input "AHL_B2C_Display_National_Facebook_PRO_Traffic_SocialDisplay_alwayson_ASC_AHL"
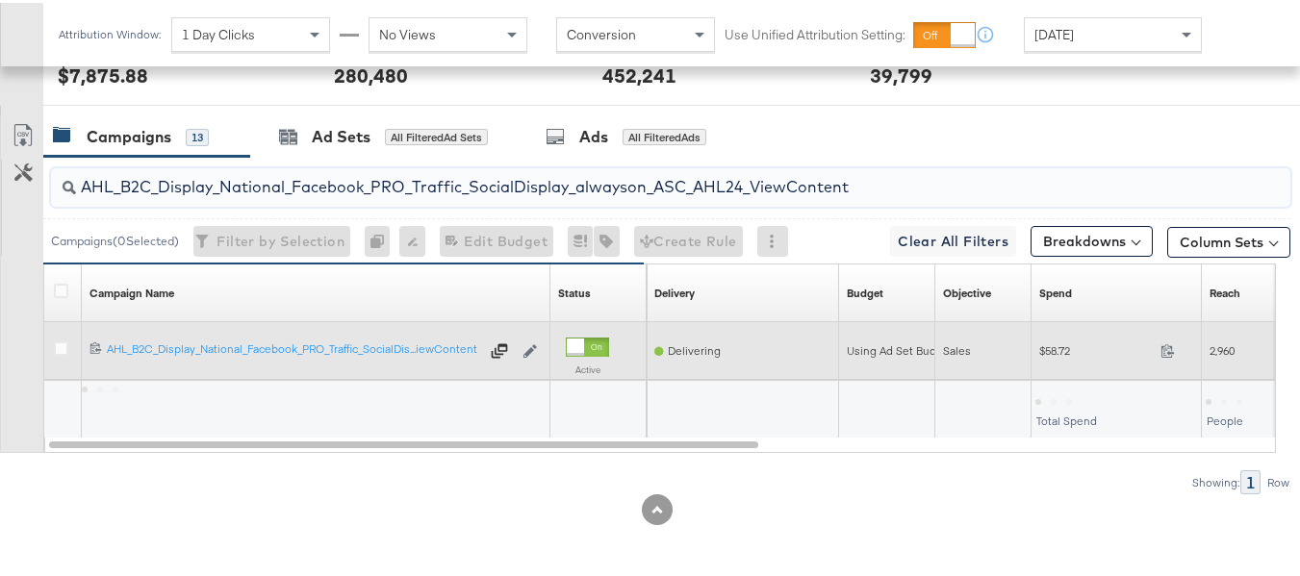
type input "AHL_B2C_Display_National_Facebook_PRO_Traffic_SocialDisplay_alwayson_ASC_AHL24_…"
click at [1056, 350] on span "$58.72" at bounding box center [1096, 348] width 114 height 14
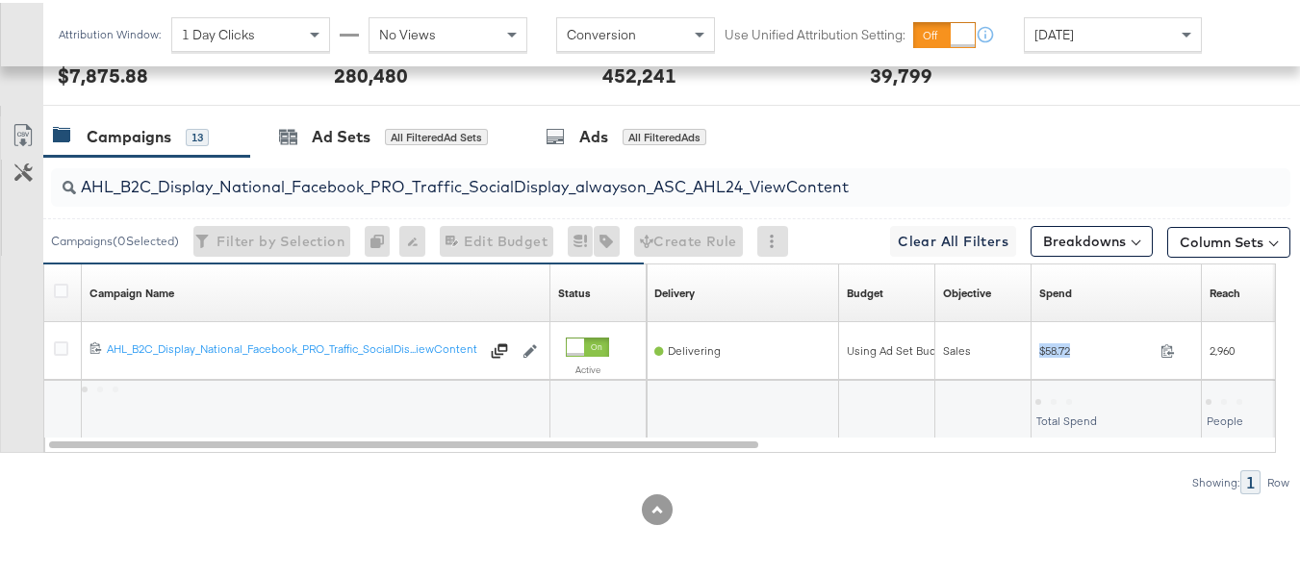
copy div "$58.72"
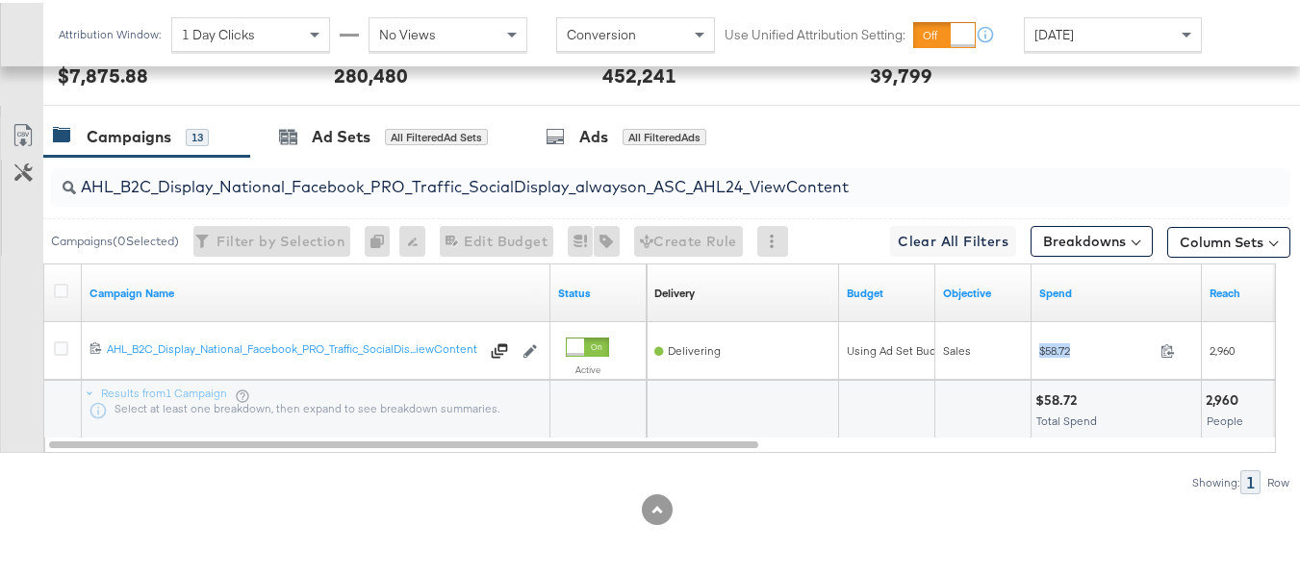
click at [959, 448] on div at bounding box center [660, 442] width 1232 height 14
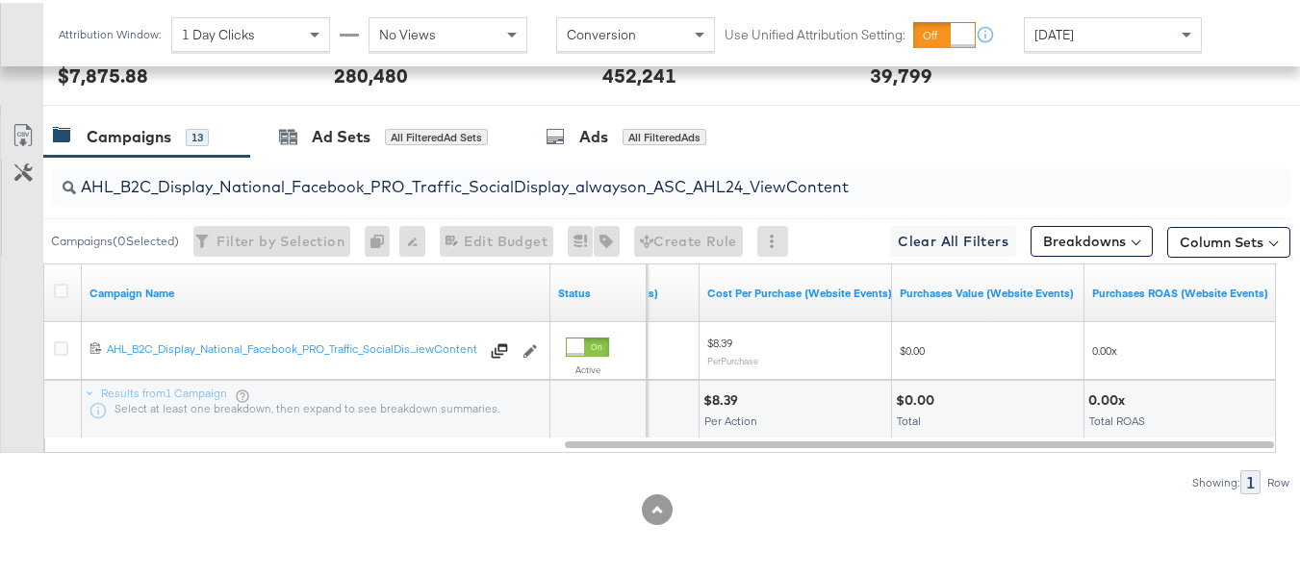
scroll to position [0, 0]
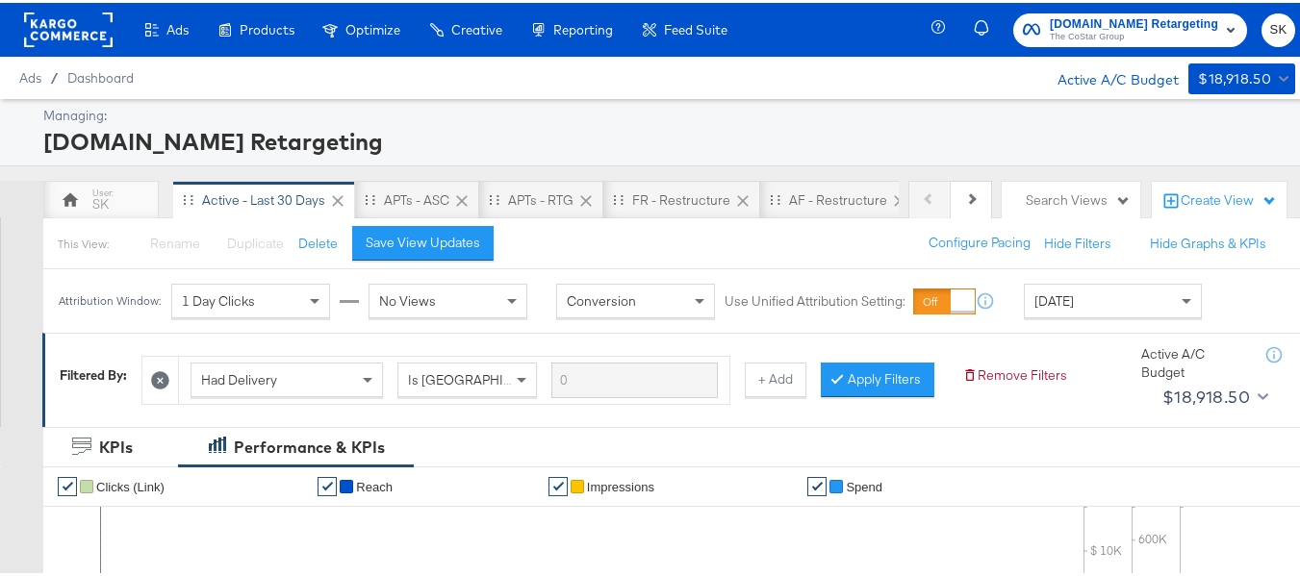
click at [1089, 43] on button "Apartments.com Retargeting The CoStar Group" at bounding box center [1130, 28] width 234 height 34
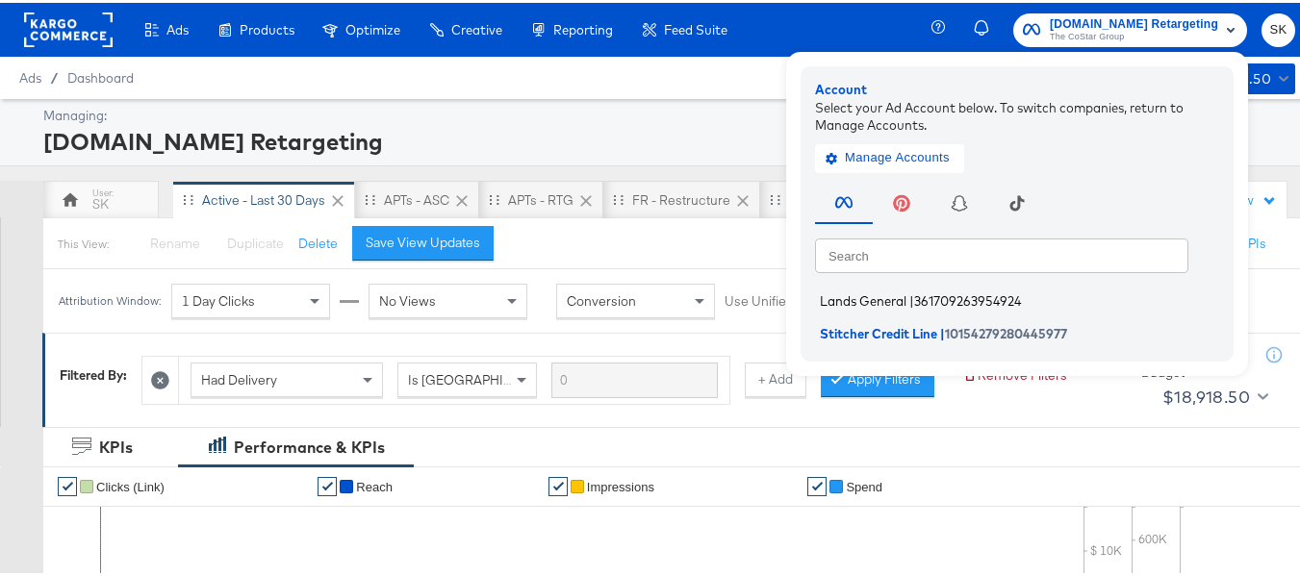
click at [831, 298] on span "Lands General" at bounding box center [863, 298] width 87 height 15
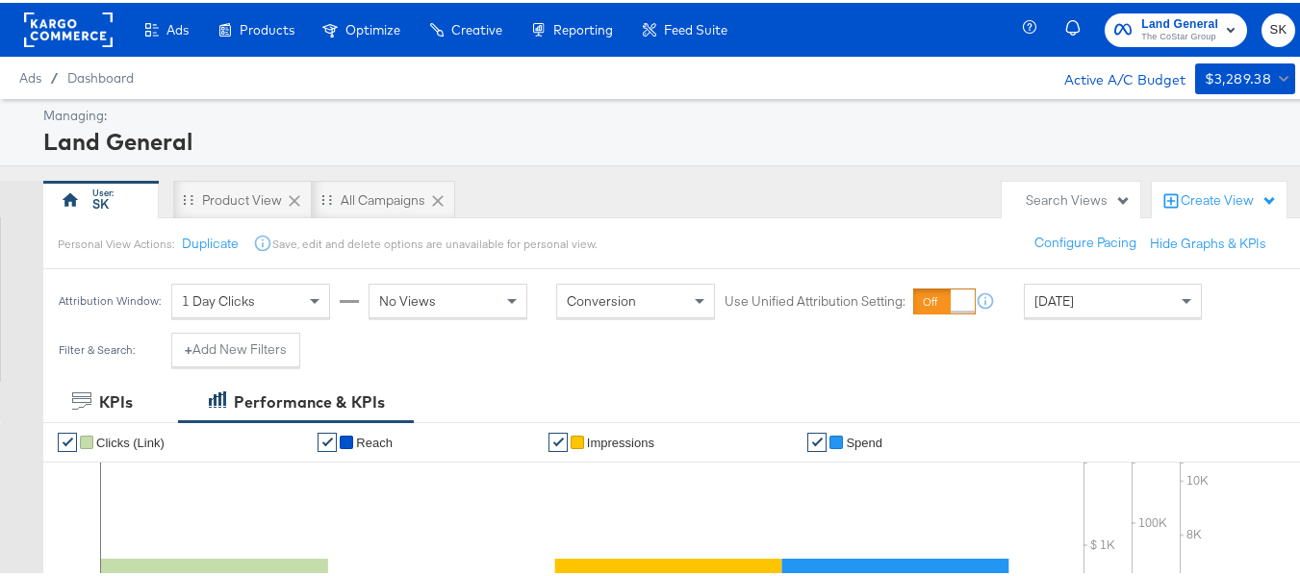
click at [1106, 297] on div "[DATE]" at bounding box center [1112, 298] width 176 height 33
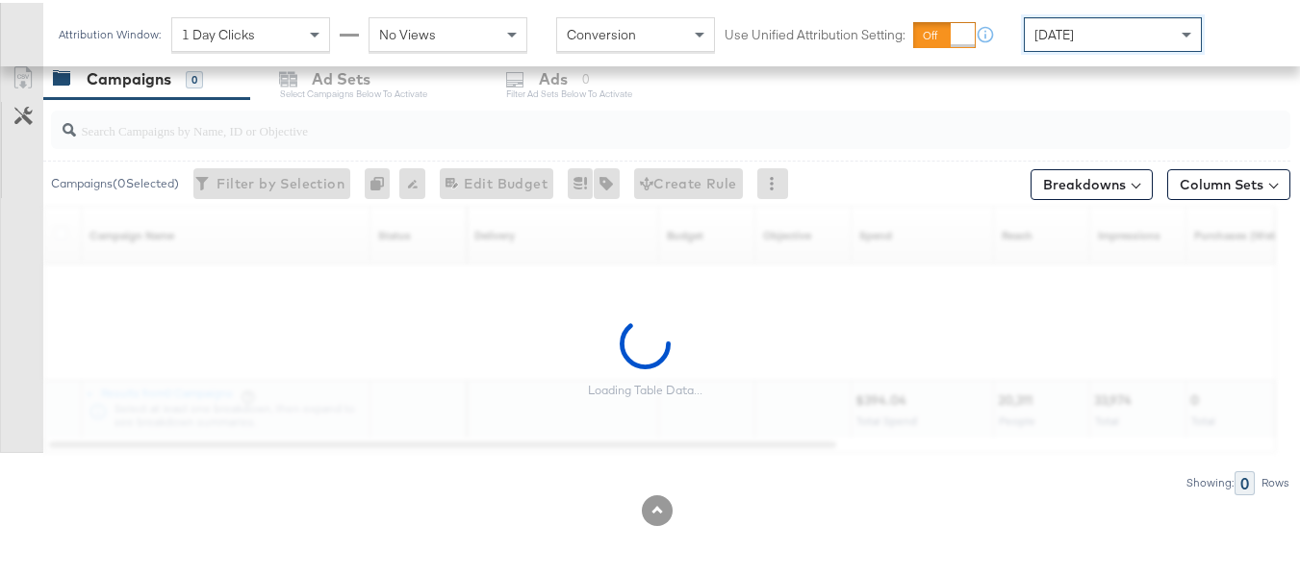
scroll to position [825, 0]
click at [132, 116] on input "search" at bounding box center [628, 119] width 1104 height 38
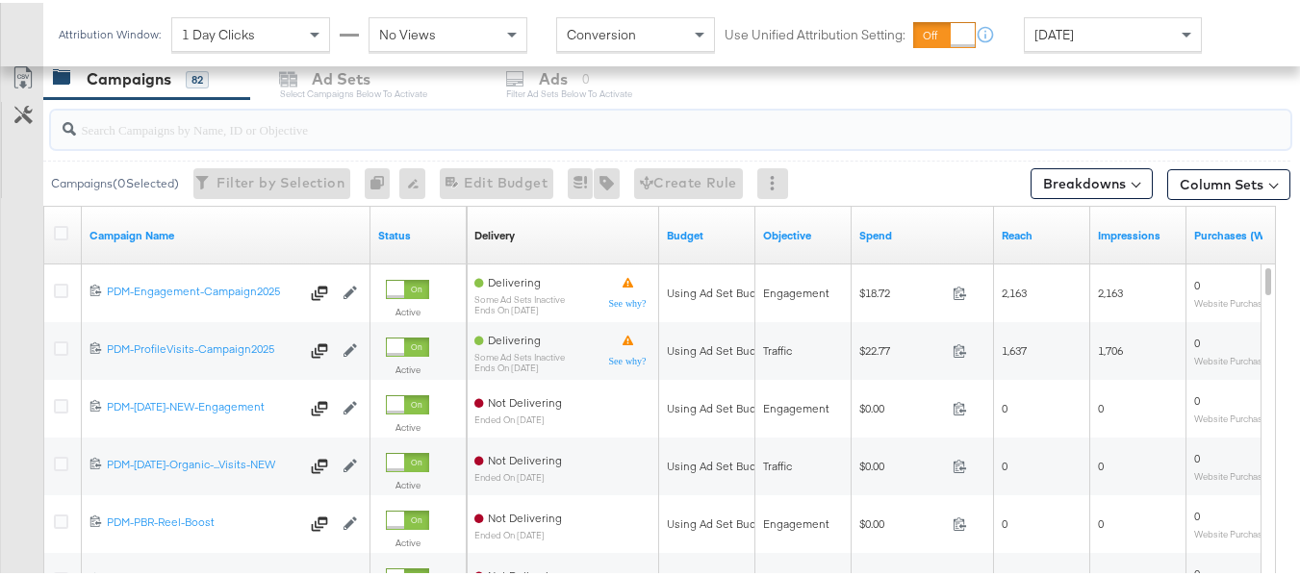
paste input "B2C_LAND_KC_RT_Sig_24"
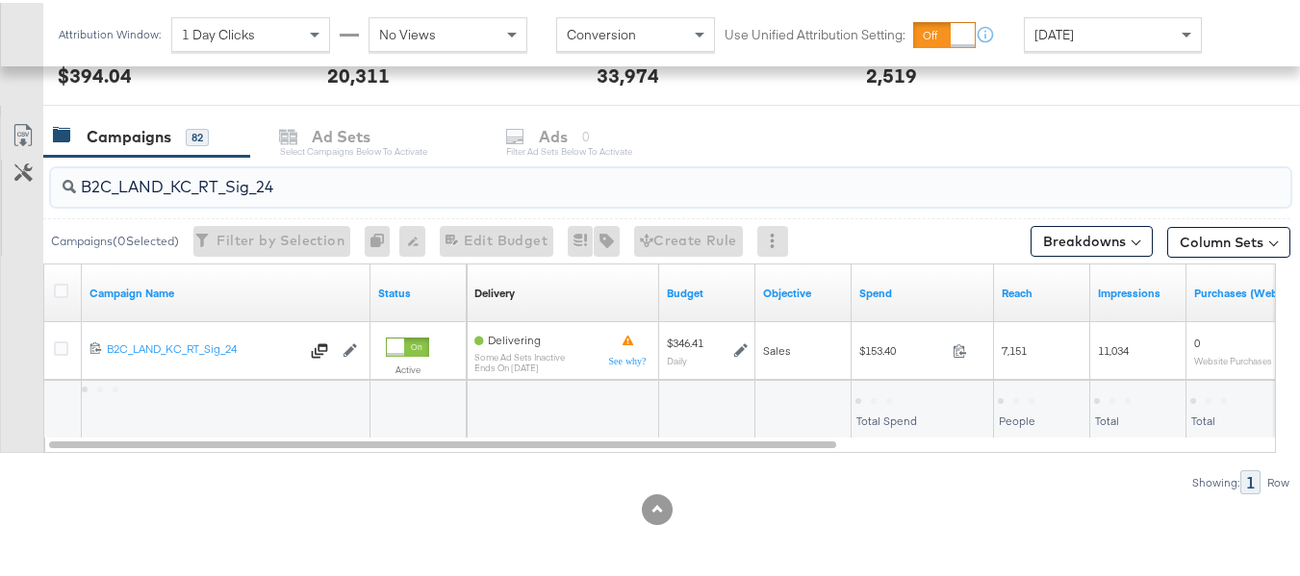
scroll to position [768, 0]
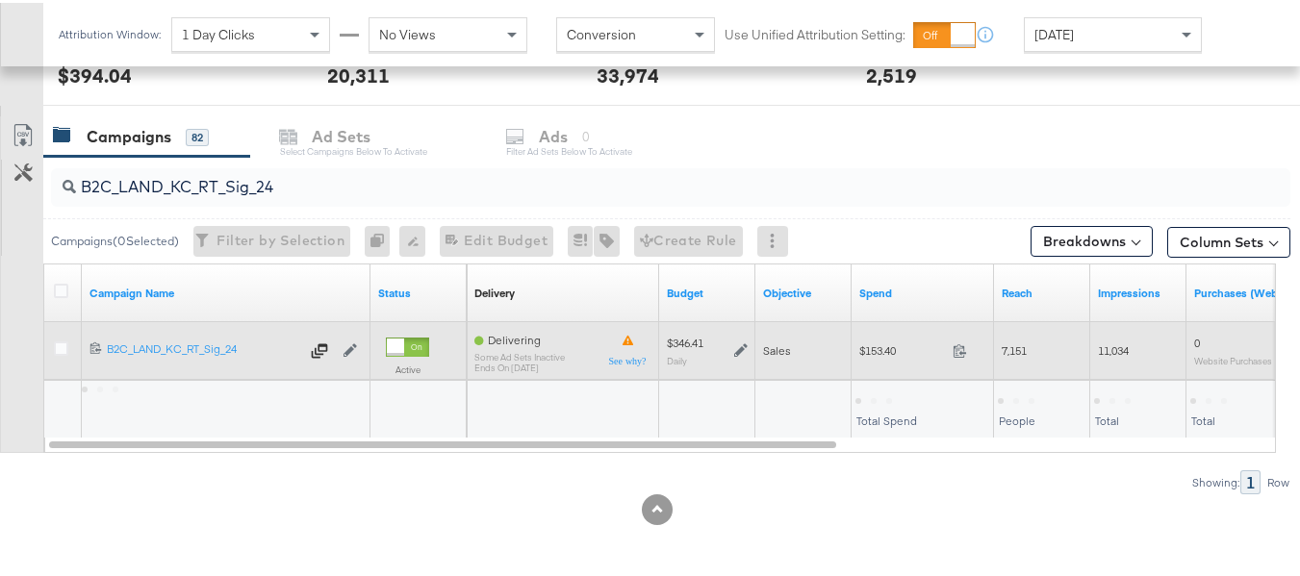
click at [865, 357] on div "$153.40 153.4" at bounding box center [922, 348] width 142 height 30
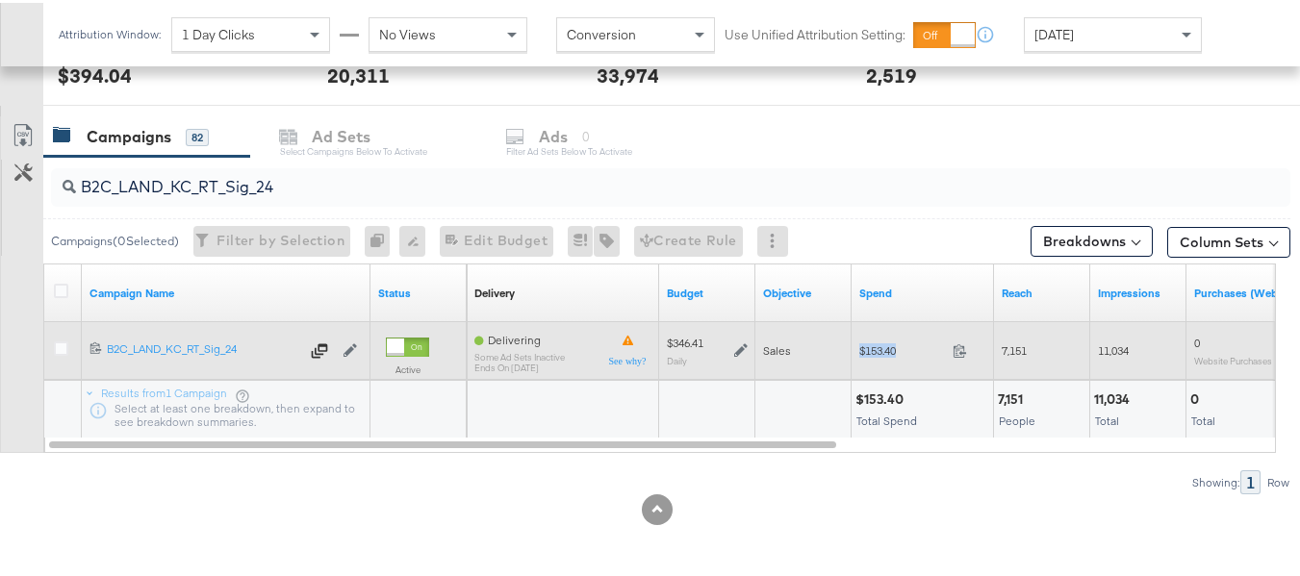
click at [865, 357] on div "$153.40 153.4" at bounding box center [922, 348] width 142 height 30
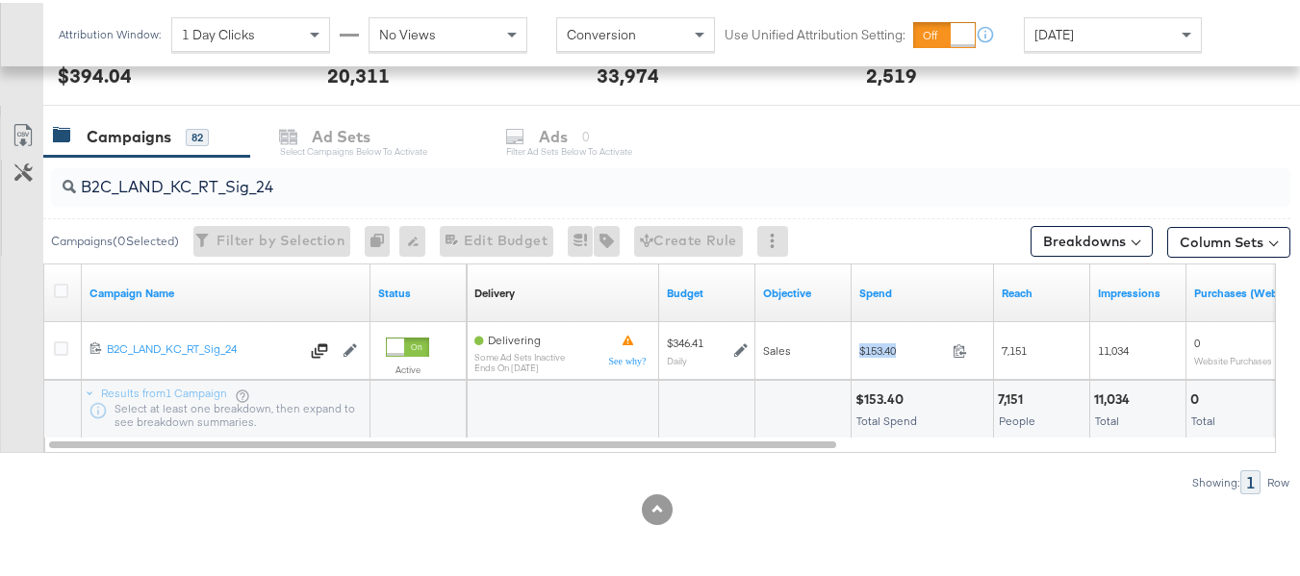
copy div "$153.40"
click at [298, 190] on input "B2C_LAND_KC_RT_Sig_24" at bounding box center [628, 177] width 1104 height 38
paste input "B_Ecommerce_KC_Retargeting_LW&LOA_Traffic"
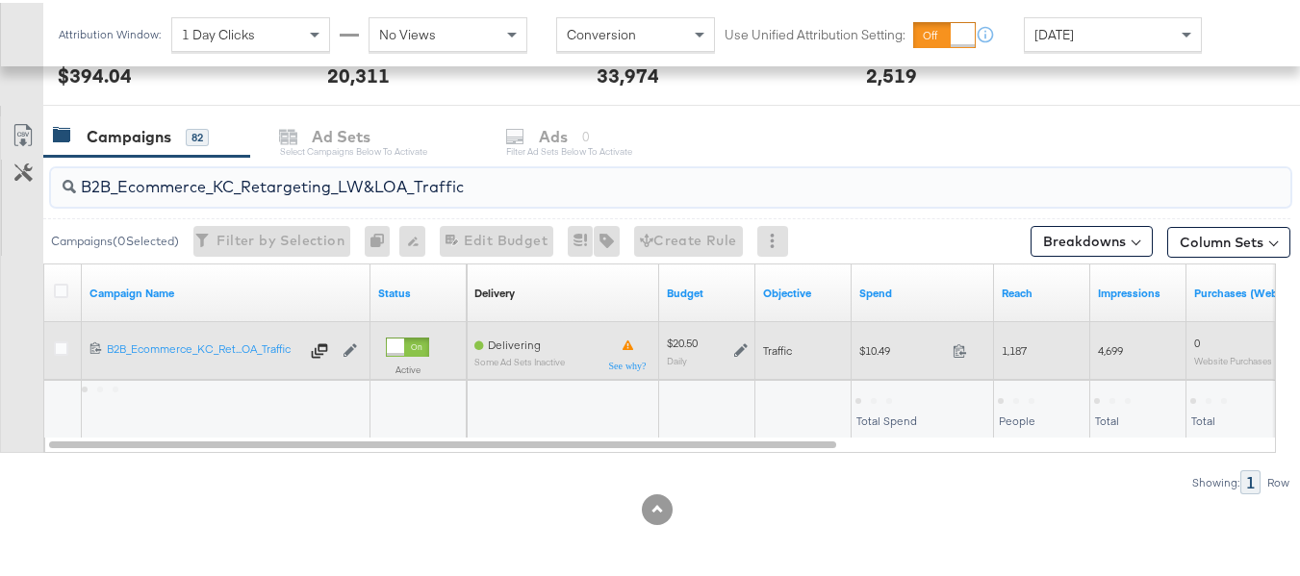
click at [880, 347] on span "$10.49" at bounding box center [902, 348] width 86 height 14
copy div "$10.49"
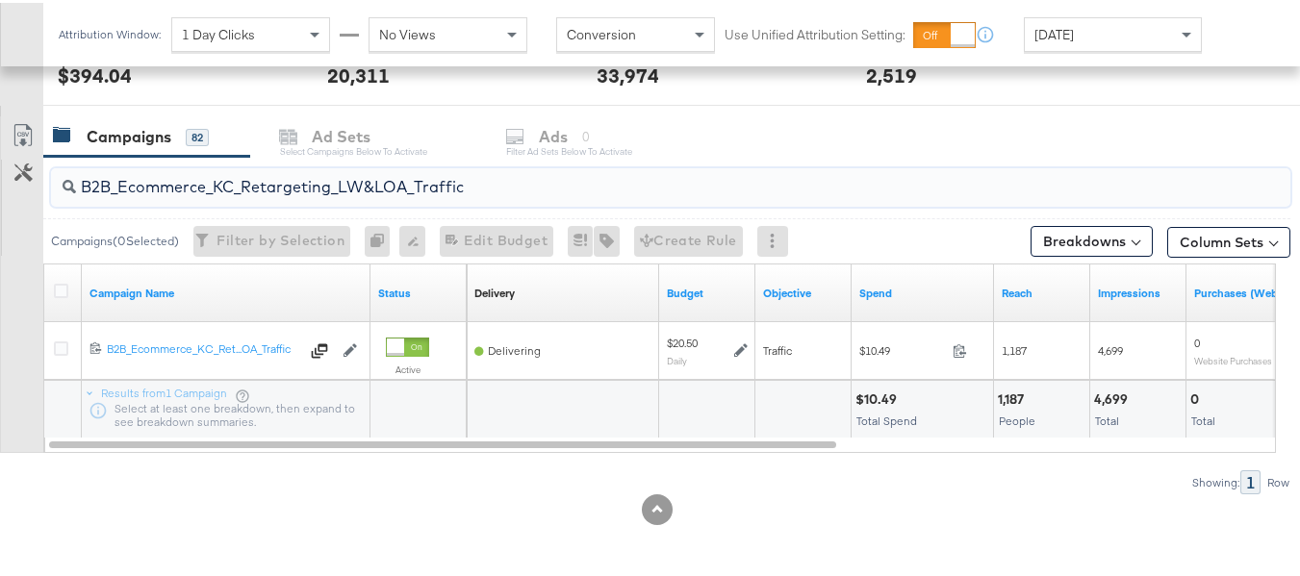
click at [350, 184] on input "B2B_Ecommerce_KC_Retargeting_LW&LOA_Traffic" at bounding box center [628, 177] width 1104 height 38
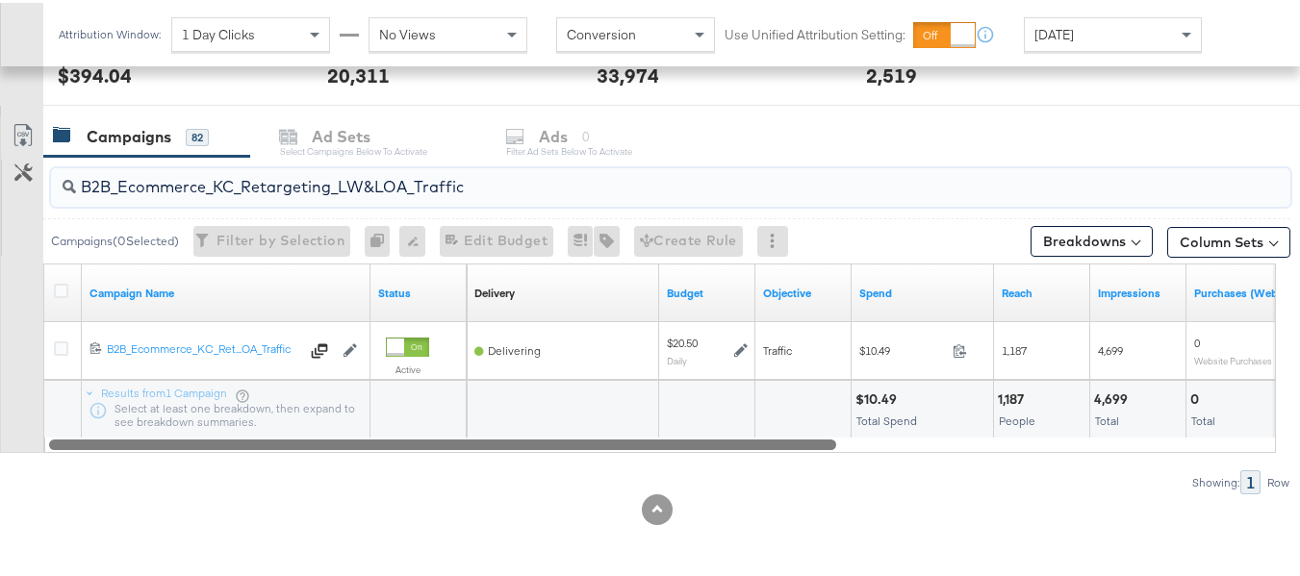
paste input "KC_Retargeting_Prospects & Clients_Conversions"
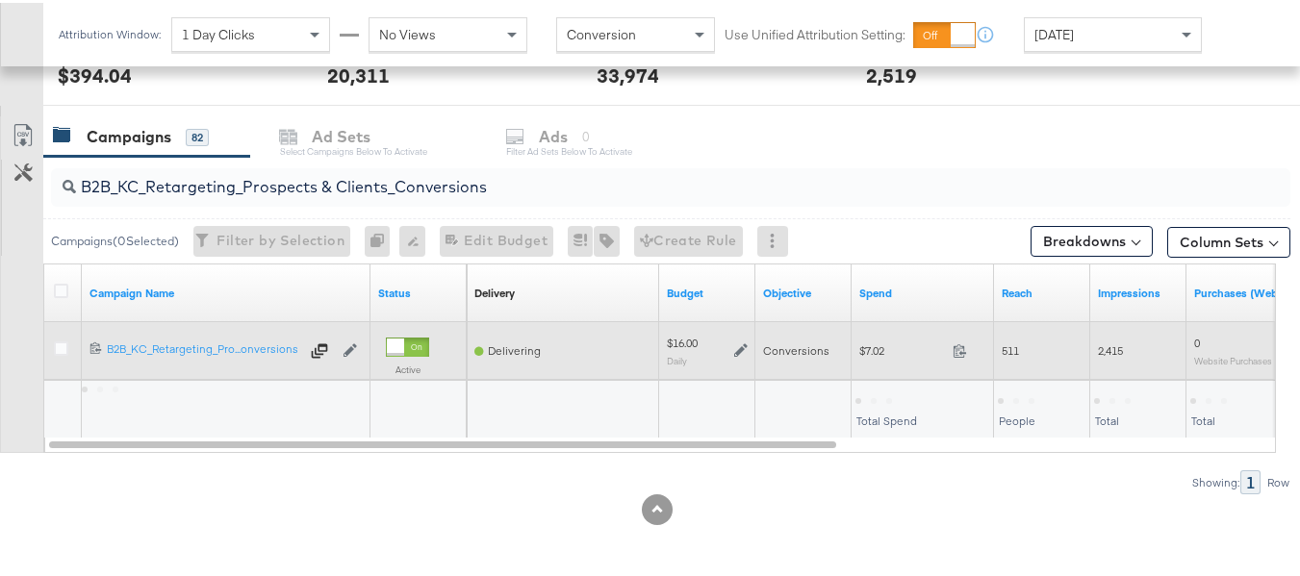
click at [846, 349] on div "Conversions" at bounding box center [803, 348] width 96 height 31
click at [872, 350] on span "$7.02" at bounding box center [902, 348] width 86 height 14
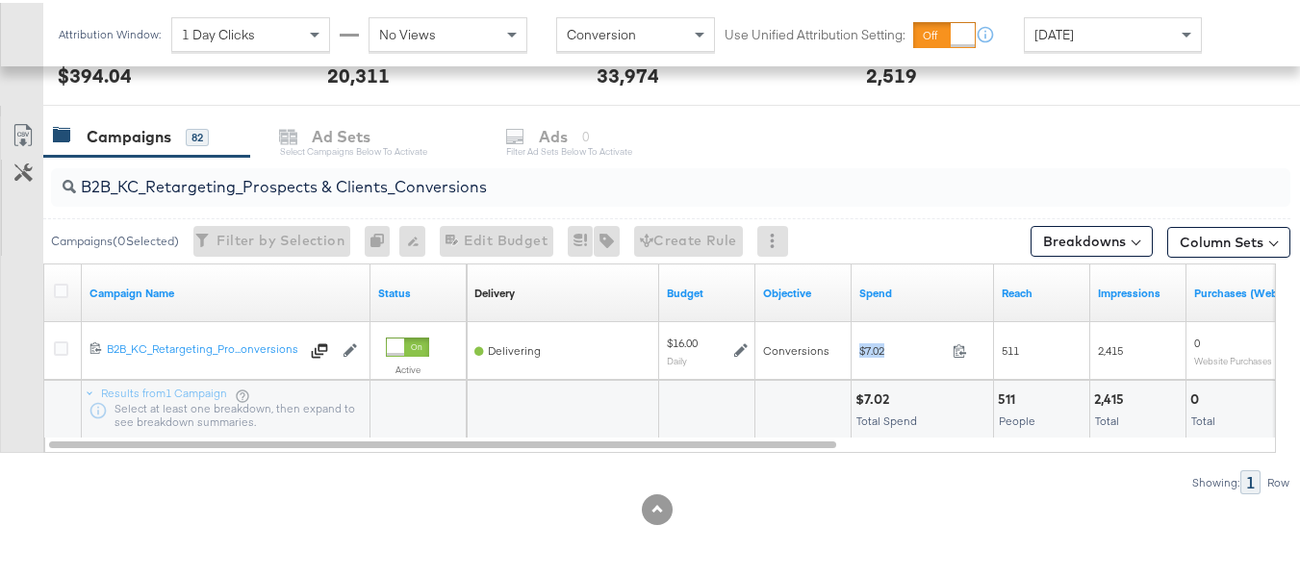
copy div "$7.02"
click at [286, 175] on input "B2B_KC_Retargeting_Prospects & Clients_Conversions" at bounding box center [628, 177] width 1104 height 38
paste input "C_LAND_KC_Pros_Sig"
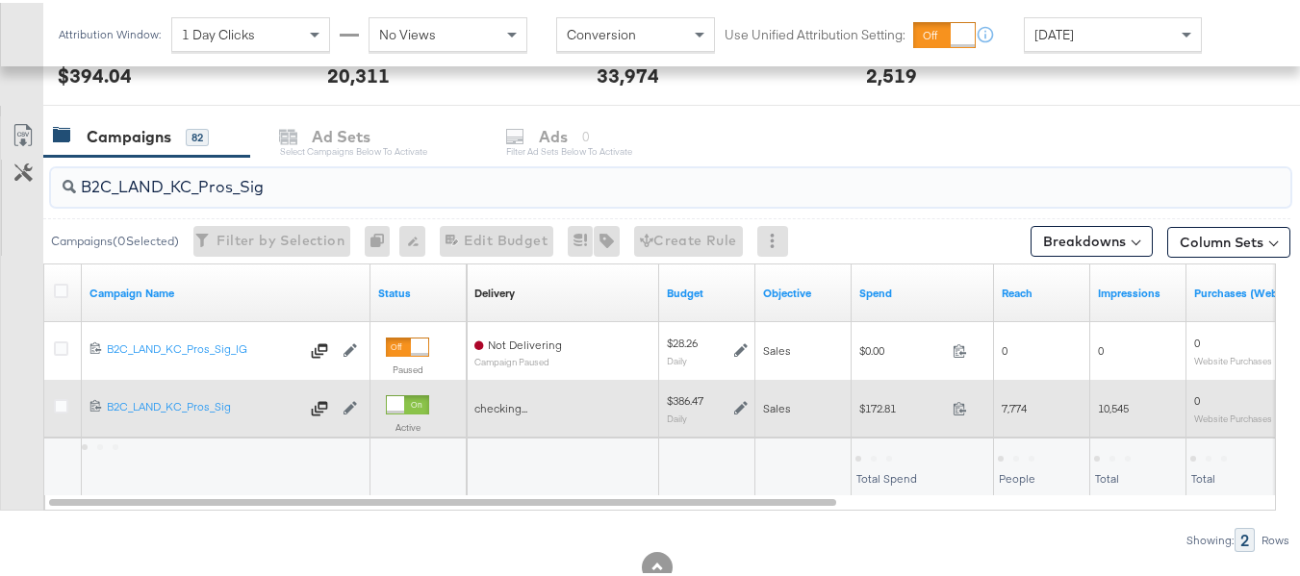
type input "B2C_LAND_KC_Pros_Sig"
click at [866, 400] on span "$172.81" at bounding box center [902, 405] width 86 height 14
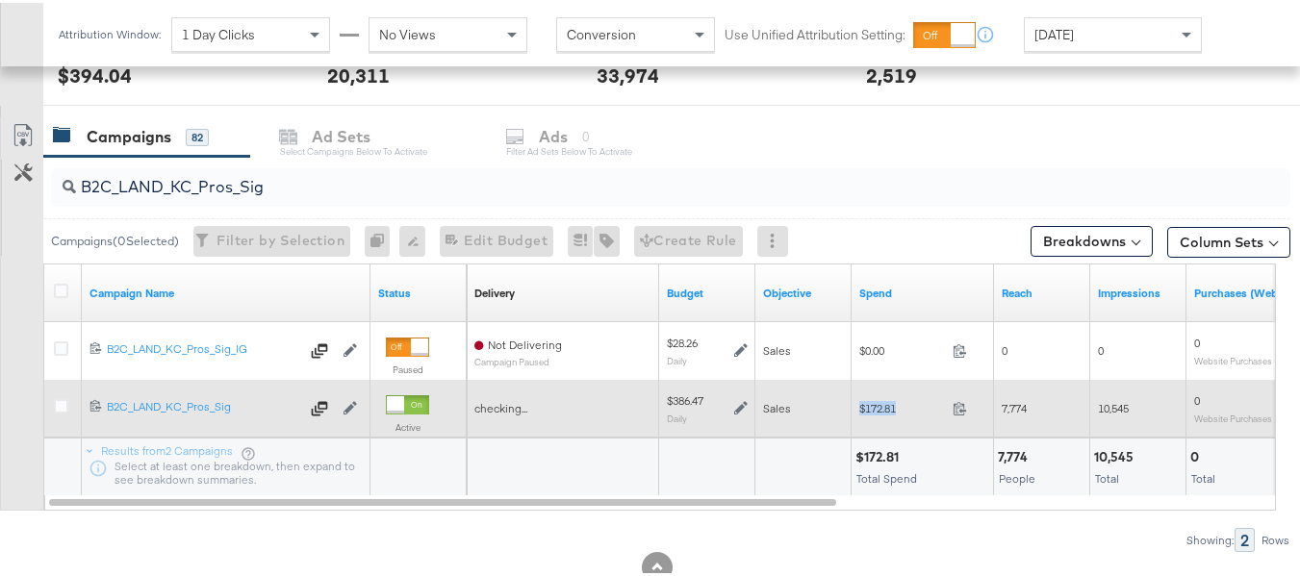
click at [866, 400] on span "$172.81" at bounding box center [902, 405] width 86 height 14
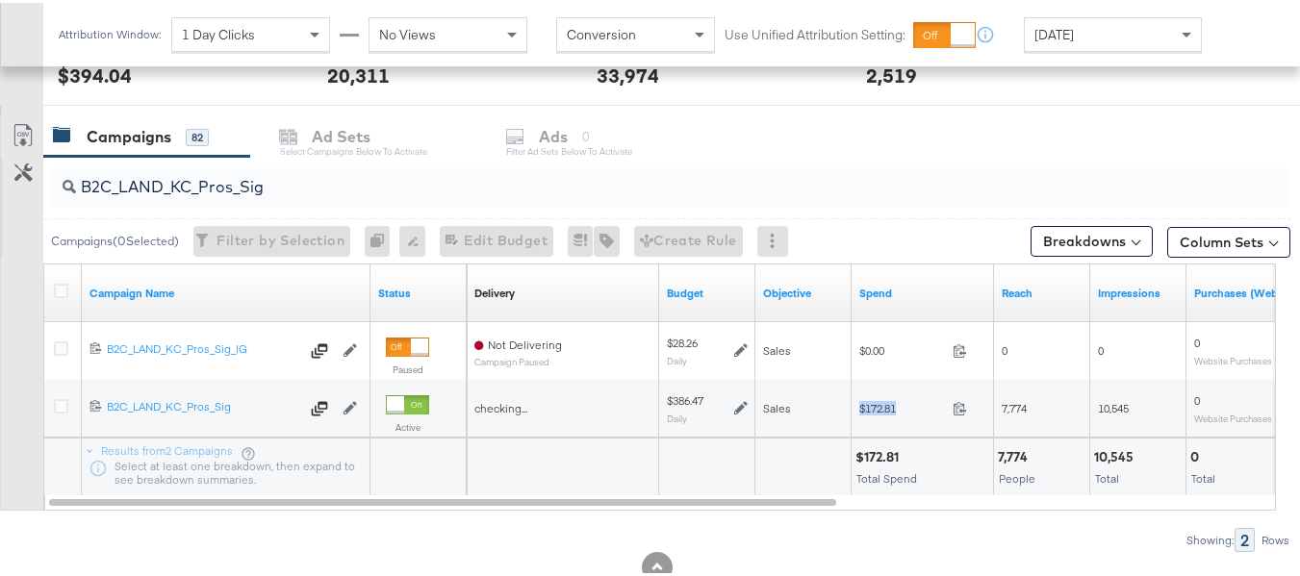
copy div "$172.81"
click at [706, 467] on div at bounding box center [710, 461] width 82 height 18
